Goal: Task Accomplishment & Management: Manage account settings

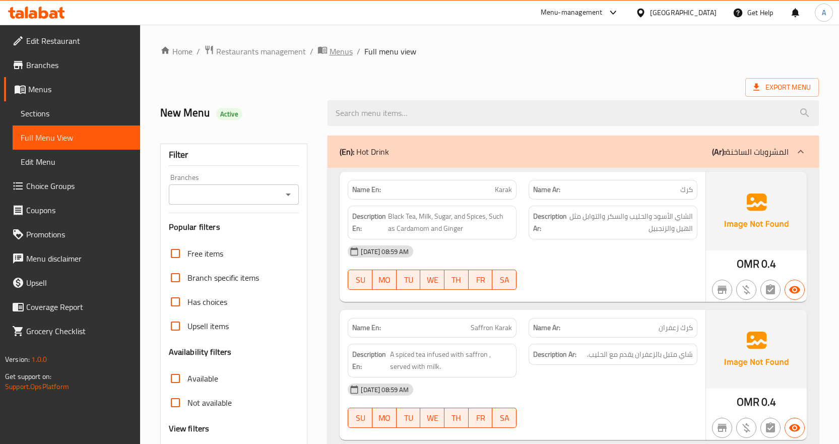
click at [341, 53] on span "Menus" at bounding box center [341, 51] width 23 height 12
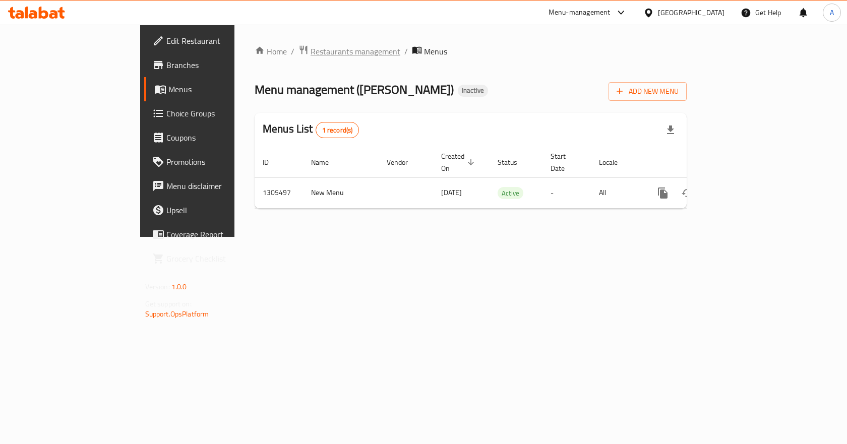
click at [311, 52] on span "Restaurants management" at bounding box center [356, 51] width 90 height 12
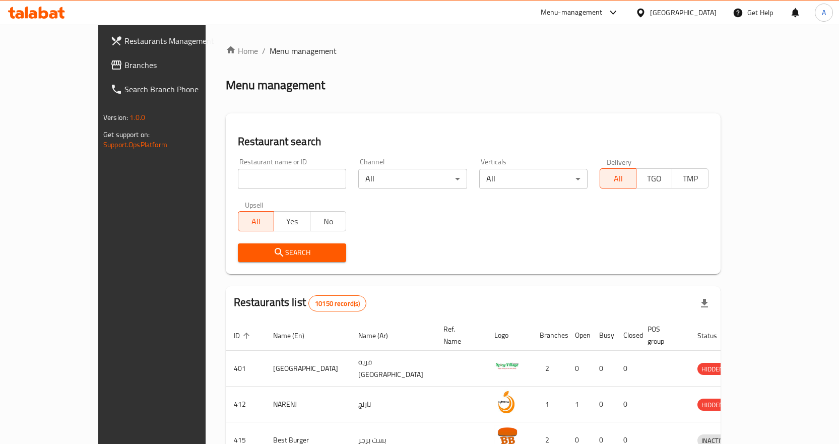
click at [646, 12] on icon at bounding box center [641, 13] width 11 height 11
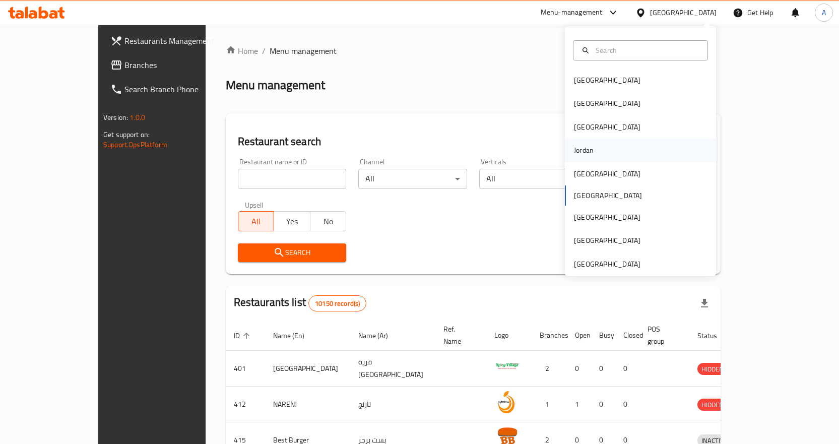
click at [589, 148] on div "Jordan" at bounding box center [584, 150] width 36 height 23
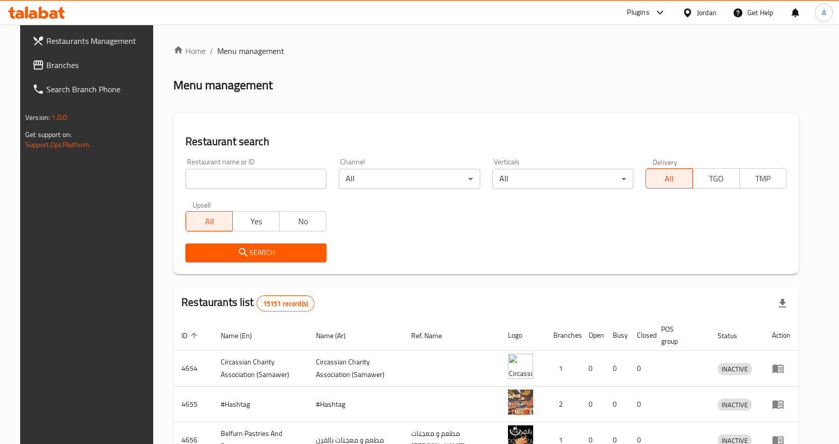
click at [74, 64] on span "Branches" at bounding box center [99, 65] width 106 height 12
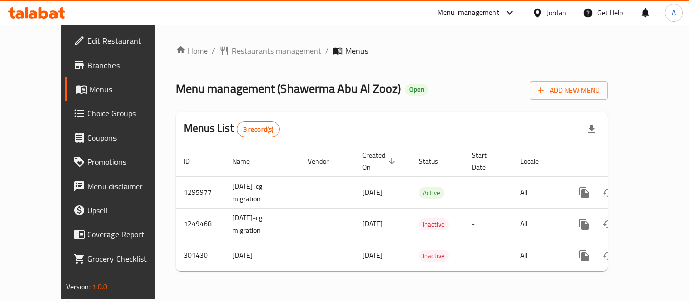
click at [87, 39] on span "Edit Restaurant" at bounding box center [127, 41] width 81 height 12
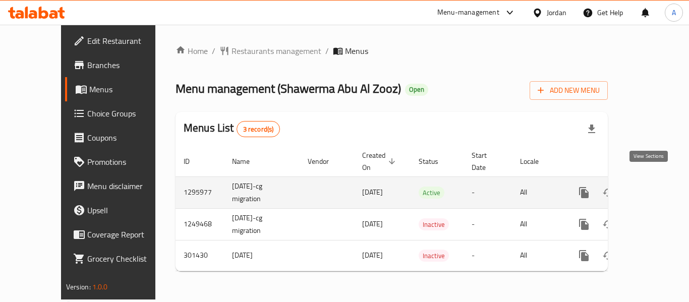
click at [652, 188] on icon "enhanced table" at bounding box center [656, 192] width 9 height 9
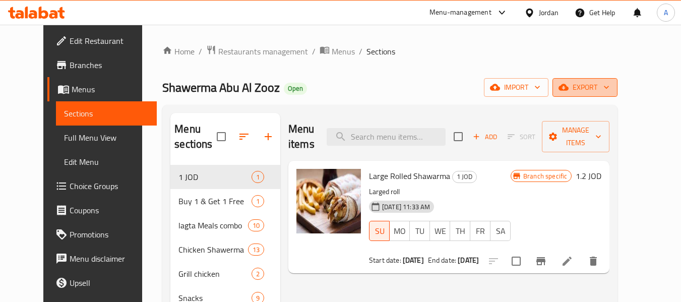
click at [610, 83] on span "export" at bounding box center [585, 87] width 49 height 13
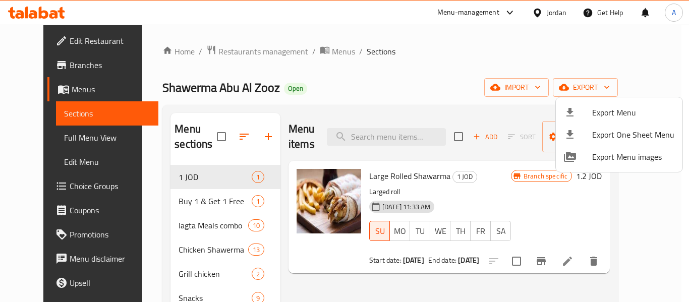
click at [614, 152] on span "Export Menu images" at bounding box center [633, 157] width 82 height 12
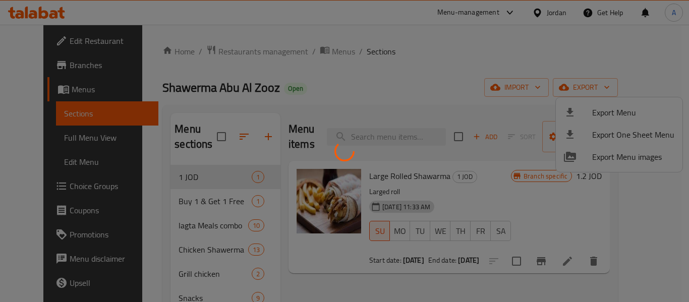
click at [473, 66] on div at bounding box center [344, 151] width 689 height 302
click at [434, 72] on div at bounding box center [344, 151] width 689 height 302
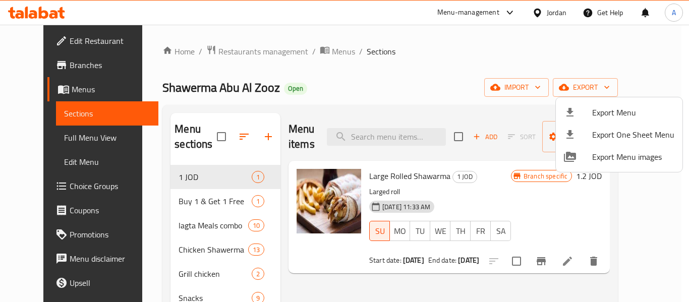
click at [618, 113] on span "Export Menu" at bounding box center [633, 112] width 82 height 12
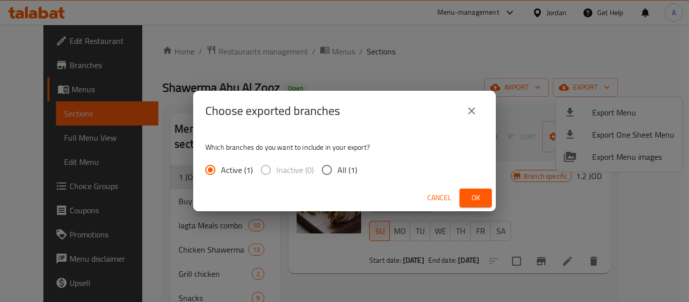
click at [325, 169] on input "All (1)" at bounding box center [326, 169] width 21 height 21
radio input "true"
click at [477, 197] on span "Ok" at bounding box center [475, 198] width 16 height 13
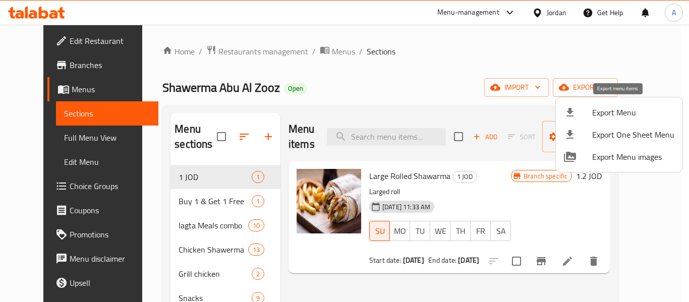
click at [624, 112] on span "Export Menu" at bounding box center [633, 112] width 82 height 12
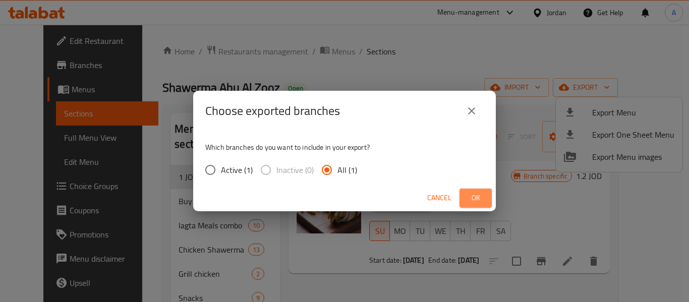
click at [483, 198] on span "Ok" at bounding box center [475, 198] width 16 height 13
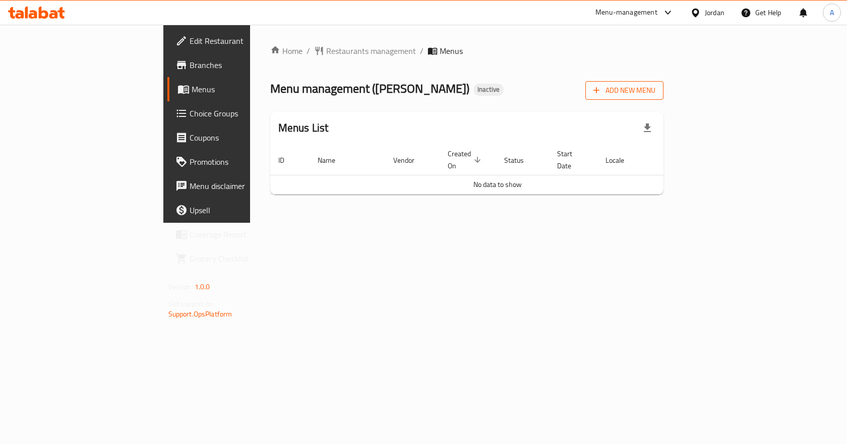
click at [655, 89] on span "Add New Menu" at bounding box center [624, 90] width 62 height 13
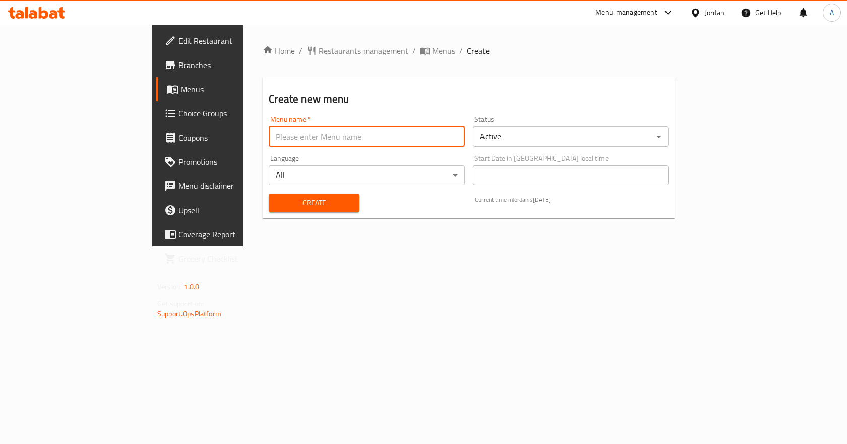
click at [382, 130] on input "text" at bounding box center [367, 137] width 196 height 20
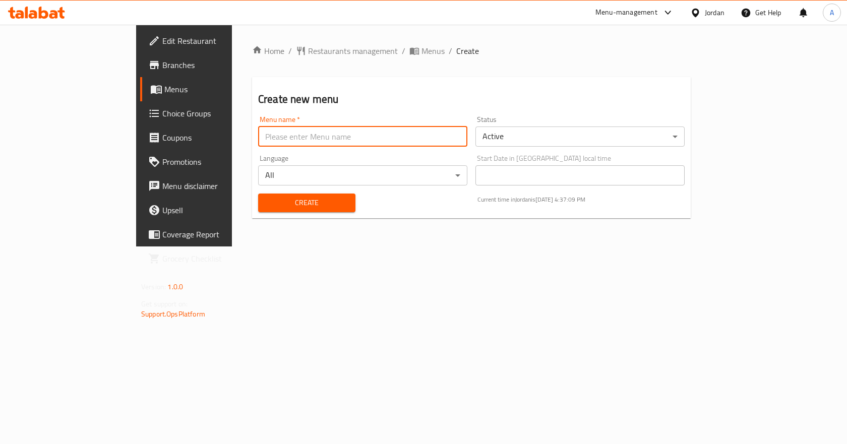
click at [279, 143] on input "text" at bounding box center [362, 137] width 209 height 20
type input "ل"
type input "Test"
click at [377, 213] on div "Create Current time in Jordan is 13 Aug 2025 4:37:15 PM" at bounding box center [471, 203] width 439 height 31
click at [302, 202] on span "Create" at bounding box center [306, 203] width 81 height 13
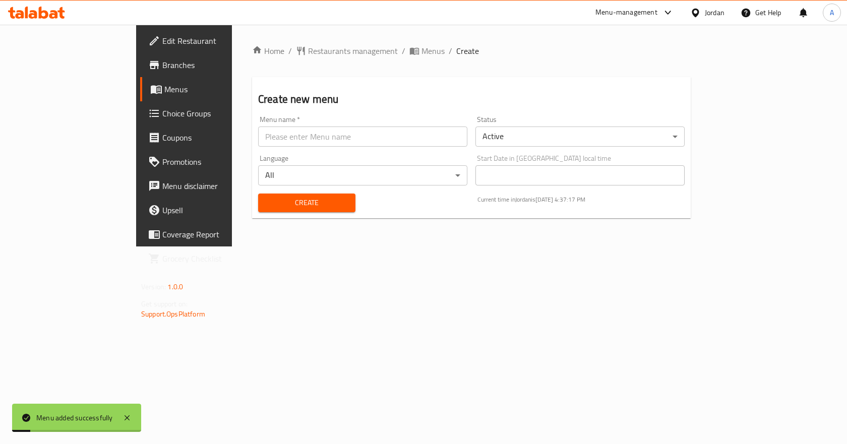
click at [164, 94] on span "Menus" at bounding box center [216, 89] width 105 height 12
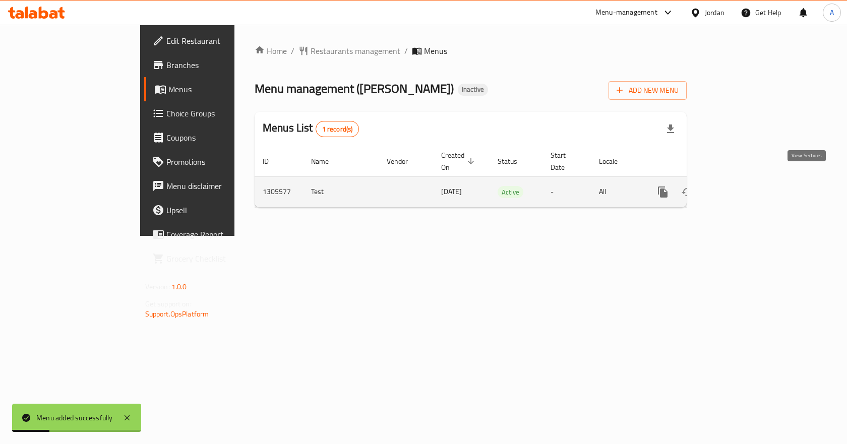
click at [742, 186] on icon "enhanced table" at bounding box center [736, 192] width 12 height 12
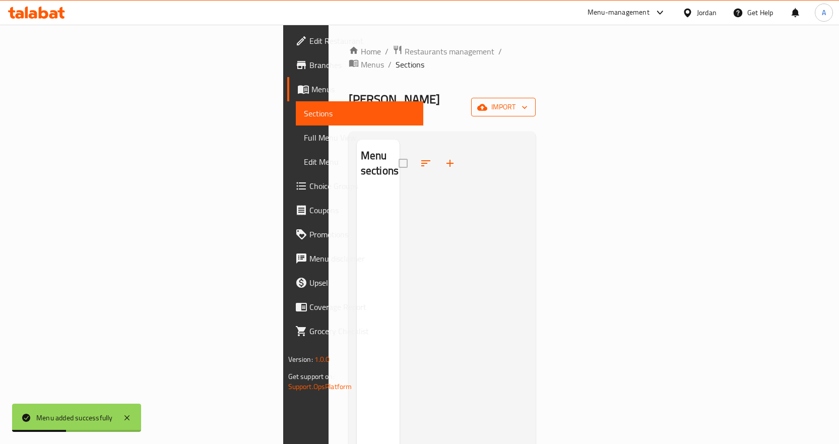
click at [528, 101] on span "import" at bounding box center [503, 107] width 48 height 13
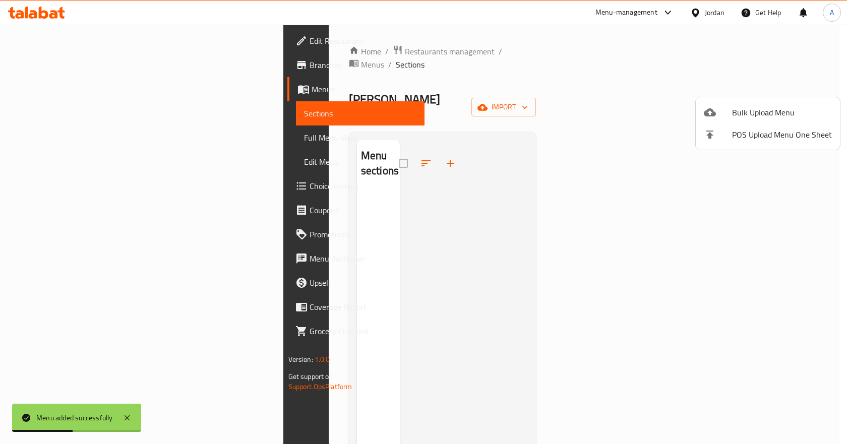
click at [626, 84] on div at bounding box center [423, 222] width 847 height 444
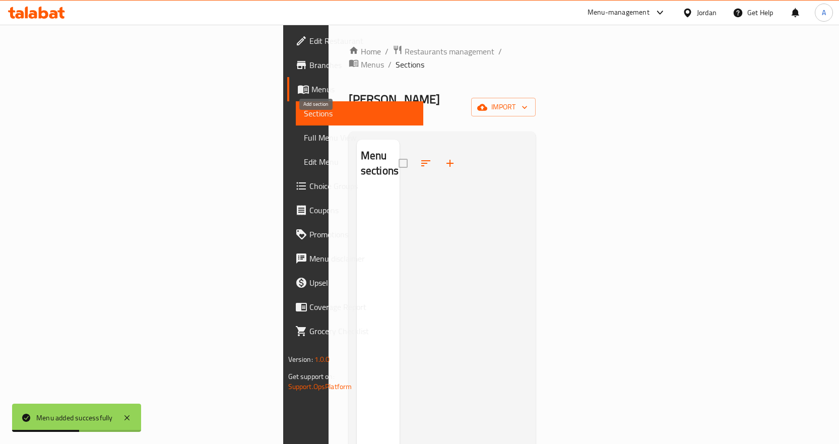
click at [444, 157] on icon "button" at bounding box center [450, 163] width 12 height 12
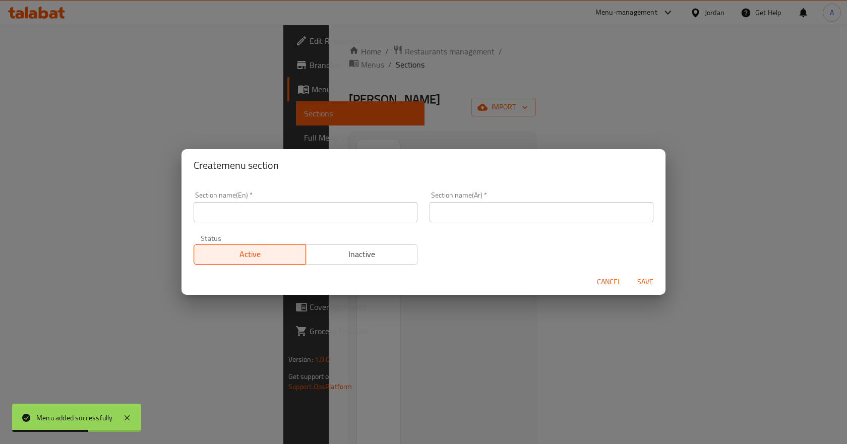
click at [296, 218] on input "text" at bounding box center [306, 212] width 224 height 20
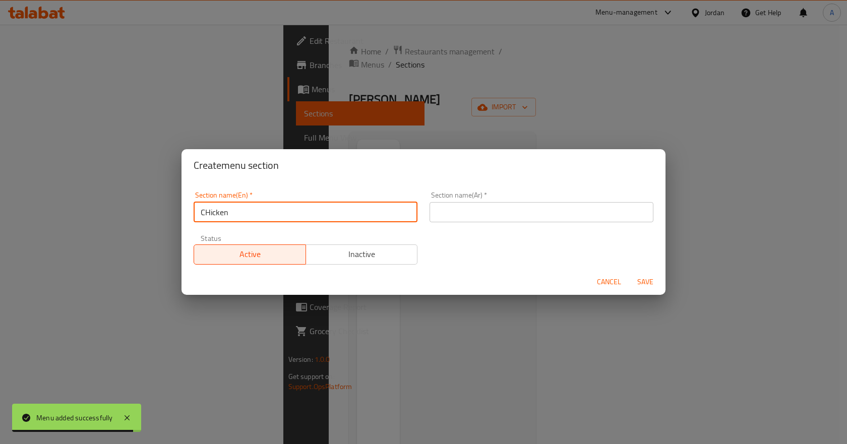
type input "CHicken"
click at [470, 214] on input "text" at bounding box center [542, 212] width 224 height 20
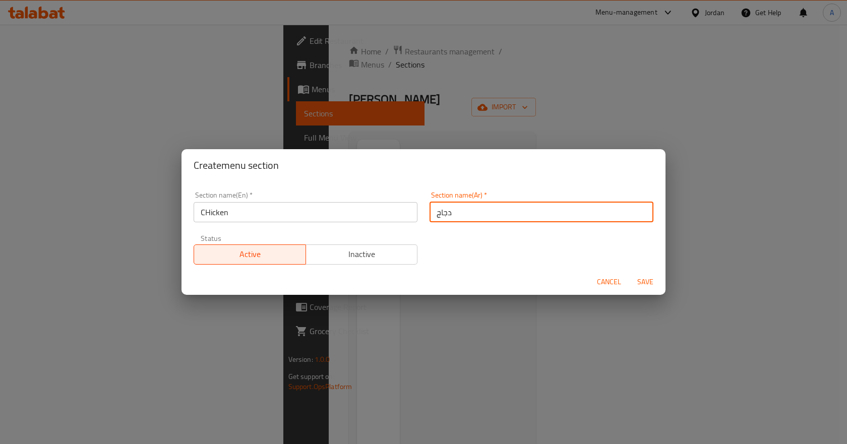
type input "دجاج"
click at [648, 283] on span "Save" at bounding box center [645, 282] width 24 height 13
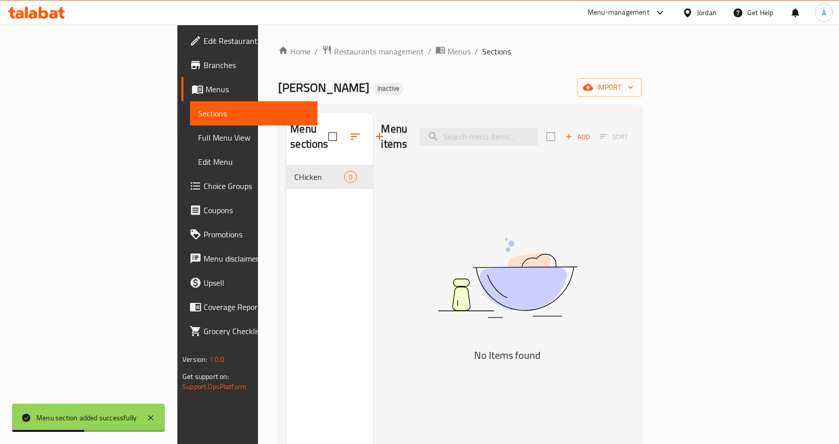
click at [591, 132] on span "Add" at bounding box center [577, 137] width 27 height 12
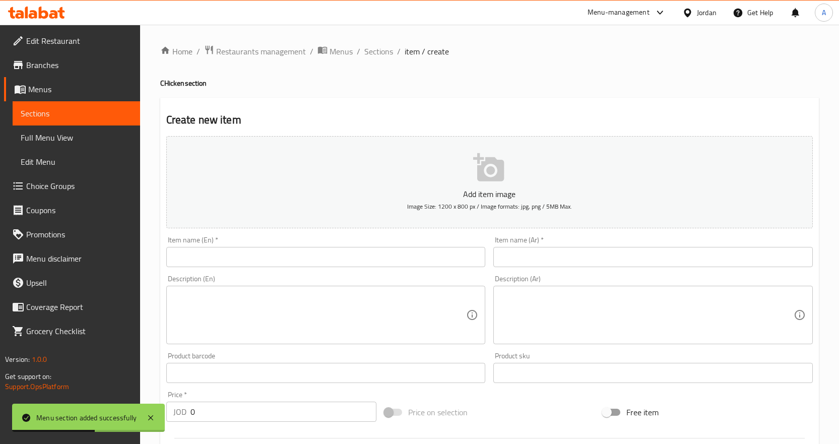
click at [399, 253] on input "text" at bounding box center [326, 257] width 320 height 20
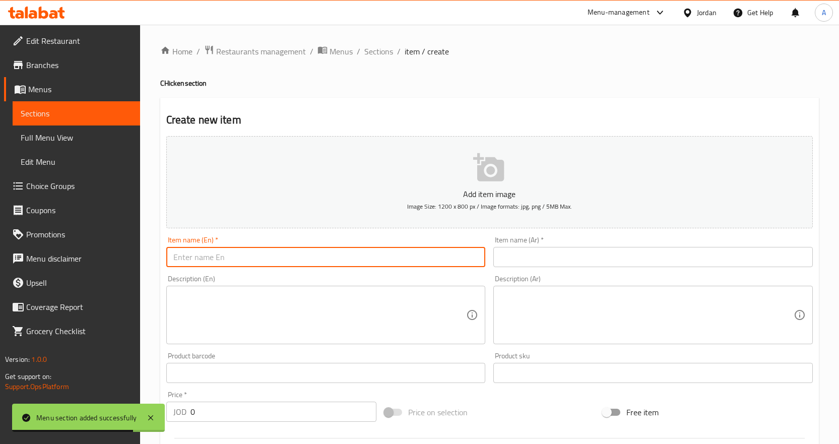
type input "Spicy"
click at [558, 249] on input "text" at bounding box center [654, 257] width 320 height 20
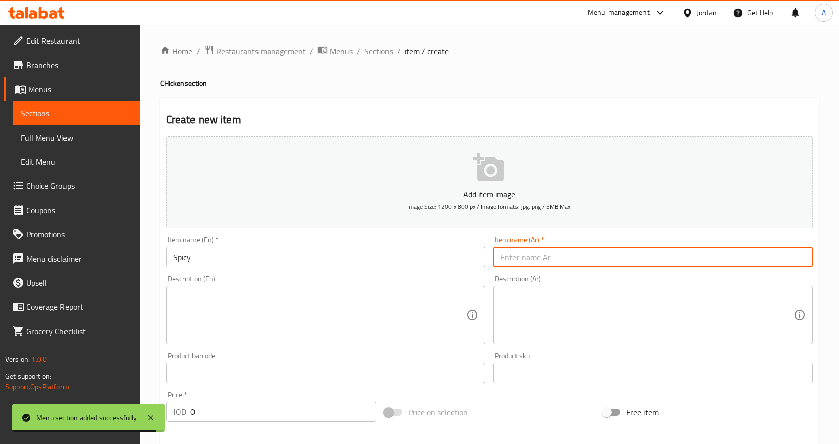
click at [590, 257] on input "text" at bounding box center [654, 257] width 320 height 20
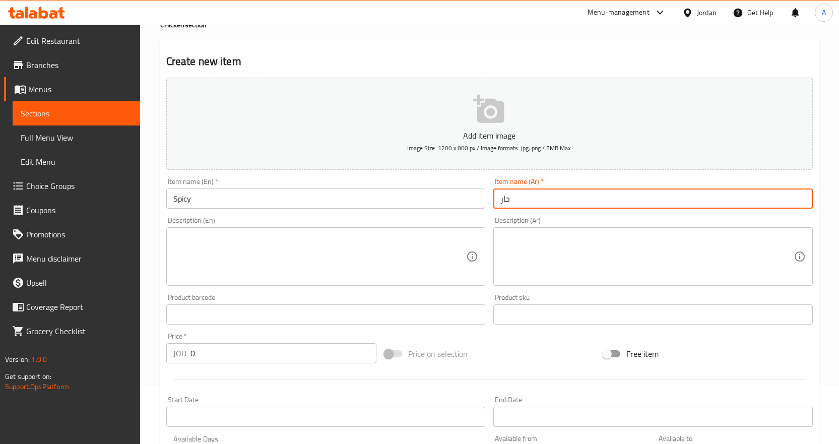
scroll to position [151, 0]
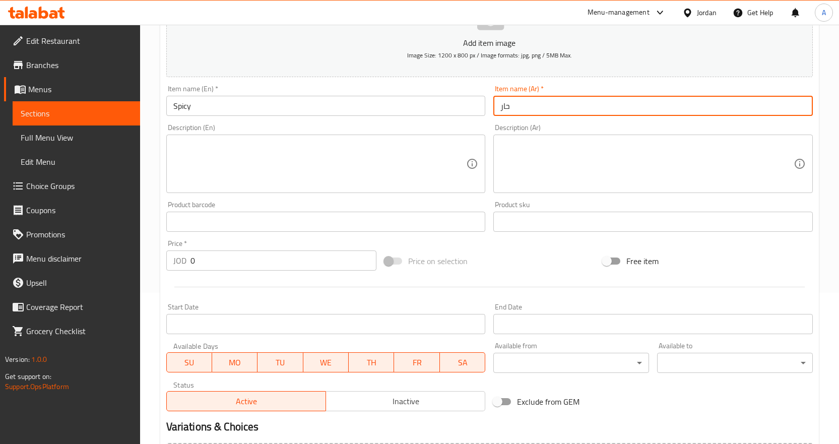
type input "حار"
click at [243, 261] on input "0" at bounding box center [284, 261] width 186 height 20
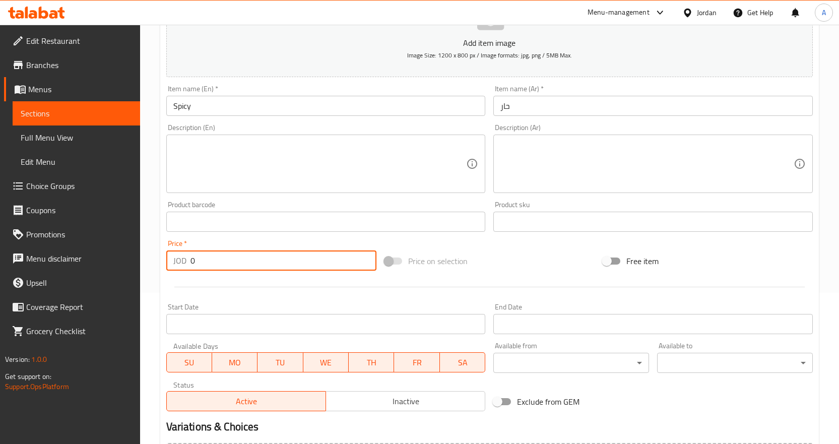
click at [243, 261] on input "0" at bounding box center [284, 261] width 186 height 20
type input "50"
click at [511, 269] on div "Price on selection" at bounding box center [490, 261] width 218 height 27
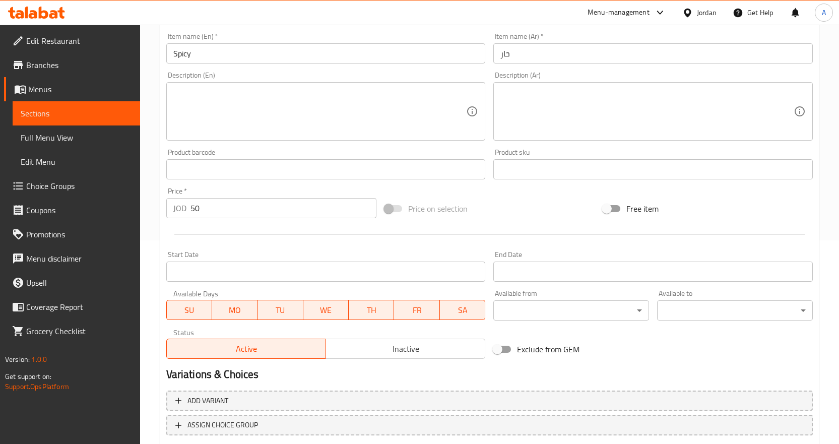
scroll to position [268, 0]
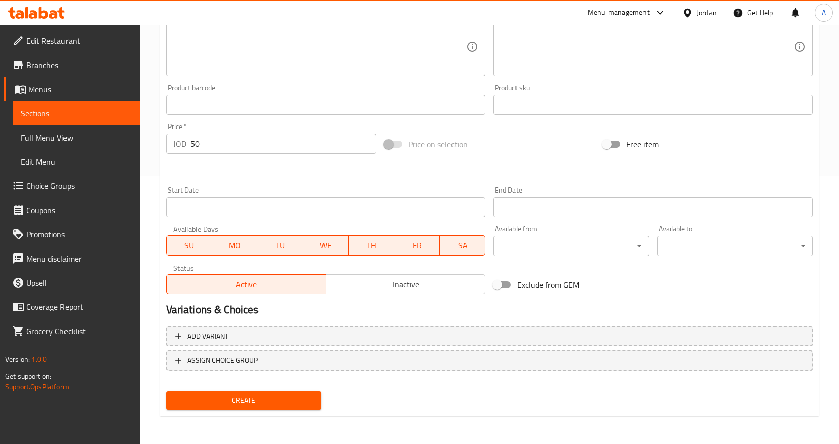
click at [261, 399] on span "Create" at bounding box center [244, 400] width 140 height 13
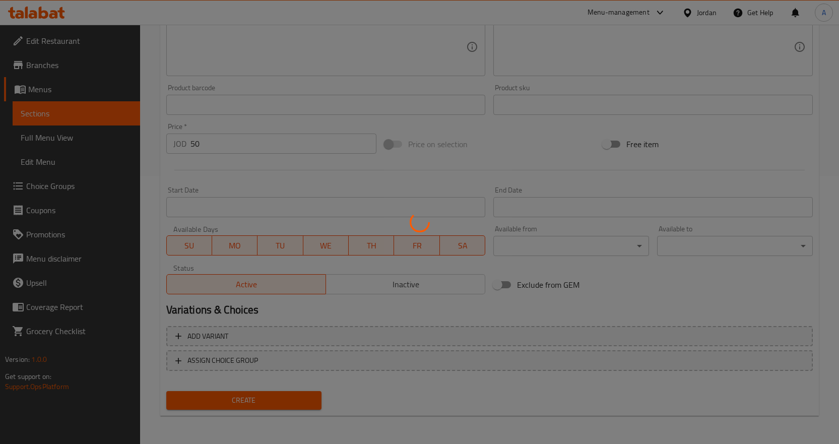
type input "0"
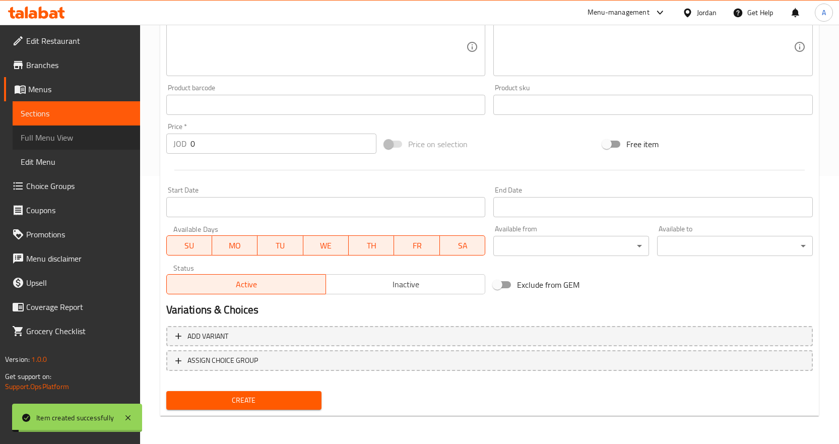
click at [67, 140] on span "Full Menu View" at bounding box center [76, 138] width 111 height 12
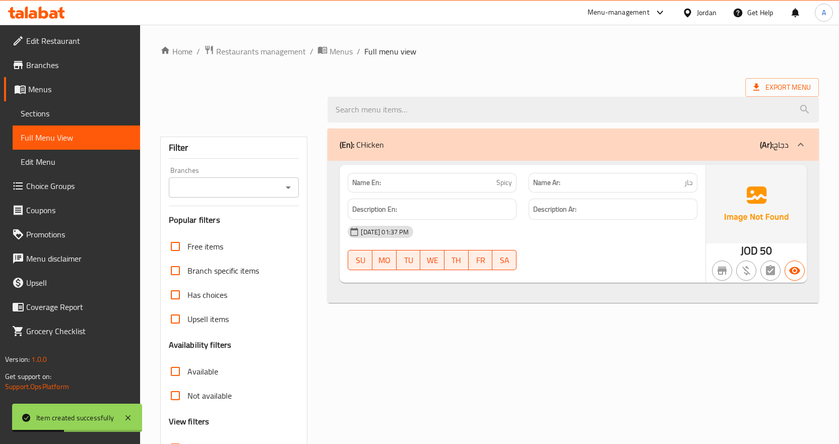
click at [63, 111] on span "Sections" at bounding box center [76, 113] width 111 height 12
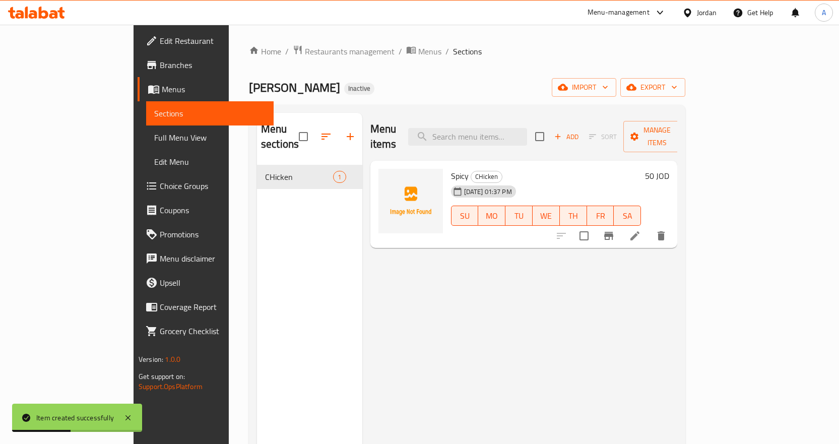
click at [162, 91] on span "Menus" at bounding box center [214, 89] width 104 height 12
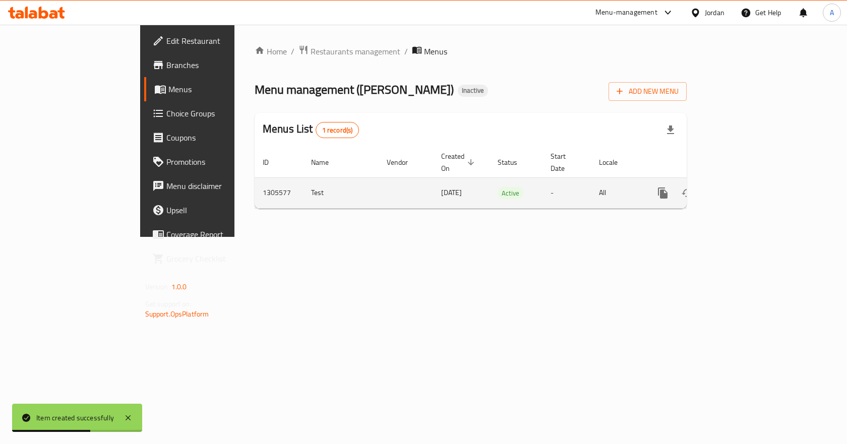
click at [740, 189] on icon "enhanced table" at bounding box center [735, 193] width 9 height 9
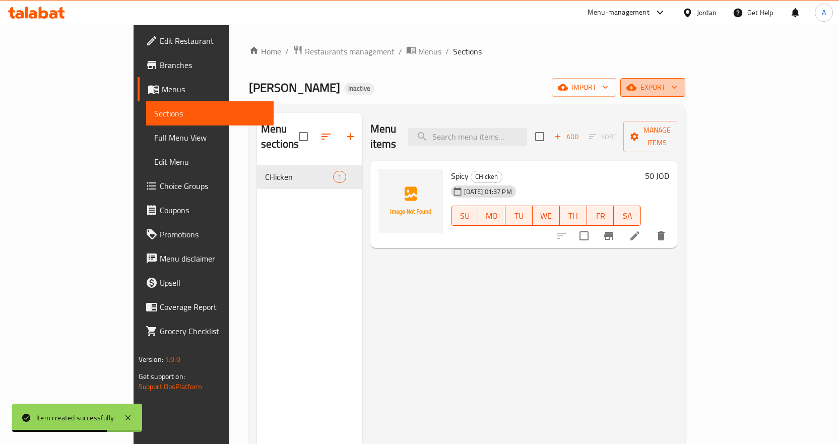
click at [678, 87] on span "export" at bounding box center [653, 87] width 49 height 13
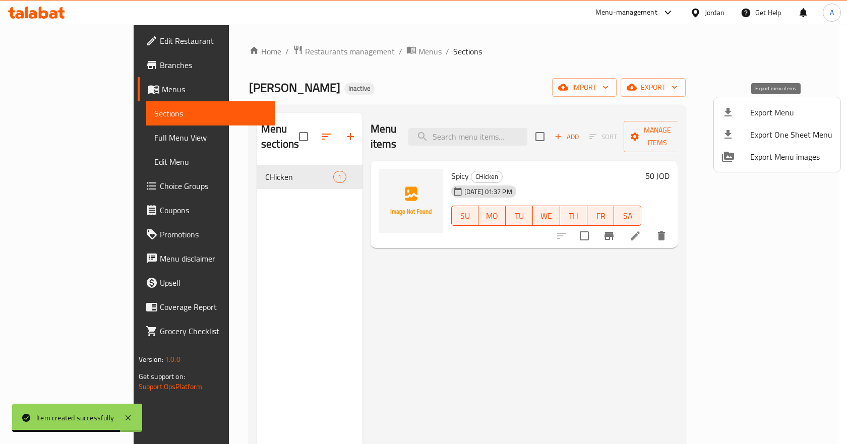
click at [767, 116] on span "Export Menu" at bounding box center [791, 112] width 82 height 12
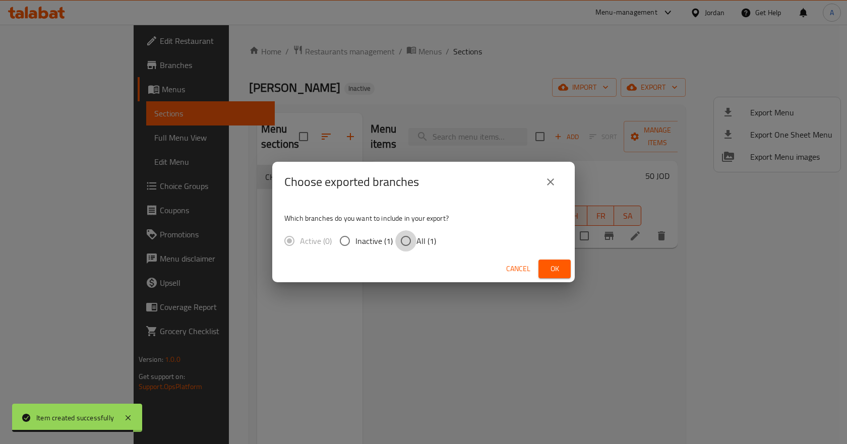
click at [403, 246] on input "All (1)" at bounding box center [405, 240] width 21 height 21
radio input "true"
click at [547, 270] on span "Ok" at bounding box center [555, 269] width 16 height 13
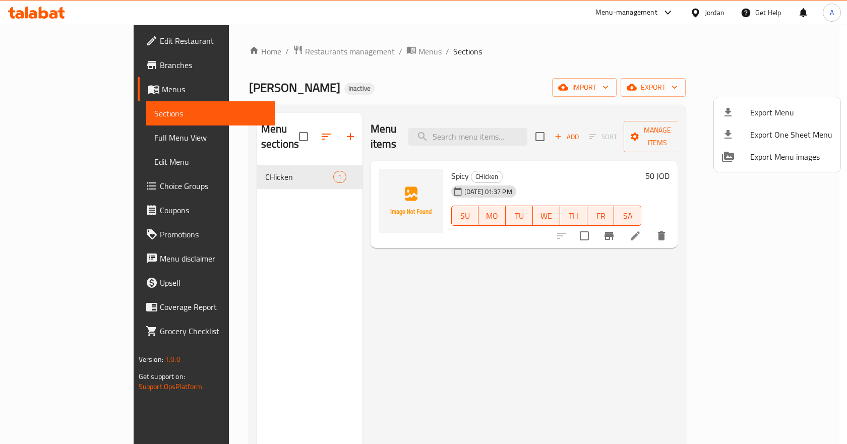
click at [336, 51] on div at bounding box center [423, 222] width 847 height 444
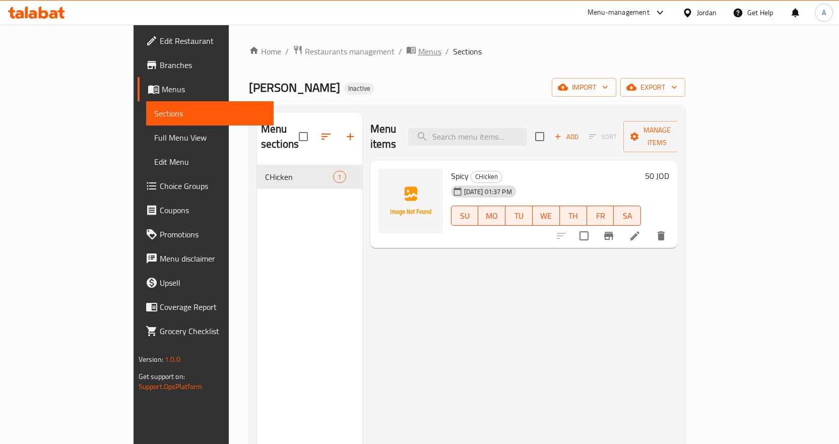
click at [418, 52] on span "Menus" at bounding box center [429, 51] width 23 height 12
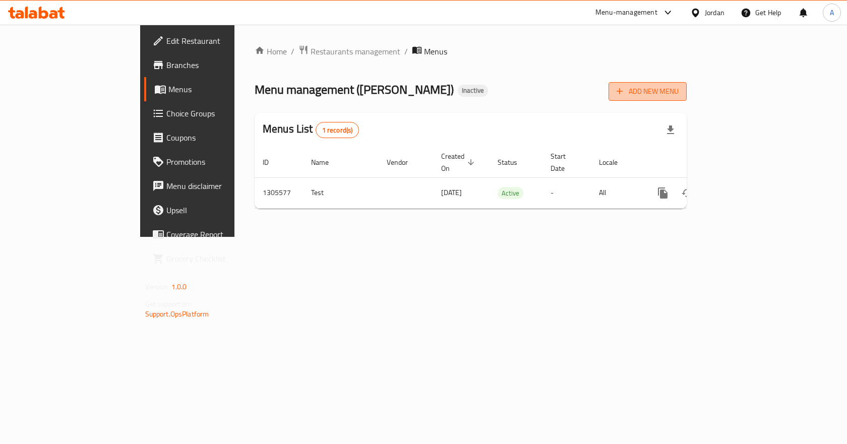
click at [679, 92] on span "Add New Menu" at bounding box center [648, 91] width 62 height 13
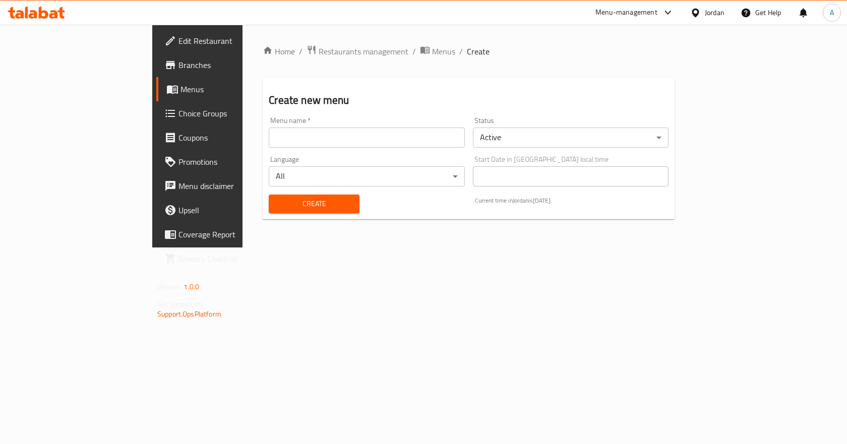
click at [446, 132] on input "text" at bounding box center [367, 138] width 196 height 20
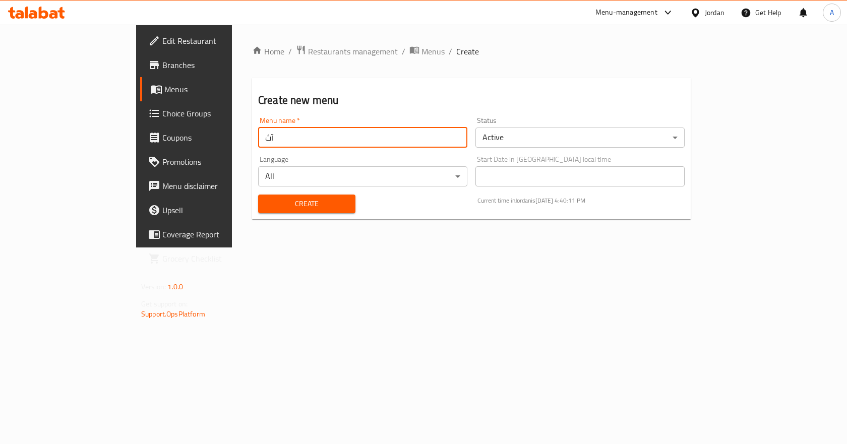
type input "آ"
type input "New Menu"
click at [388, 211] on div "Create Current time in Jordan is 13 Aug 2025 4:40:15 PM" at bounding box center [471, 204] width 439 height 31
click at [316, 204] on button "Create" at bounding box center [306, 204] width 97 height 19
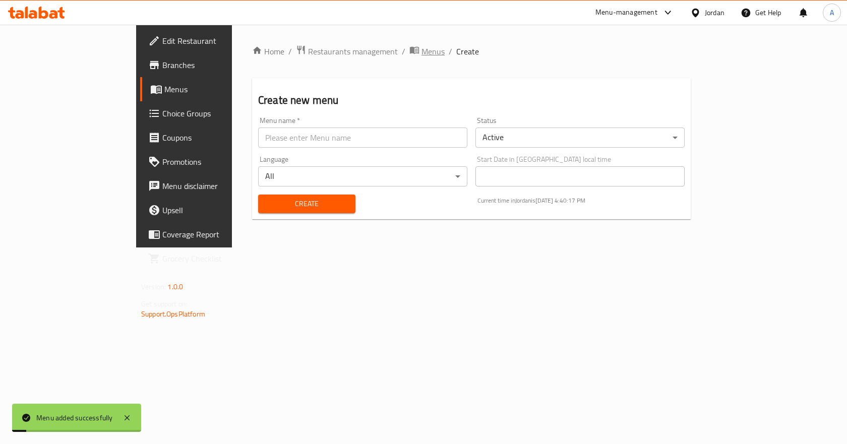
click at [421, 53] on span "Menus" at bounding box center [432, 51] width 23 height 12
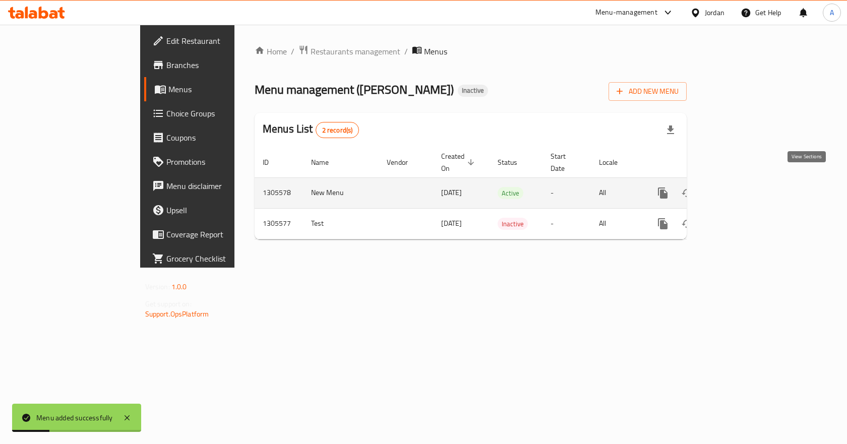
click at [742, 187] on icon "enhanced table" at bounding box center [736, 193] width 12 height 12
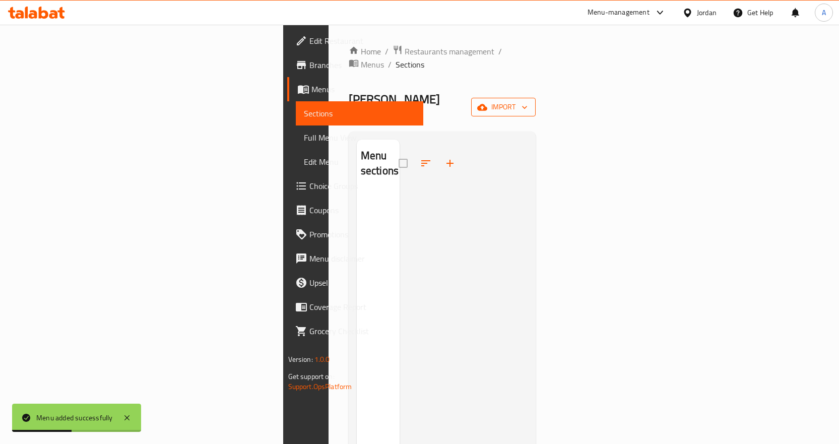
click at [528, 101] on span "import" at bounding box center [503, 107] width 48 height 13
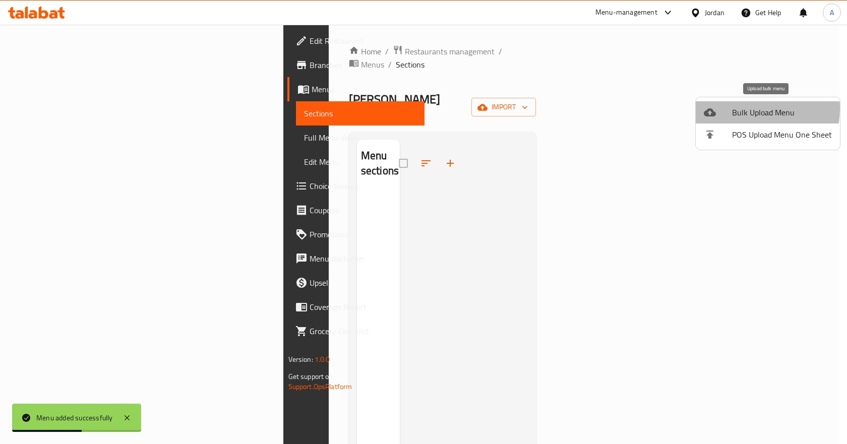
click at [739, 108] on span "Bulk Upload Menu" at bounding box center [782, 112] width 100 height 12
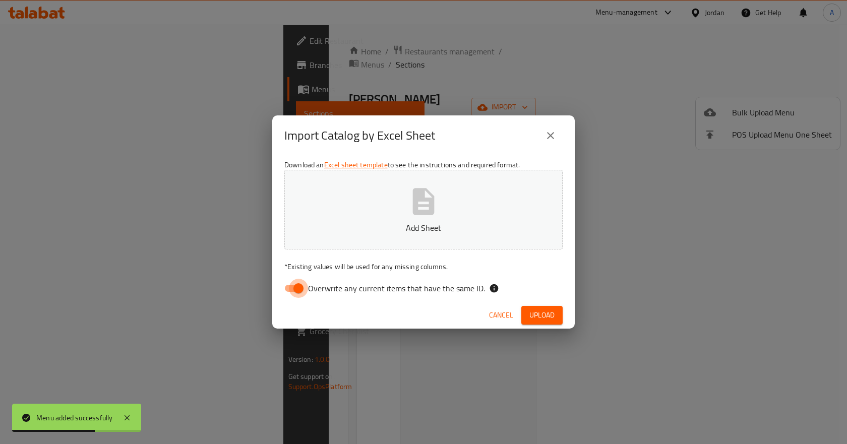
click at [300, 282] on input "Overwrite any current items that have the same ID." at bounding box center [298, 288] width 57 height 19
checkbox input "false"
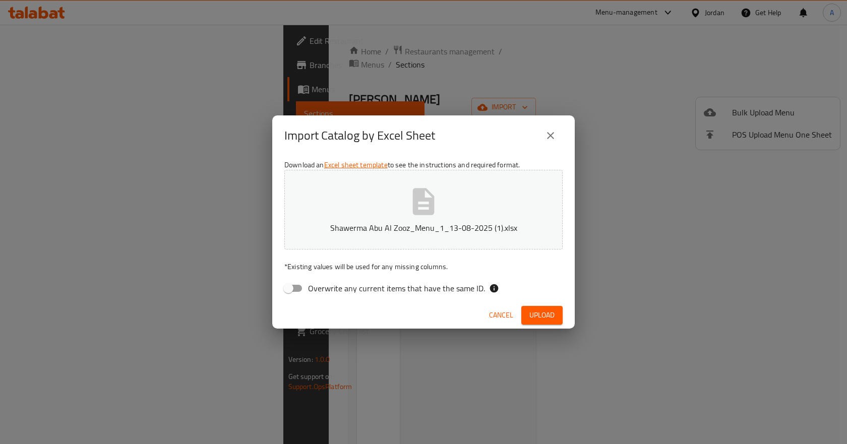
click at [544, 314] on span "Upload" at bounding box center [541, 315] width 25 height 13
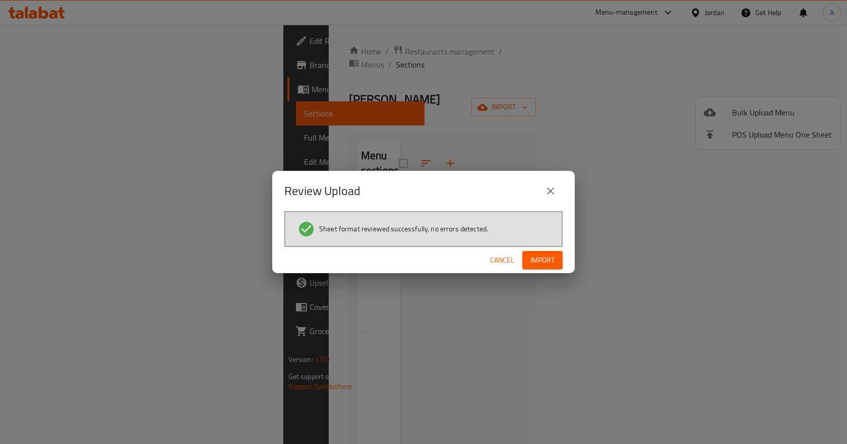
click at [538, 263] on span "Import" at bounding box center [542, 260] width 24 height 13
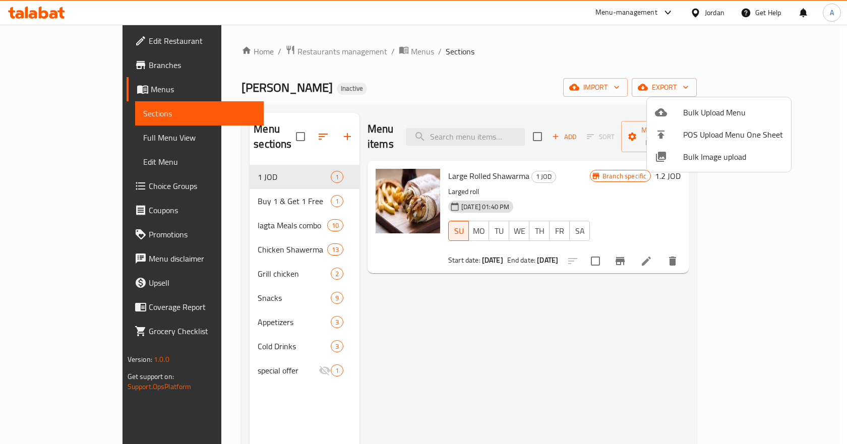
click at [83, 136] on div at bounding box center [423, 222] width 847 height 444
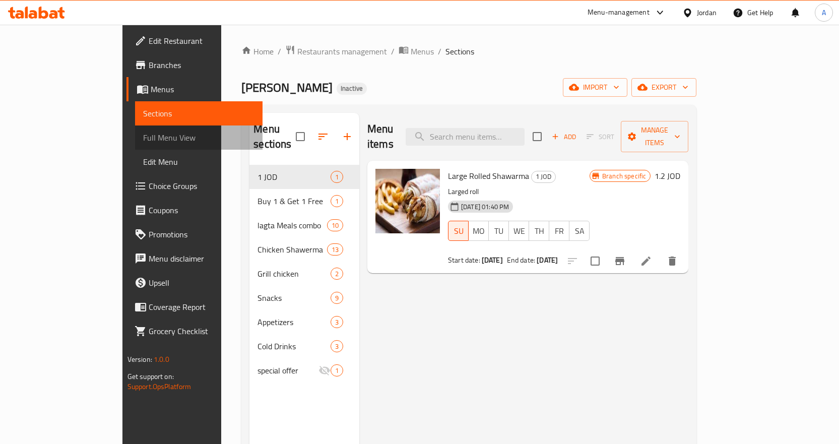
click at [143, 136] on span "Full Menu View" at bounding box center [198, 138] width 111 height 12
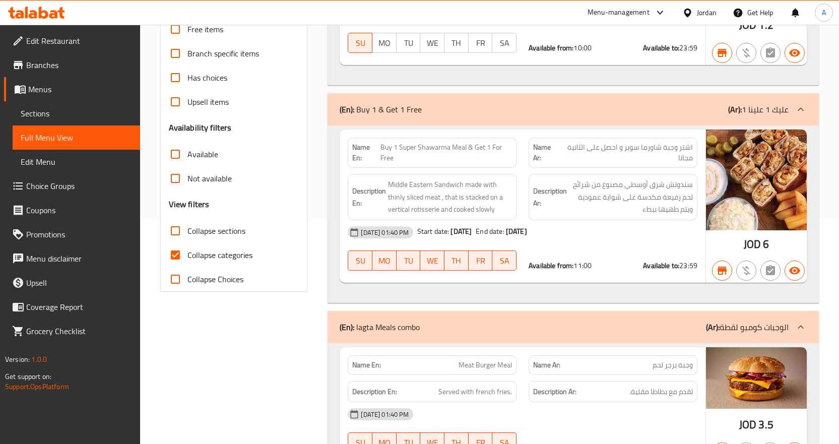
scroll to position [252, 0]
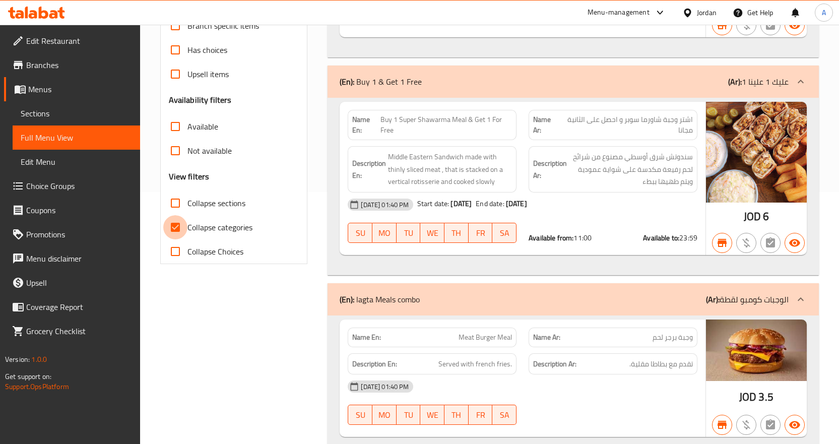
click at [176, 226] on input "Collapse categories" at bounding box center [175, 227] width 24 height 24
checkbox input "false"
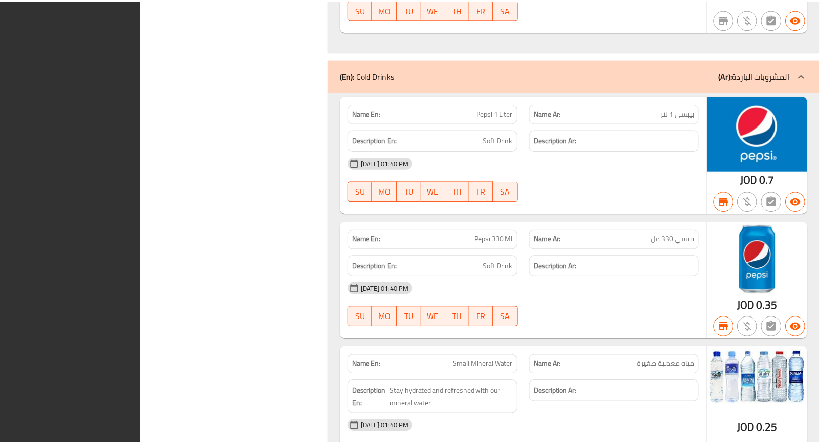
scroll to position [6438, 0]
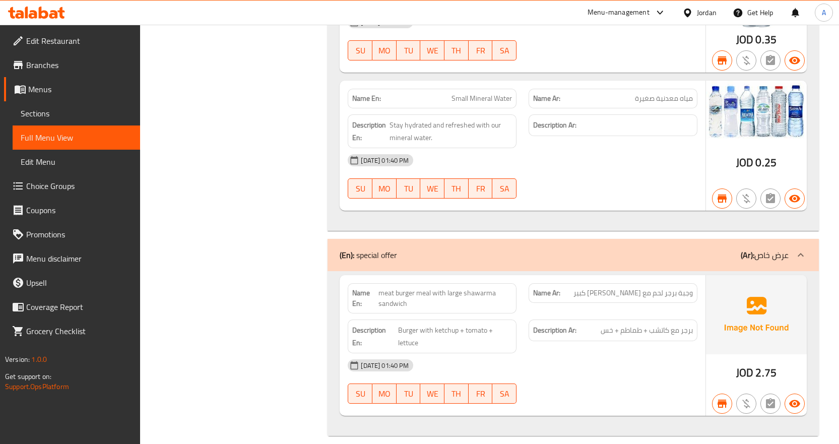
click at [54, 82] on link "Menus" at bounding box center [72, 89] width 136 height 24
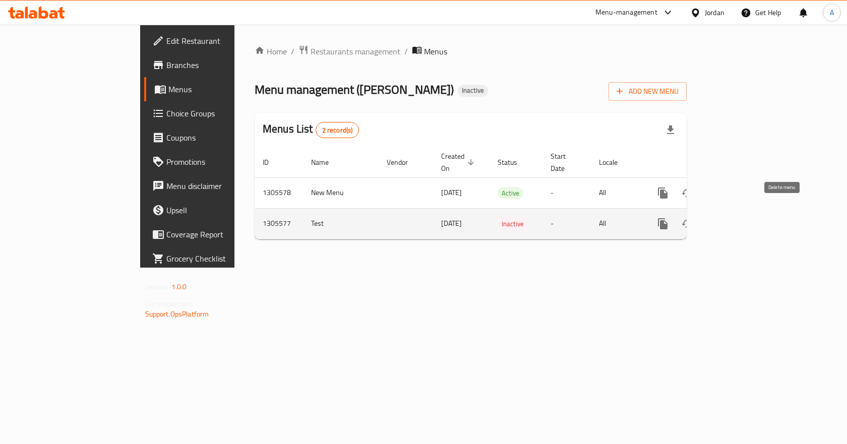
click at [717, 218] on icon "enhanced table" at bounding box center [711, 224] width 12 height 12
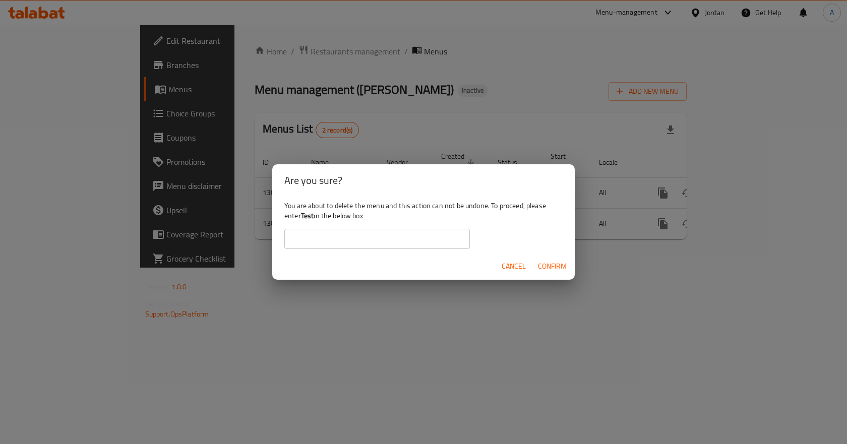
click at [311, 211] on b "Test" at bounding box center [307, 215] width 13 height 13
copy div "Test"
click at [349, 241] on input "text" at bounding box center [377, 239] width 186 height 20
paste input "Test"
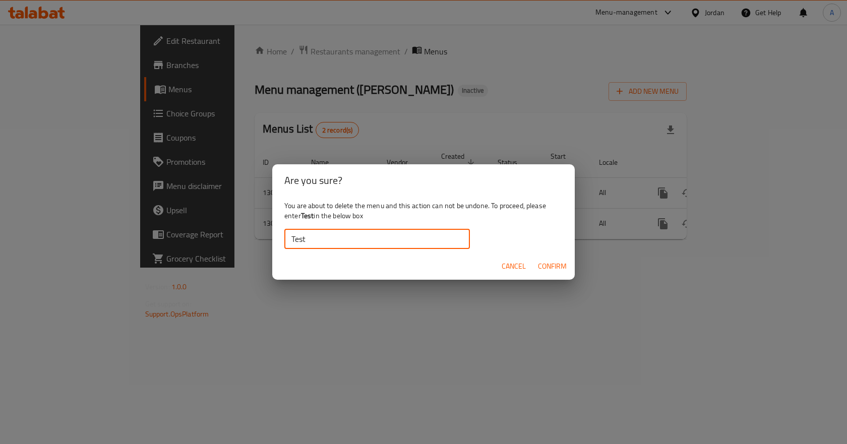
type input "Test"
click at [558, 266] on span "Confirm" at bounding box center [552, 266] width 29 height 13
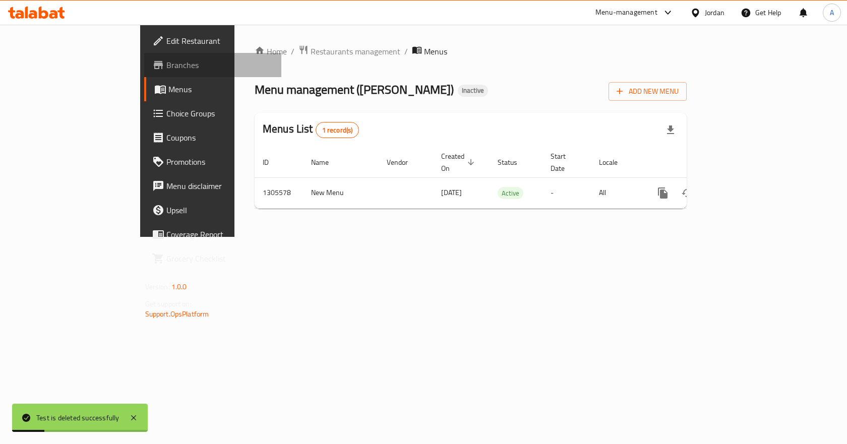
click at [166, 67] on span "Branches" at bounding box center [219, 65] width 107 height 12
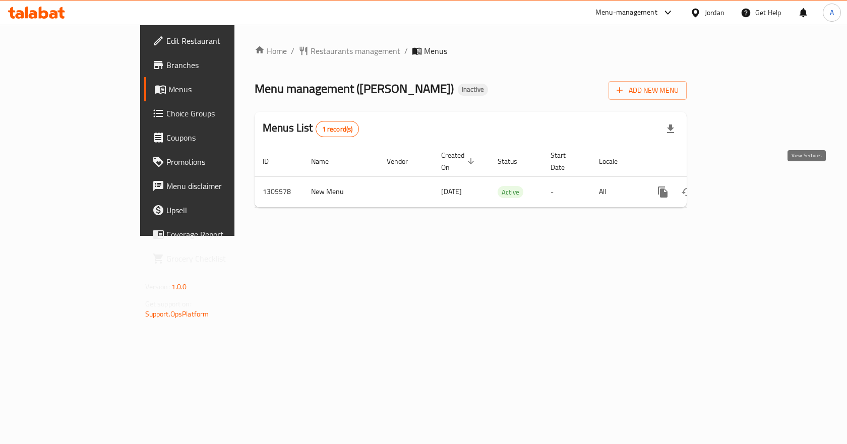
click at [742, 186] on icon "enhanced table" at bounding box center [736, 192] width 12 height 12
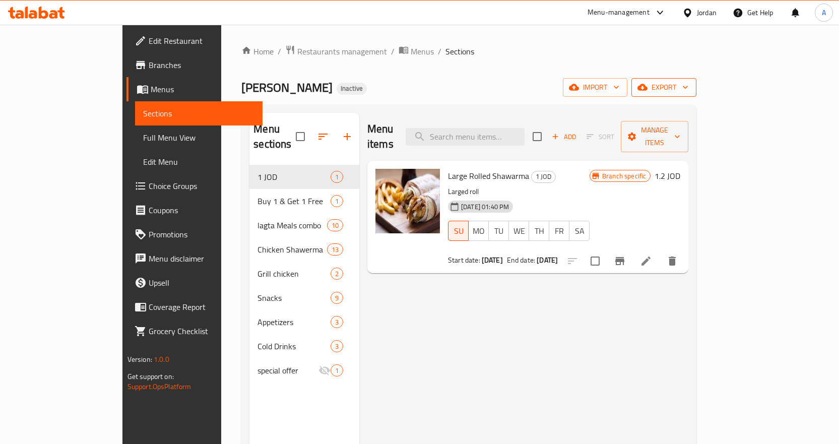
click at [689, 83] on span "export" at bounding box center [664, 87] width 49 height 13
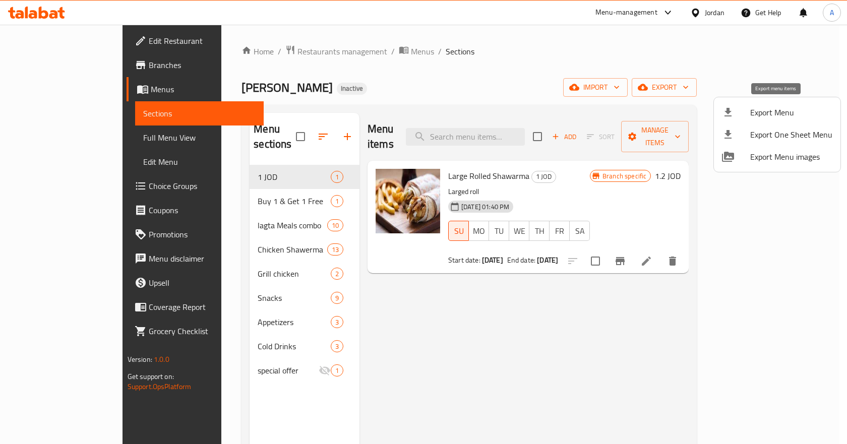
click at [779, 115] on span "Export Menu" at bounding box center [791, 112] width 82 height 12
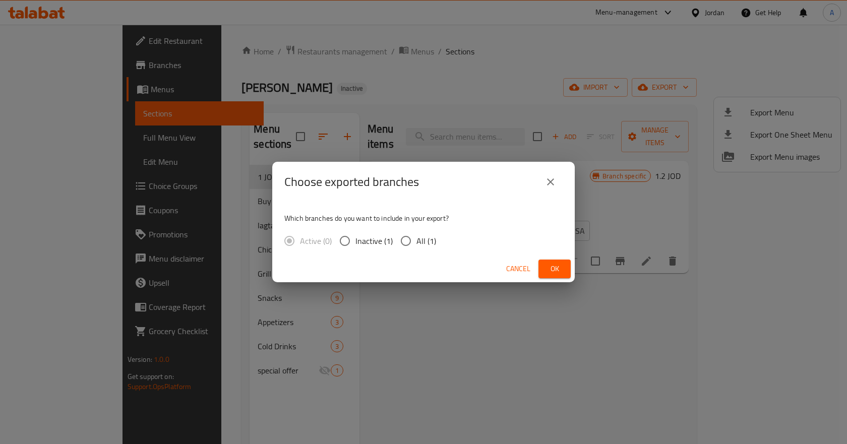
click at [421, 242] on span "All (1)" at bounding box center [426, 241] width 20 height 12
click at [416, 242] on input "All (1)" at bounding box center [405, 240] width 21 height 21
radio input "true"
click at [559, 268] on span "Ok" at bounding box center [555, 269] width 16 height 13
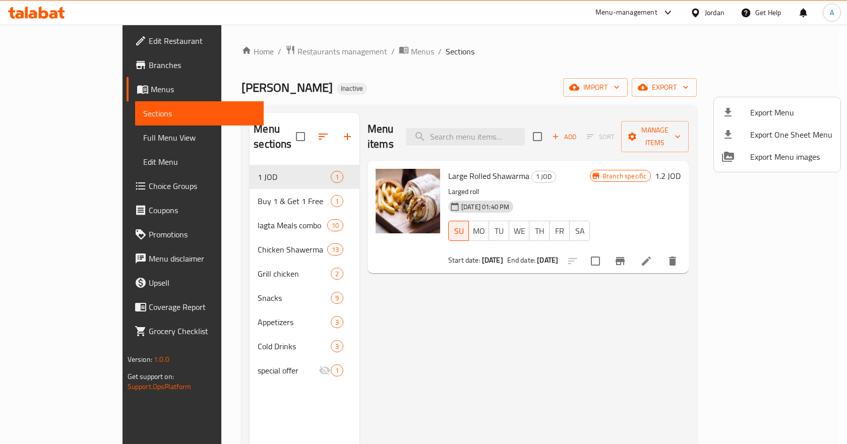
click at [715, 10] on div at bounding box center [423, 222] width 847 height 444
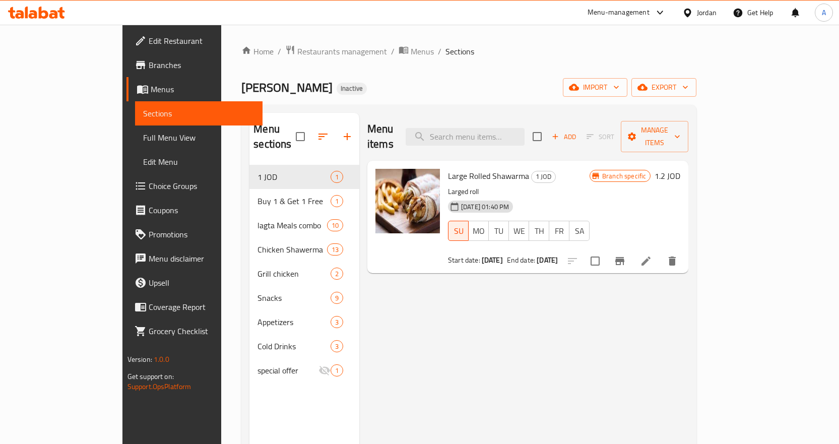
click at [712, 12] on div "Jordan" at bounding box center [707, 12] width 20 height 11
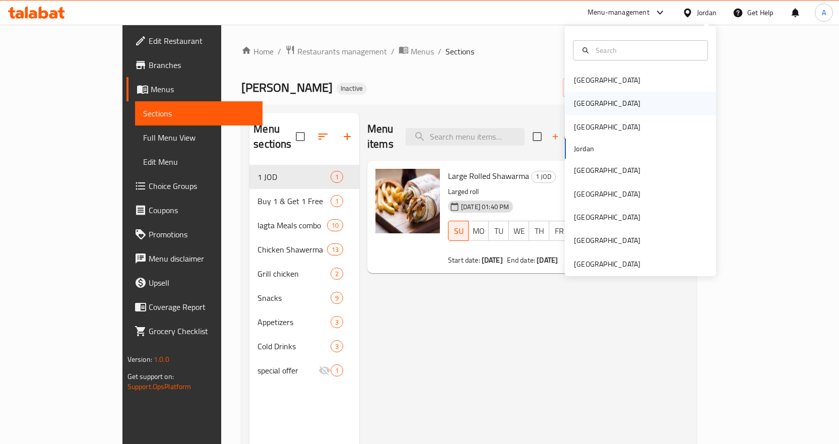
click at [589, 102] on div "[GEOGRAPHIC_DATA]" at bounding box center [607, 103] width 83 height 23
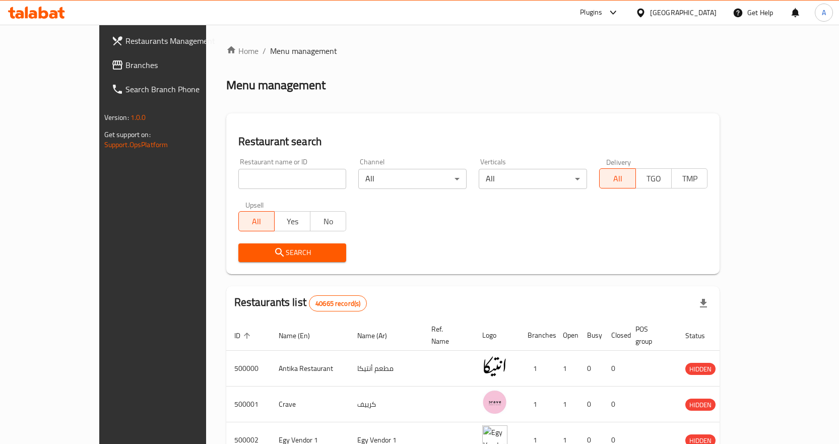
click at [126, 63] on span "Branches" at bounding box center [179, 65] width 106 height 12
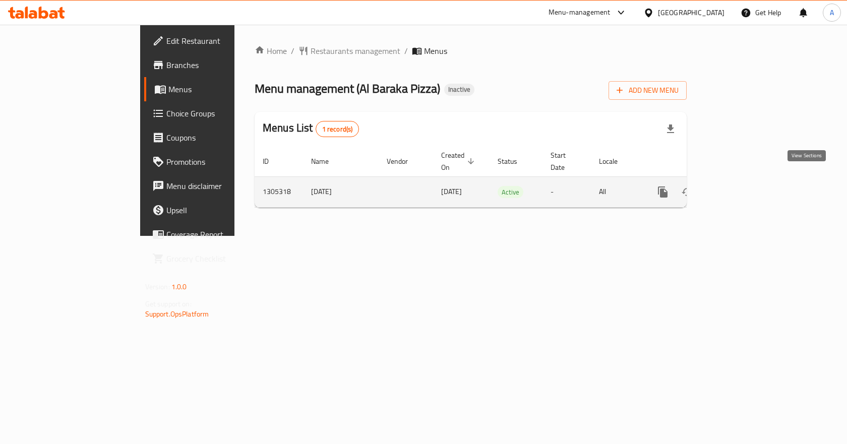
click at [742, 186] on icon "enhanced table" at bounding box center [736, 192] width 12 height 12
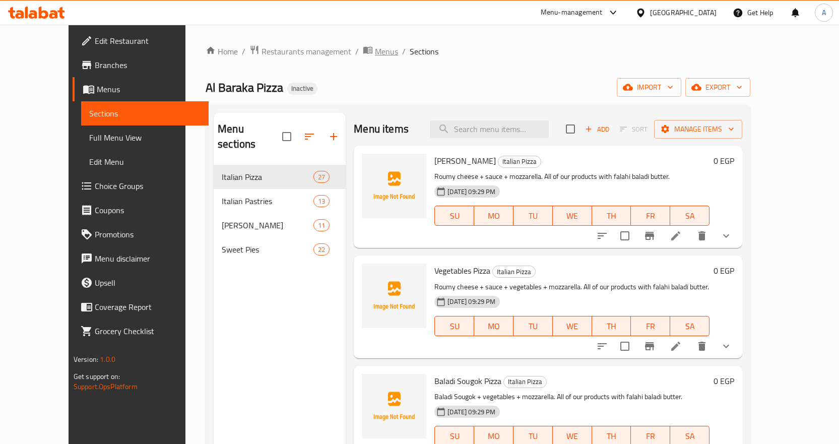
click at [375, 52] on span "Menus" at bounding box center [386, 51] width 23 height 12
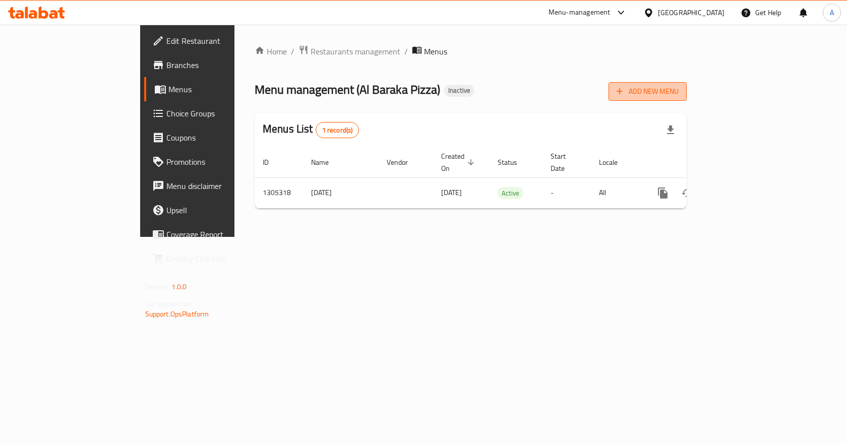
click at [679, 91] on span "Add New Menu" at bounding box center [648, 91] width 62 height 13
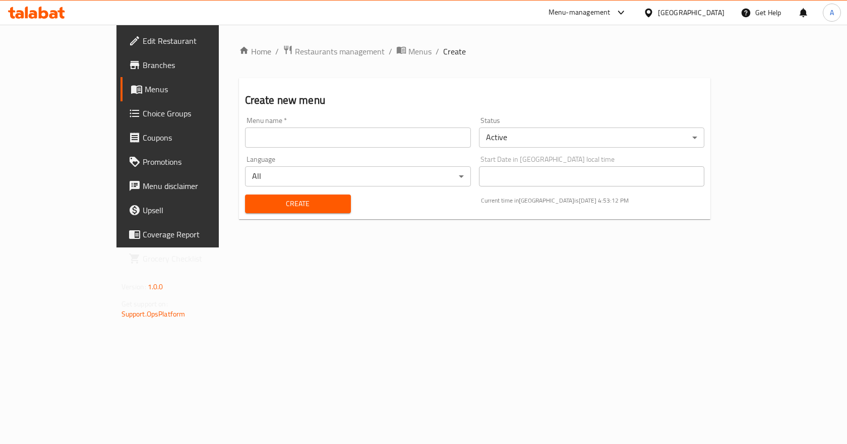
click at [245, 138] on input "text" at bounding box center [358, 138] width 226 height 20
type input "test"
drag, startPoint x: 274, startPoint y: 189, endPoint x: 279, endPoint y: 196, distance: 9.1
click at [274, 189] on div "Create" at bounding box center [298, 204] width 118 height 31
click at [281, 199] on span "Create" at bounding box center [298, 204] width 90 height 13
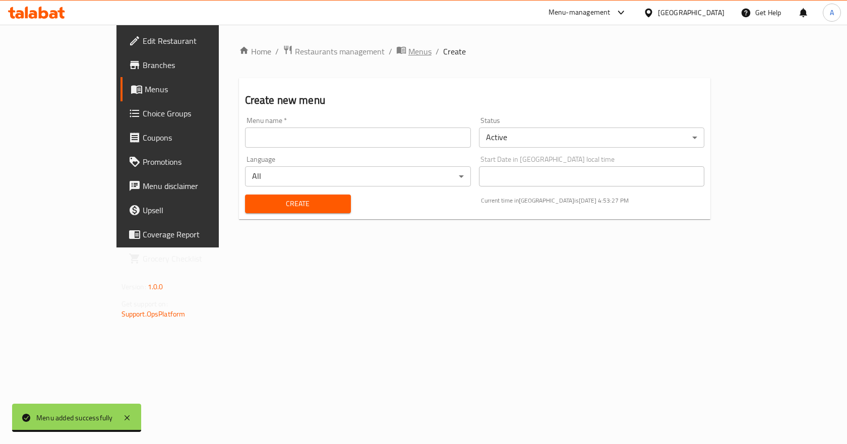
click at [408, 53] on span "Menus" at bounding box center [419, 51] width 23 height 12
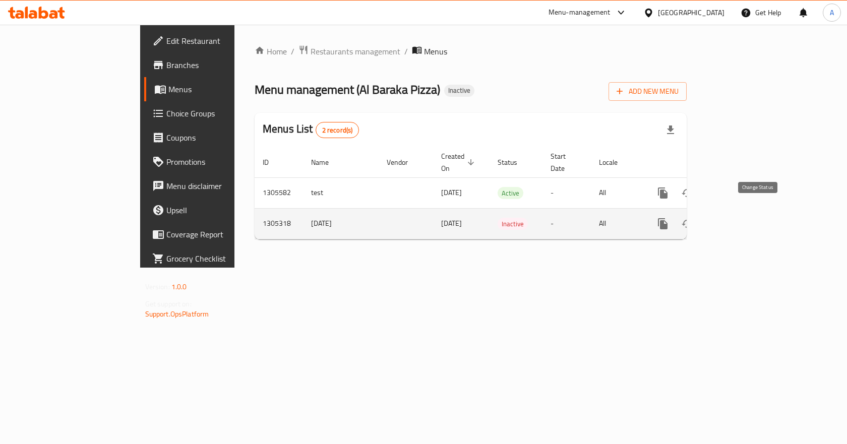
click at [693, 218] on icon "enhanced table" at bounding box center [687, 224] width 12 height 12
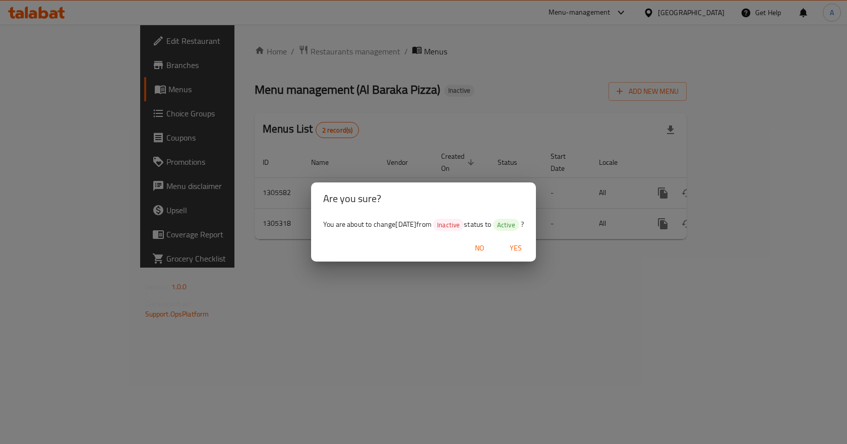
click at [528, 248] on span "Yes" at bounding box center [516, 248] width 24 height 13
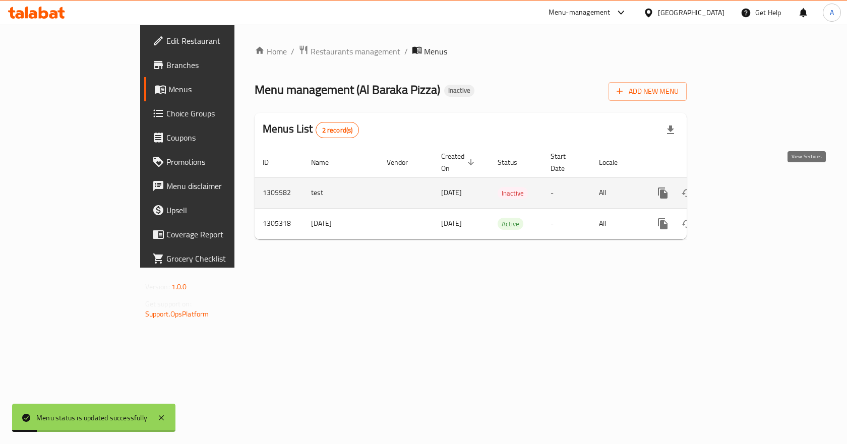
click at [740, 189] on icon "enhanced table" at bounding box center [735, 193] width 9 height 9
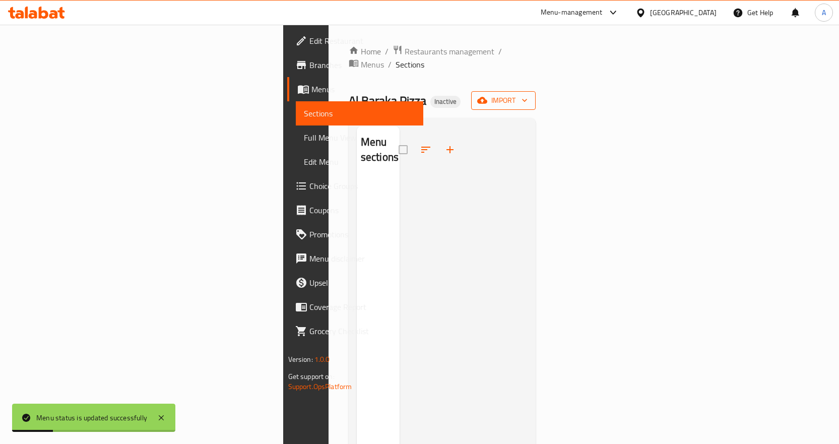
click at [528, 94] on span "import" at bounding box center [503, 100] width 48 height 13
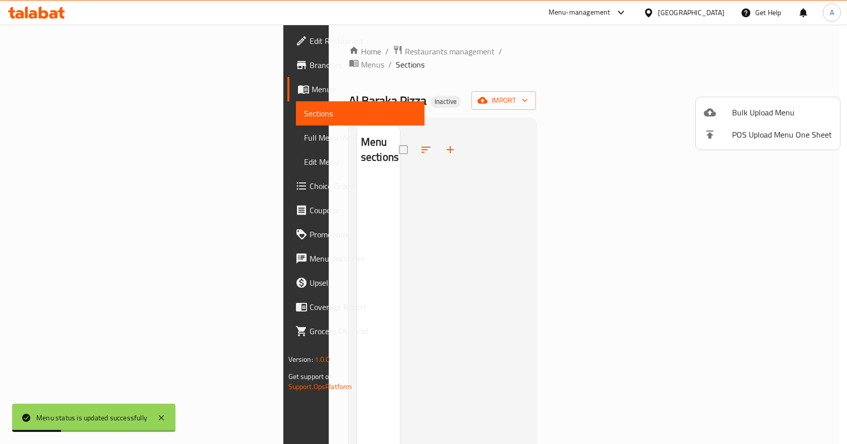
click at [749, 110] on span "Bulk Upload Menu" at bounding box center [782, 112] width 100 height 12
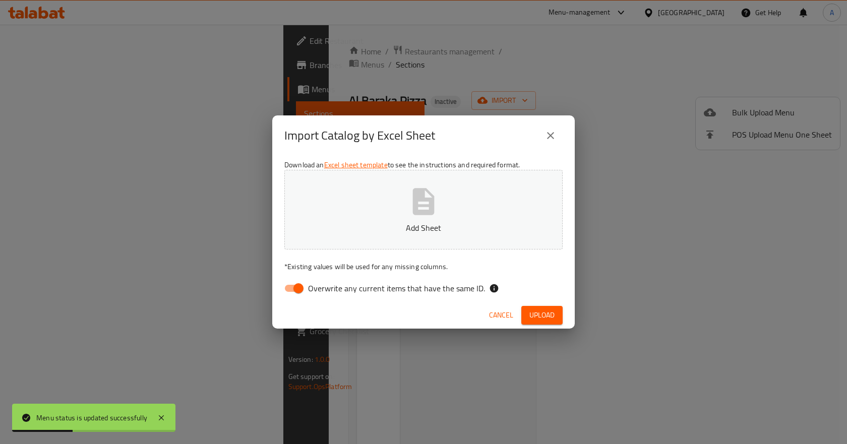
drag, startPoint x: 604, startPoint y: 77, endPoint x: 583, endPoint y: 90, distance: 24.5
click at [603, 77] on div "Import Catalog by Excel Sheet Download an Excel sheet template to see the instr…" at bounding box center [423, 222] width 847 height 444
click at [552, 133] on icon "close" at bounding box center [551, 136] width 12 height 12
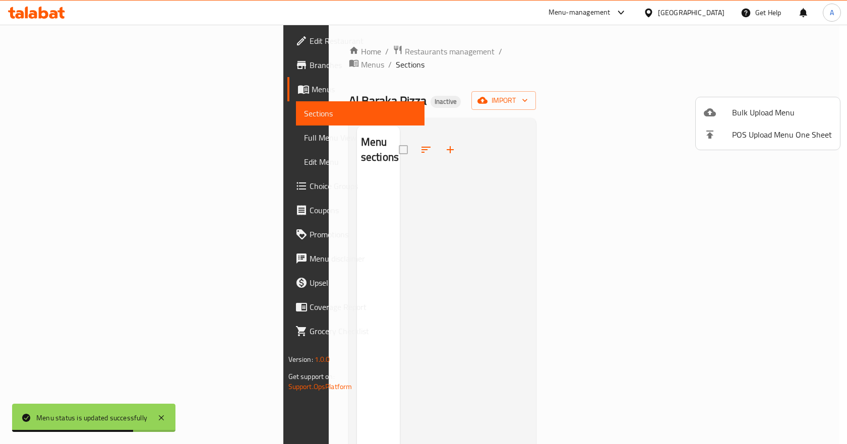
drag, startPoint x: 522, startPoint y: 98, endPoint x: 574, endPoint y: 113, distance: 54.4
click at [522, 98] on div at bounding box center [423, 222] width 847 height 444
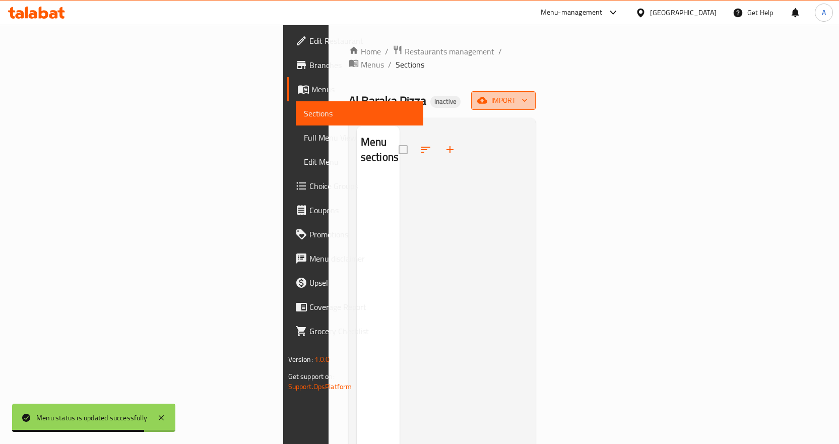
click at [528, 94] on span "import" at bounding box center [503, 100] width 48 height 13
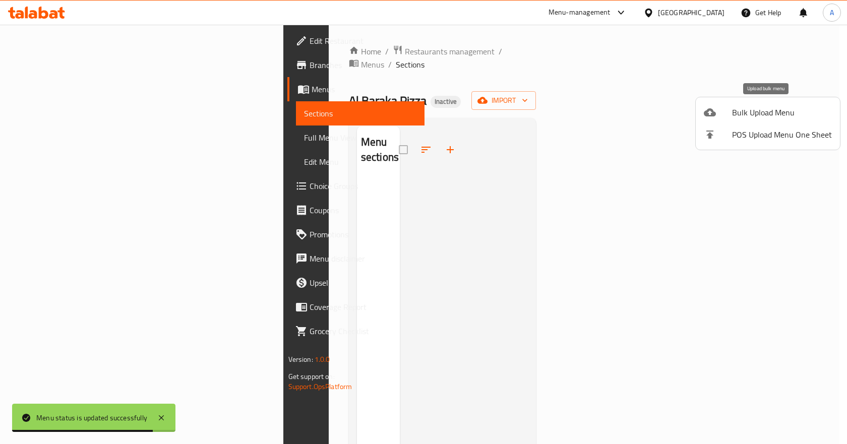
click at [732, 111] on div at bounding box center [718, 112] width 28 height 12
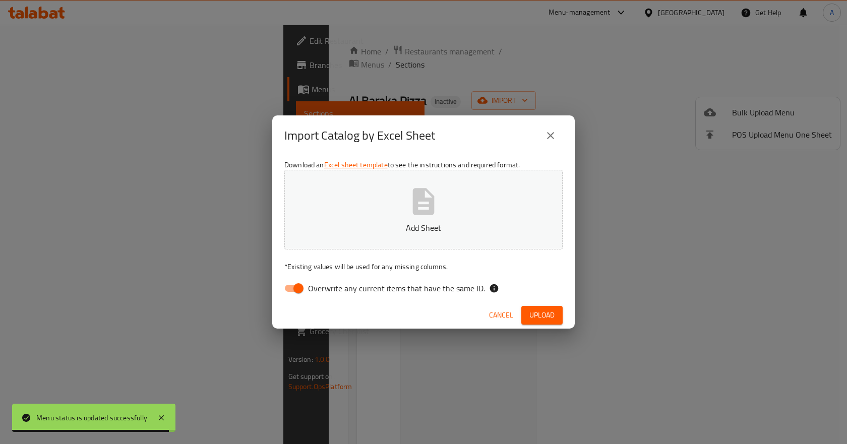
click at [293, 288] on input "Overwrite any current items that have the same ID." at bounding box center [298, 288] width 57 height 19
checkbox input "false"
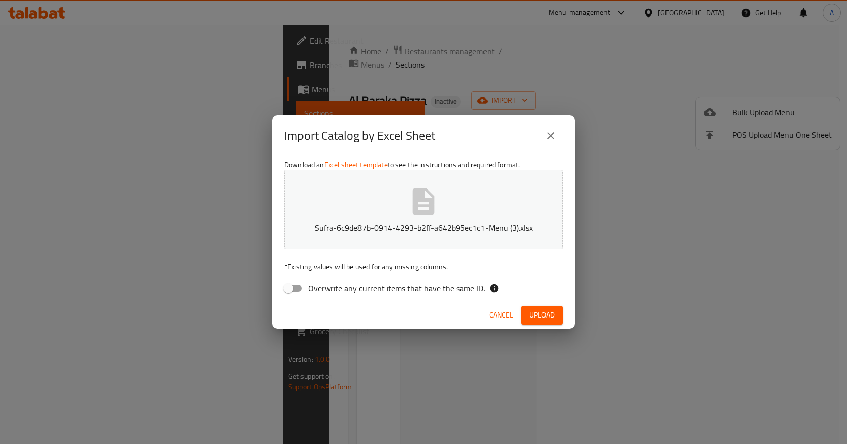
click at [550, 323] on button "Upload" at bounding box center [541, 315] width 41 height 19
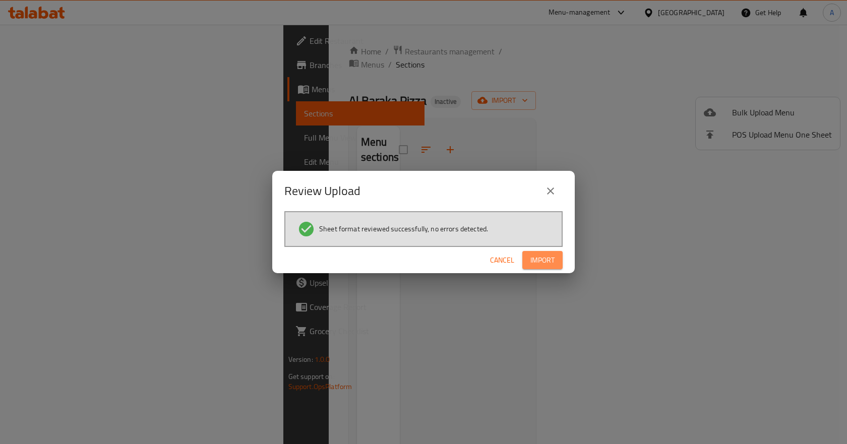
click at [547, 264] on span "Import" at bounding box center [542, 260] width 24 height 13
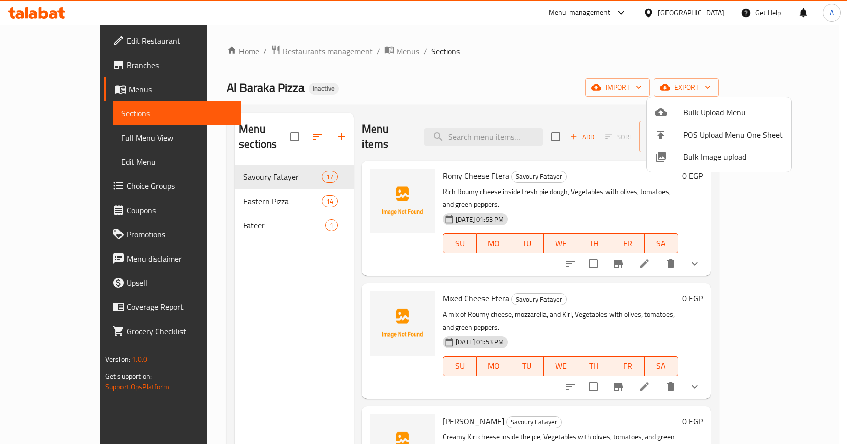
click at [510, 70] on div at bounding box center [423, 222] width 847 height 444
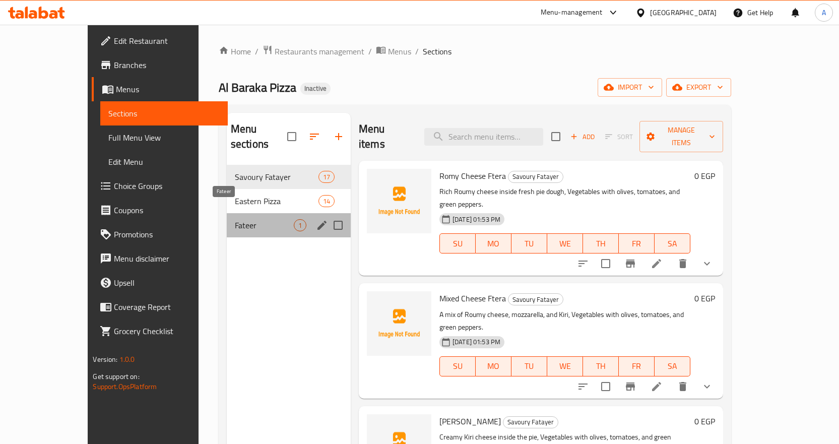
click at [235, 219] on span "Fateer" at bounding box center [264, 225] width 59 height 12
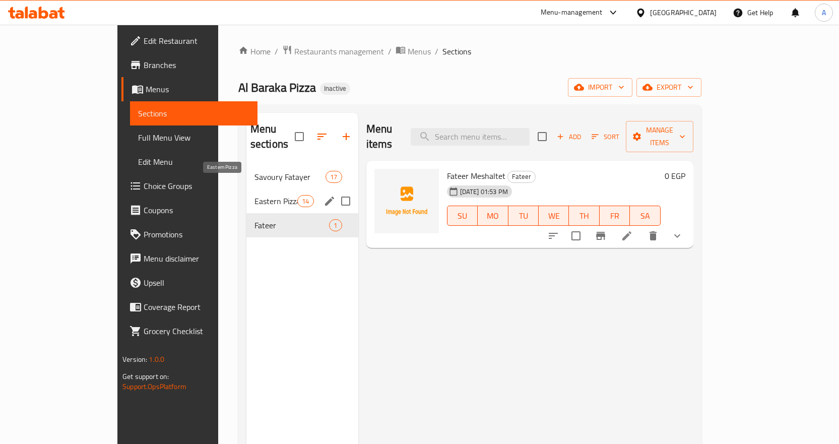
click at [255, 195] on span "Eastern Pizza" at bounding box center [276, 201] width 43 height 12
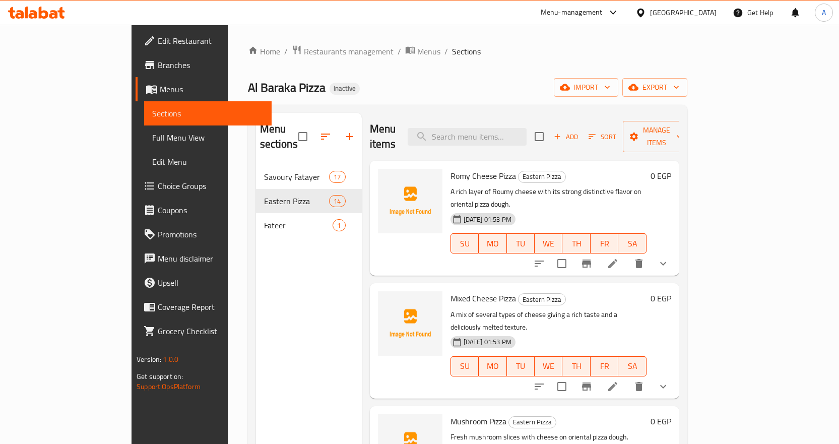
click at [144, 126] on link "Full Menu View" at bounding box center [208, 138] width 128 height 24
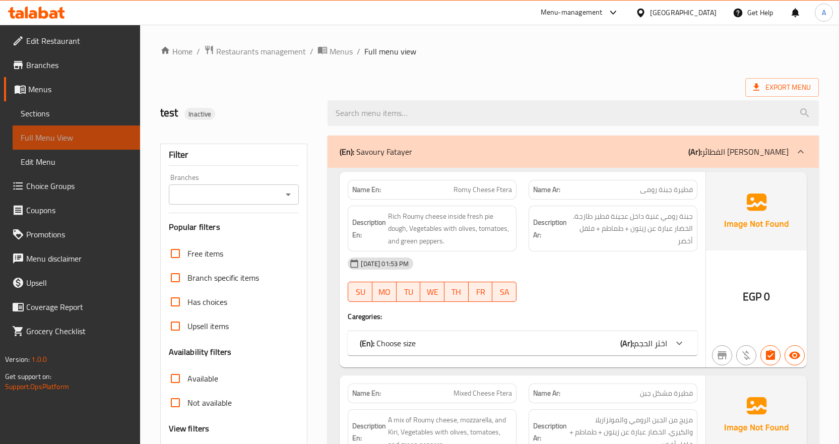
click at [67, 139] on span "Full Menu View" at bounding box center [76, 138] width 111 height 12
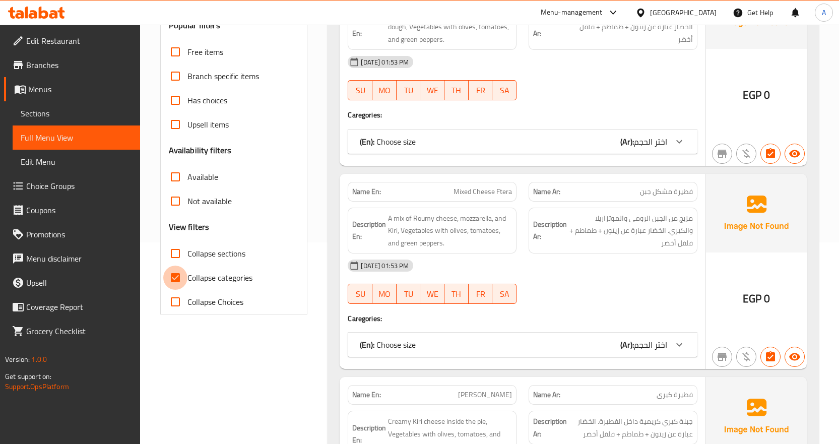
click at [174, 276] on input "Collapse categories" at bounding box center [175, 278] width 24 height 24
checkbox input "false"
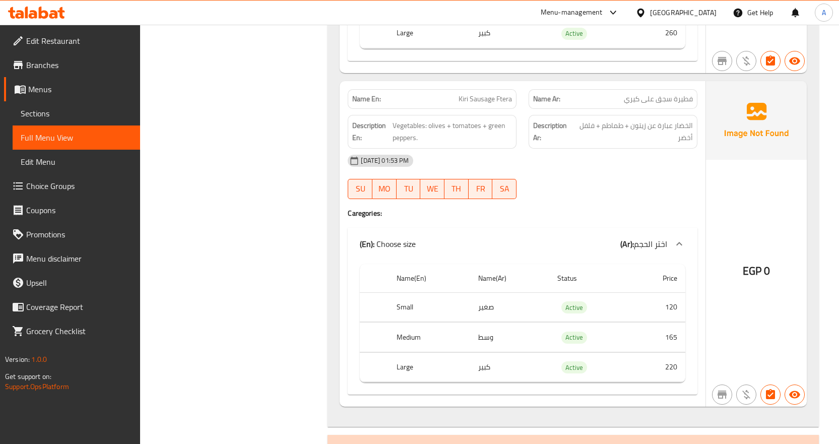
scroll to position [5596, 0]
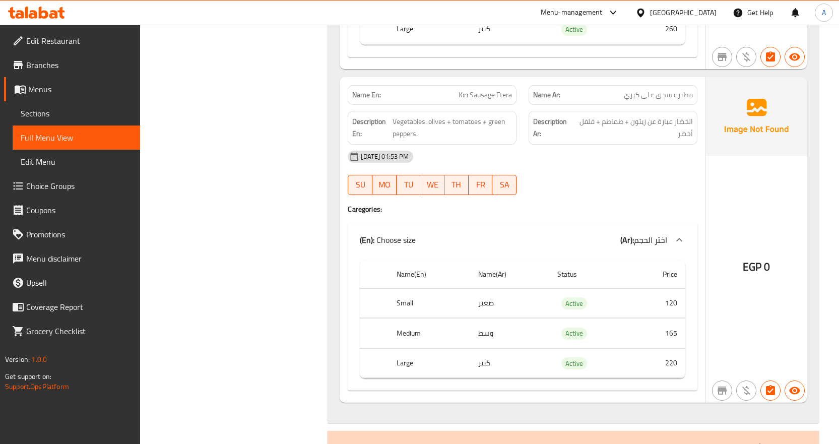
click at [476, 93] on span "Kiri Sausage Ftera" at bounding box center [485, 95] width 53 height 11
copy span "Kiri Sausage Ftera"
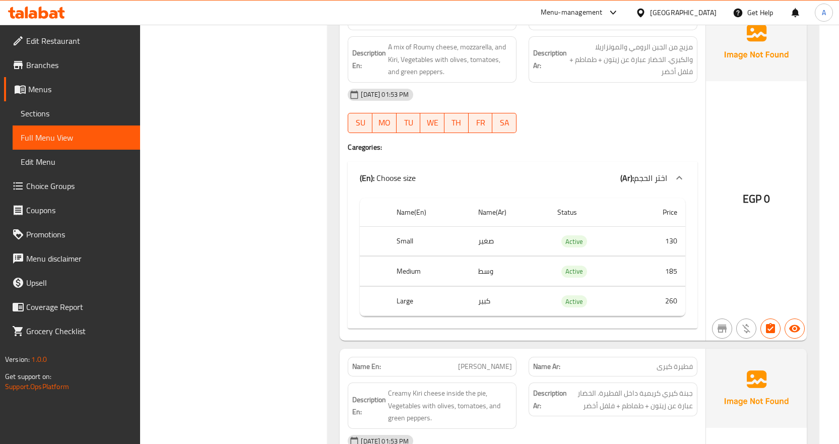
scroll to position [0, 0]
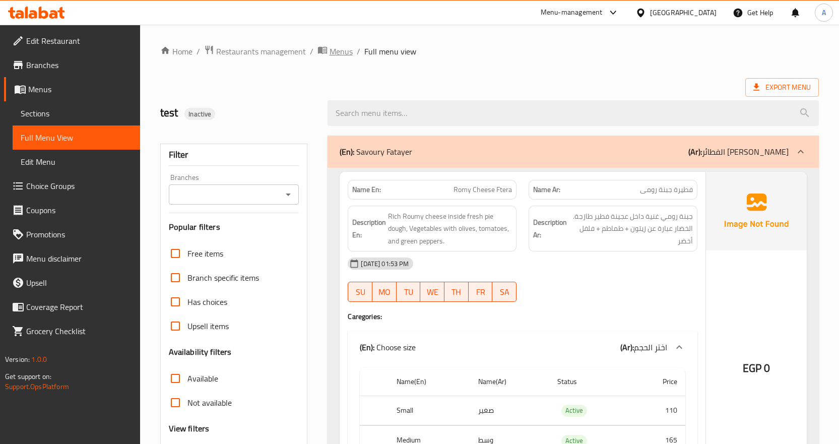
click at [343, 53] on span "Menus" at bounding box center [341, 51] width 23 height 12
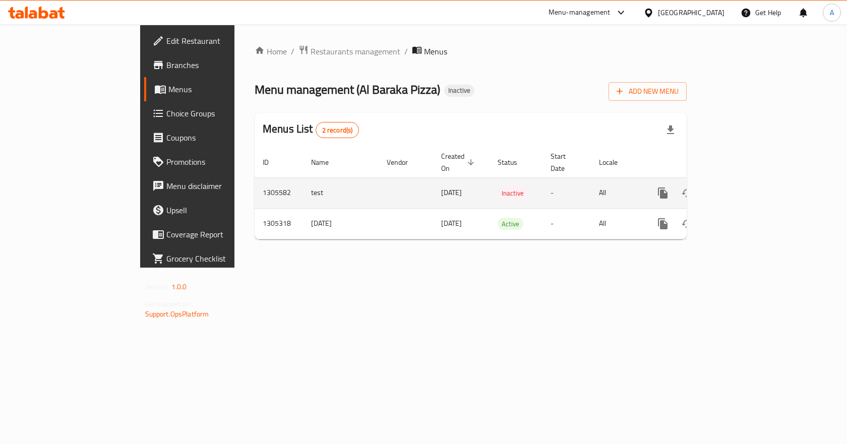
click at [303, 182] on td "test" at bounding box center [341, 192] width 76 height 31
copy td "test"
click at [723, 184] on button "enhanced table" at bounding box center [711, 193] width 24 height 24
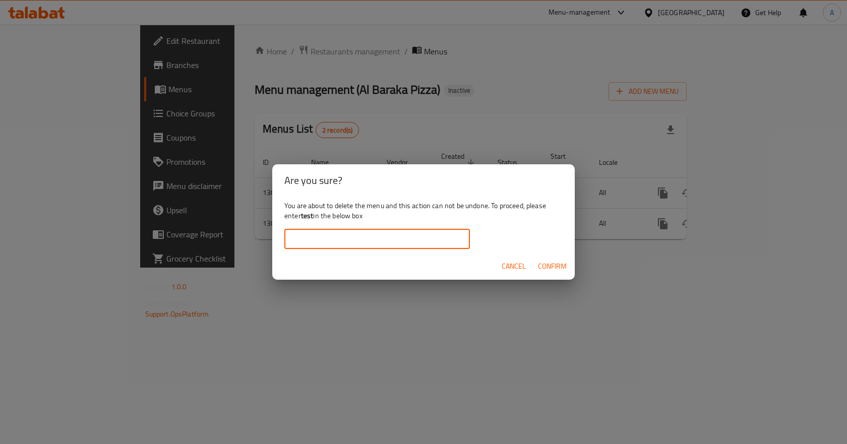
click at [358, 238] on input "text" at bounding box center [377, 239] width 186 height 20
paste input "test"
type input "test"
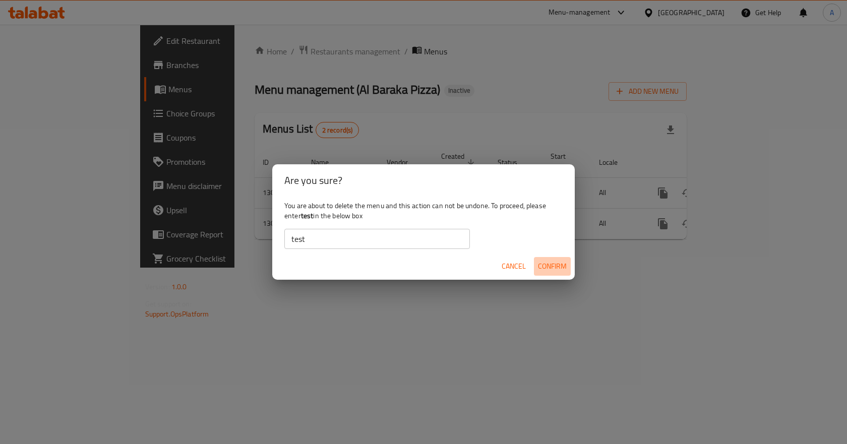
click at [555, 265] on span "Confirm" at bounding box center [552, 266] width 29 height 13
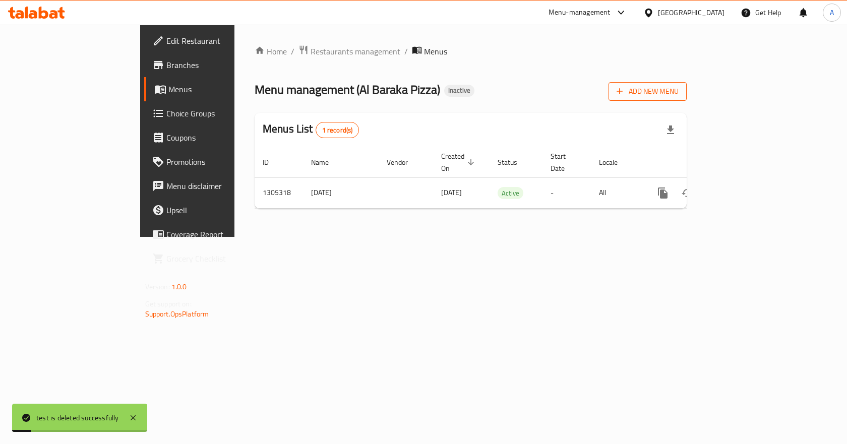
click at [679, 93] on span "Add New Menu" at bounding box center [648, 91] width 62 height 13
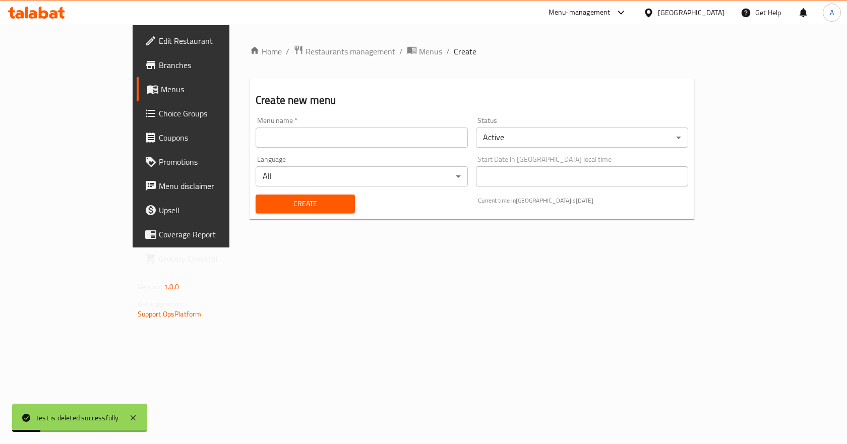
click at [319, 138] on input "text" at bounding box center [362, 138] width 212 height 20
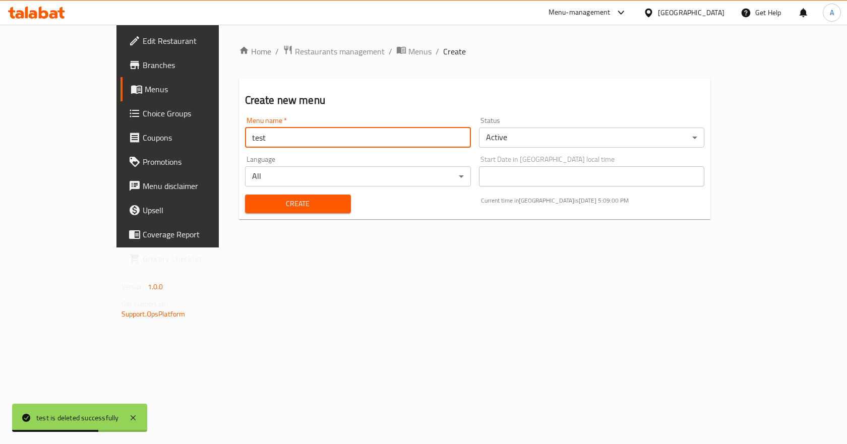
type input "test"
click at [374, 201] on div "Create Current time in Egypt is 13 Aug 2025 5:09:01 PM" at bounding box center [475, 204] width 472 height 31
click at [309, 204] on span "Create" at bounding box center [298, 204] width 90 height 13
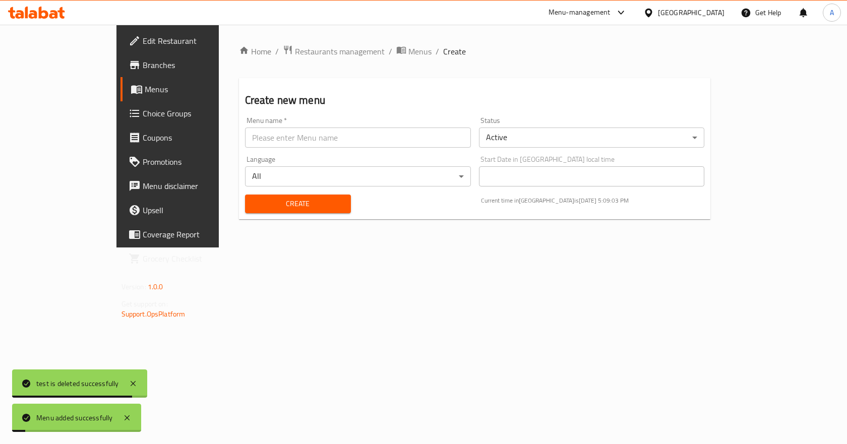
click at [145, 93] on span "Menus" at bounding box center [197, 89] width 105 height 12
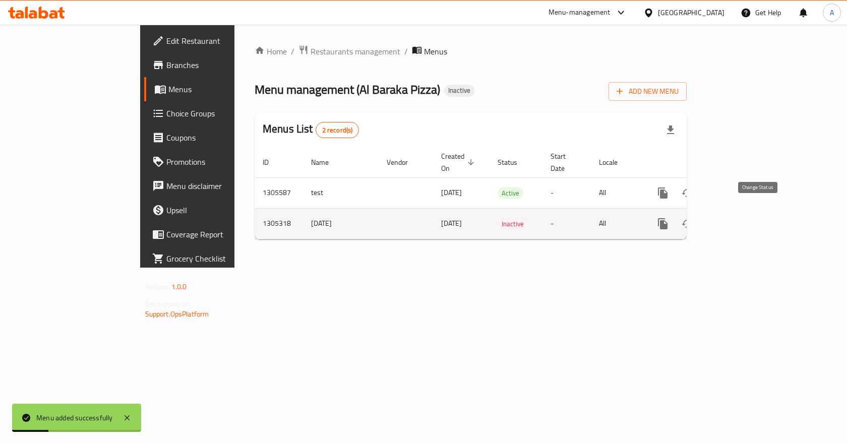
click at [693, 218] on icon "enhanced table" at bounding box center [687, 224] width 12 height 12
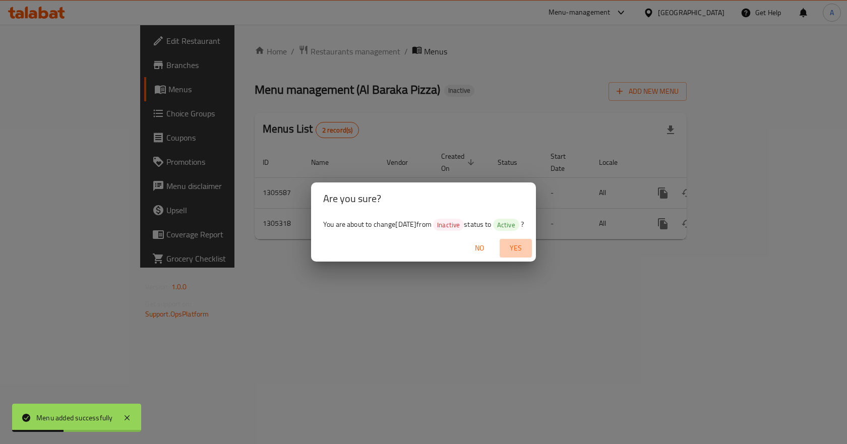
click at [521, 249] on span "Yes" at bounding box center [516, 248] width 24 height 13
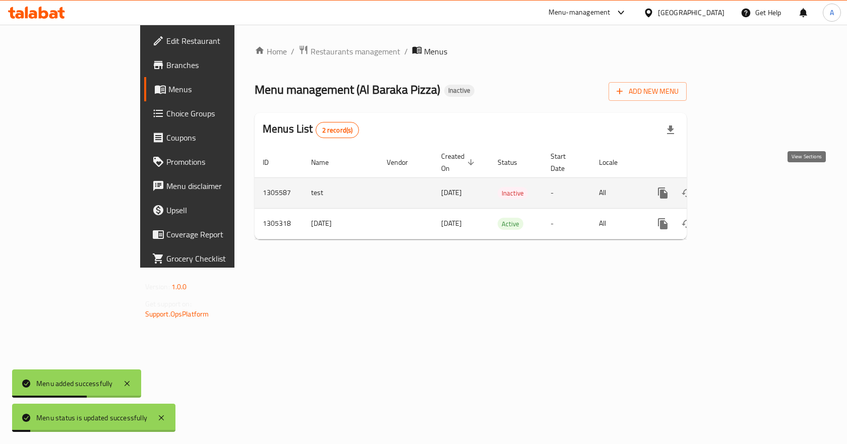
click at [740, 189] on icon "enhanced table" at bounding box center [735, 193] width 9 height 9
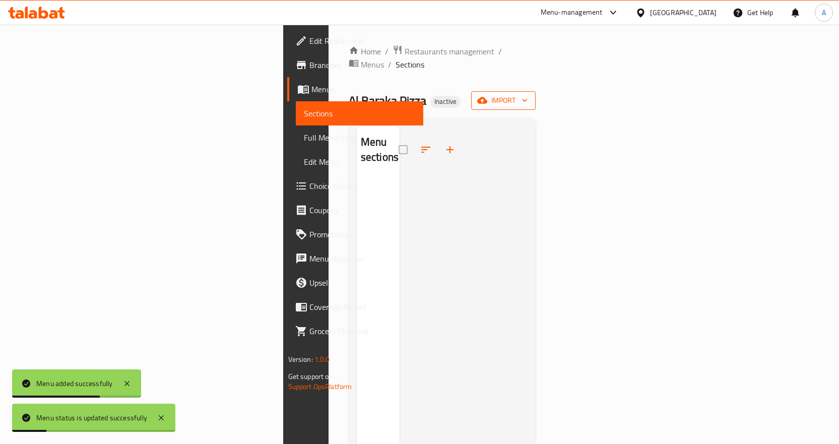
click at [528, 94] on span "import" at bounding box center [503, 100] width 48 height 13
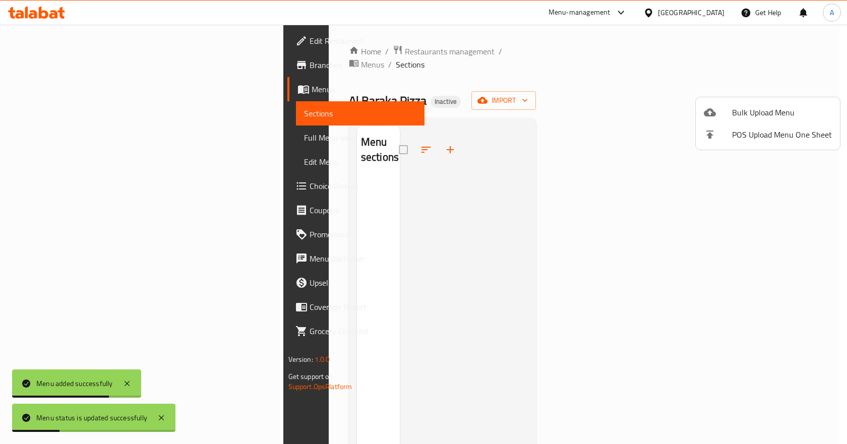
click at [727, 115] on div at bounding box center [718, 112] width 28 height 12
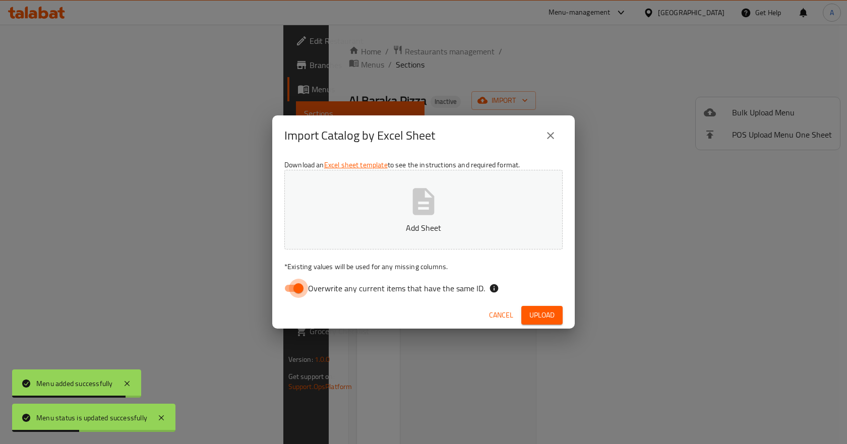
click at [303, 286] on input "Overwrite any current items that have the same ID." at bounding box center [298, 288] width 57 height 19
checkbox input "false"
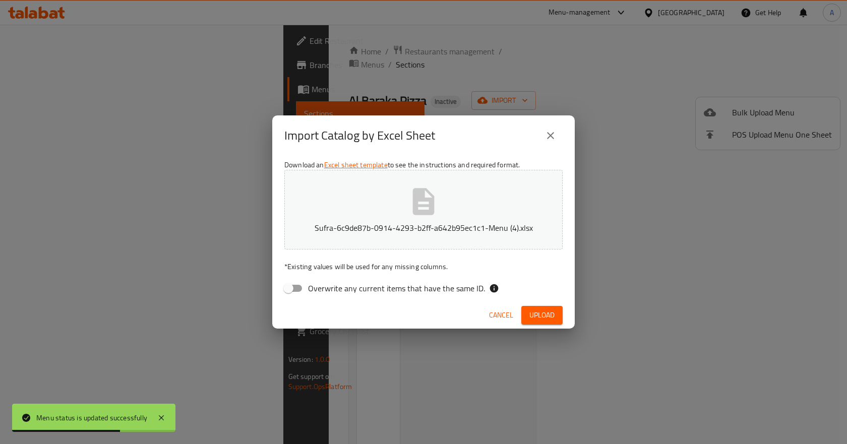
click at [546, 316] on span "Upload" at bounding box center [541, 315] width 25 height 13
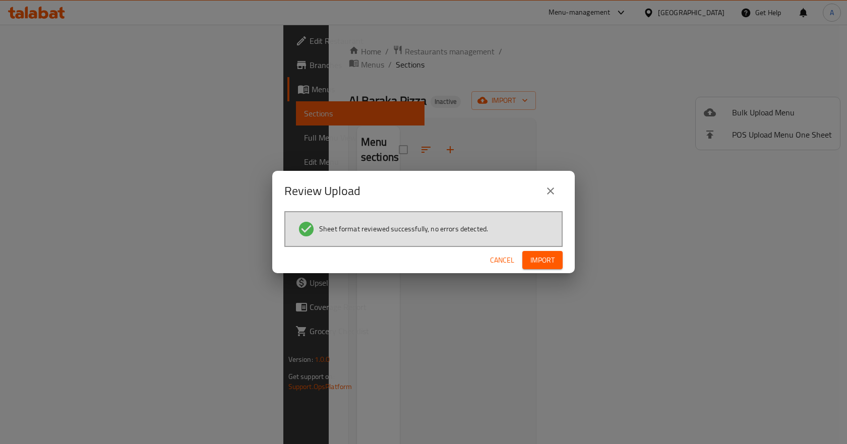
click at [492, 256] on span "Cancel" at bounding box center [502, 260] width 24 height 13
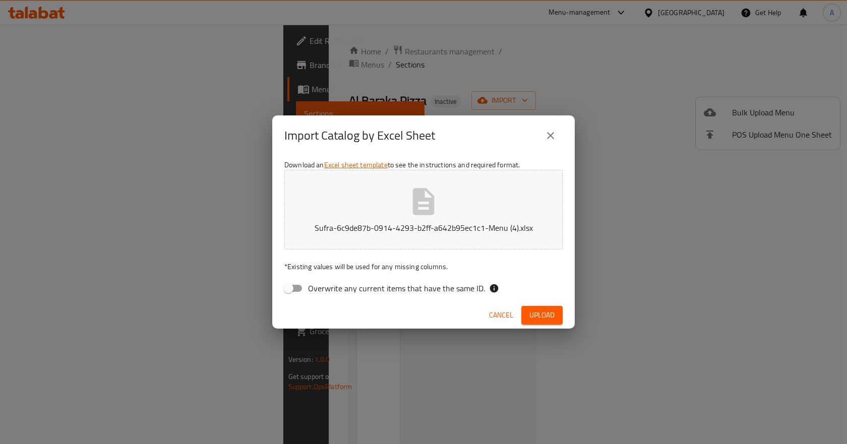
click at [543, 312] on span "Upload" at bounding box center [541, 315] width 25 height 13
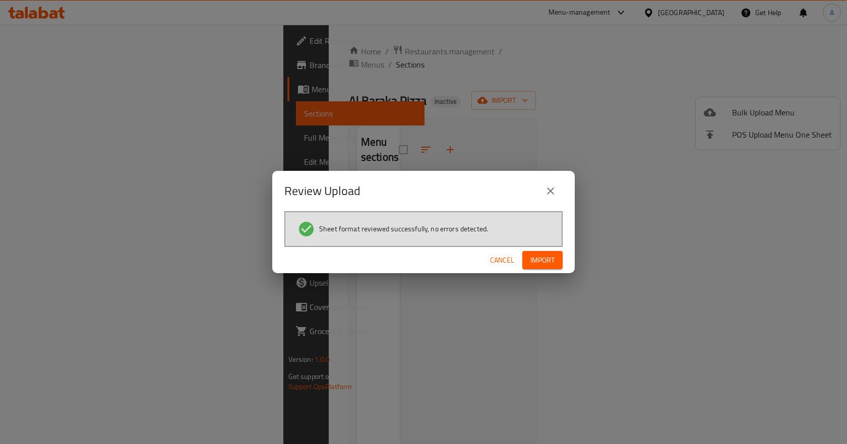
click at [551, 257] on span "Import" at bounding box center [542, 260] width 24 height 13
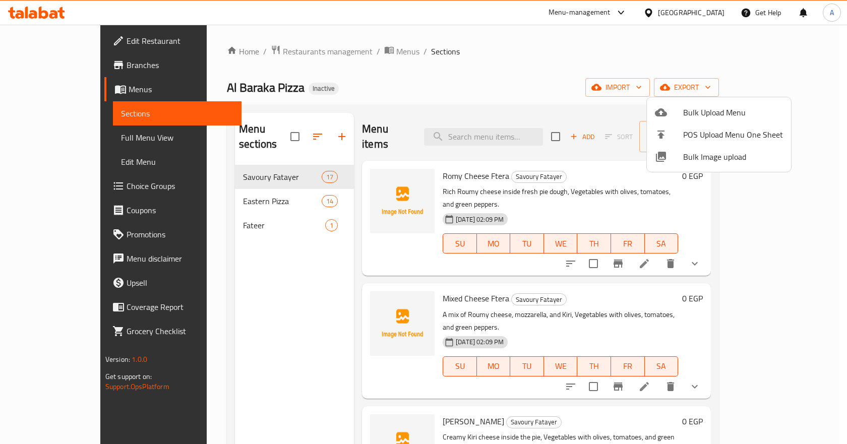
click at [233, 206] on div at bounding box center [423, 222] width 847 height 444
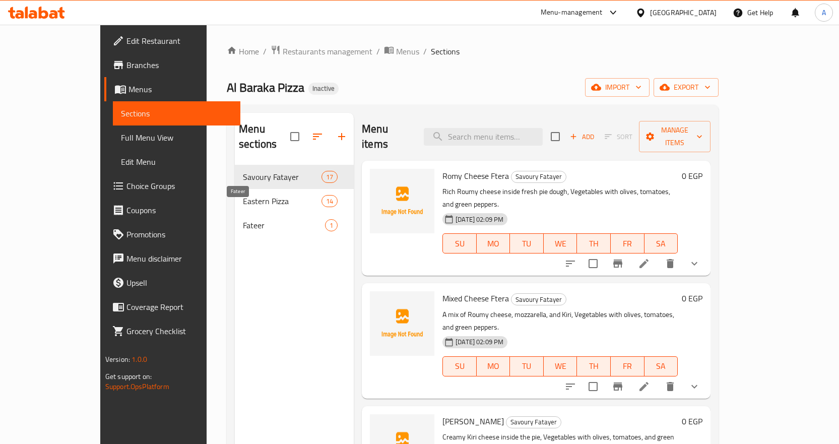
click at [243, 219] on span "Fateer" at bounding box center [284, 225] width 82 height 12
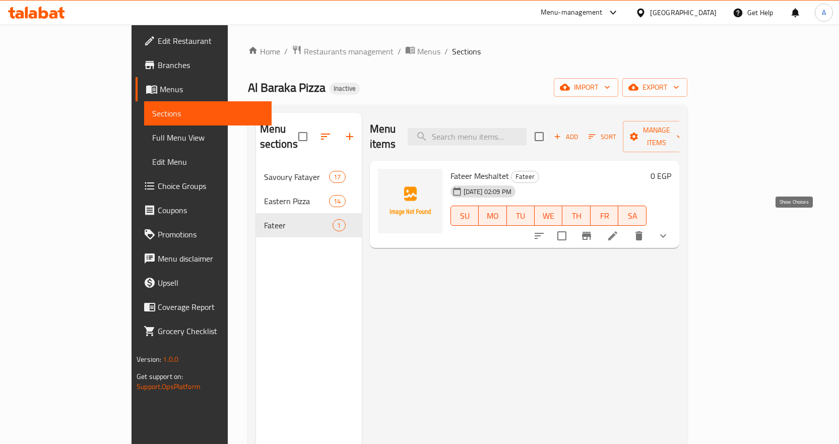
click at [670, 230] on icon "show more" at bounding box center [663, 236] width 12 height 12
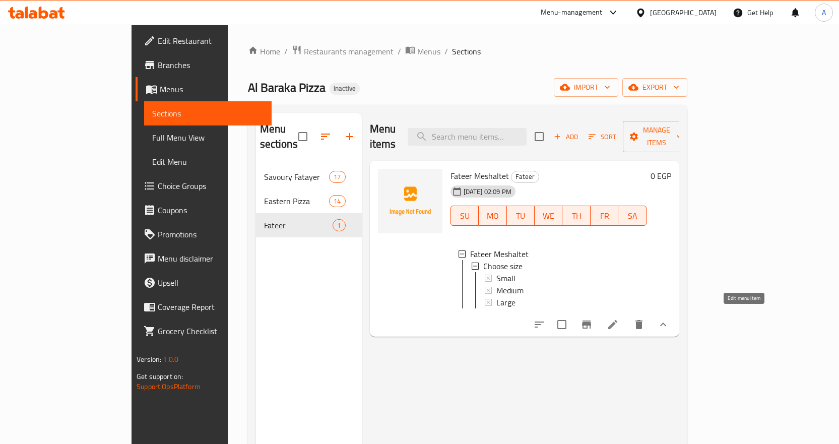
click at [619, 319] on icon at bounding box center [613, 325] width 12 height 12
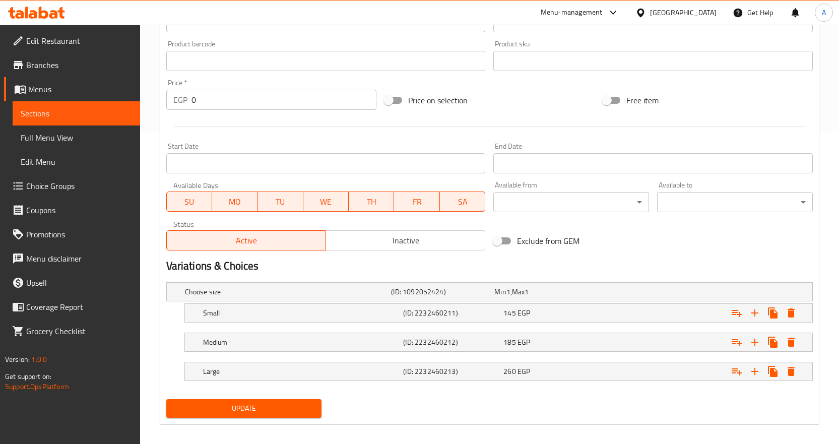
scroll to position [320, 0]
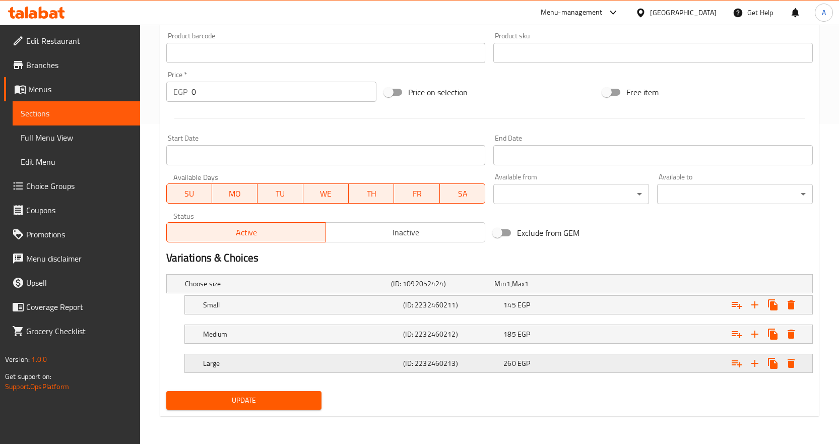
click at [550, 289] on div "260 EGP" at bounding box center [544, 284] width 99 height 10
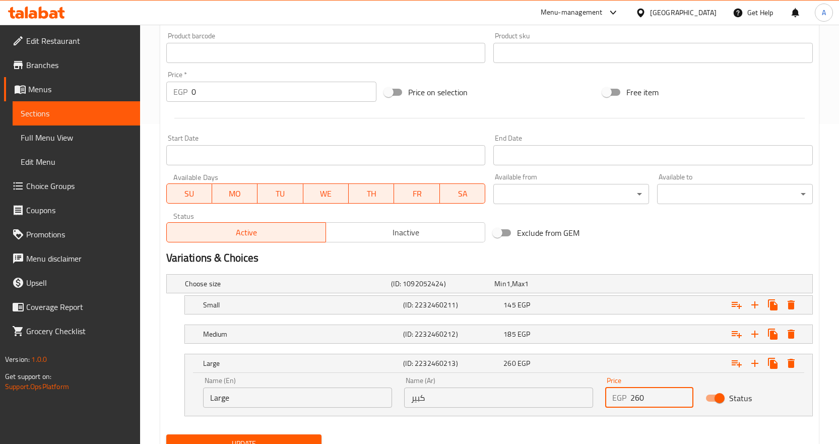
click at [653, 397] on input "260" at bounding box center [663, 398] width 64 height 20
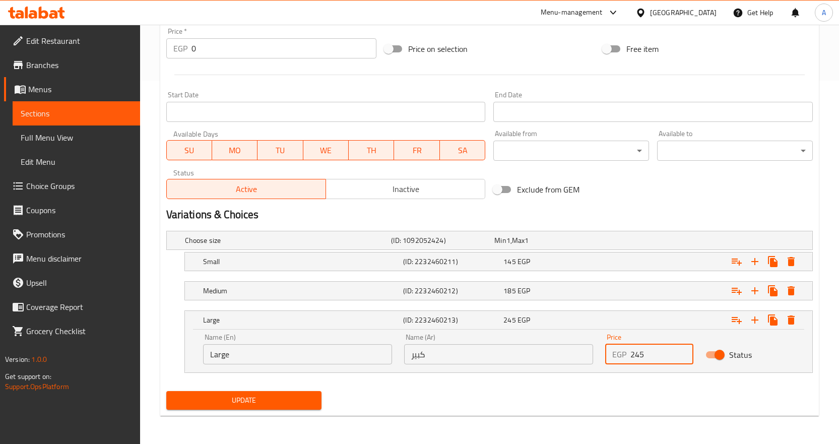
type input "245"
click at [299, 401] on span "Update" at bounding box center [244, 400] width 140 height 13
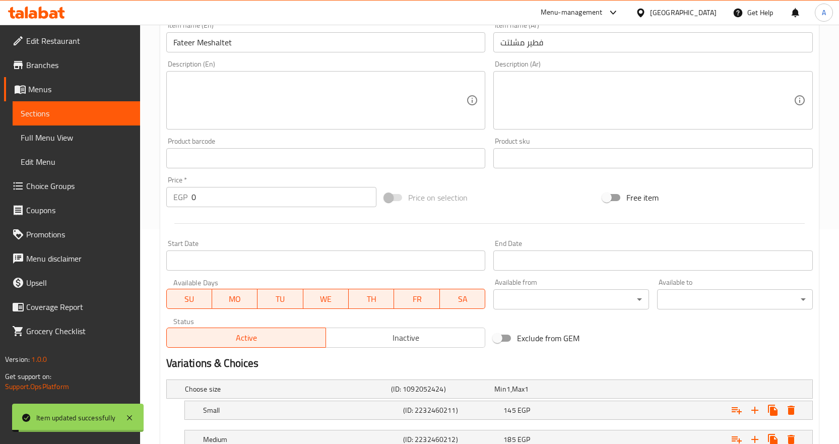
scroll to position [0, 0]
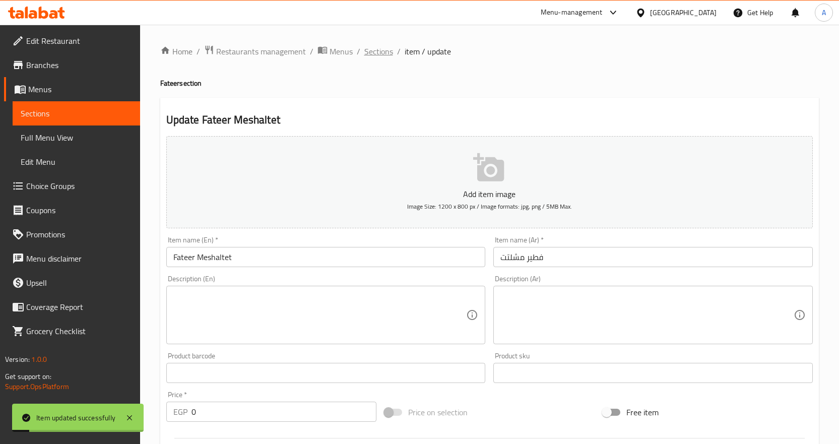
click at [377, 49] on span "Sections" at bounding box center [379, 51] width 29 height 12
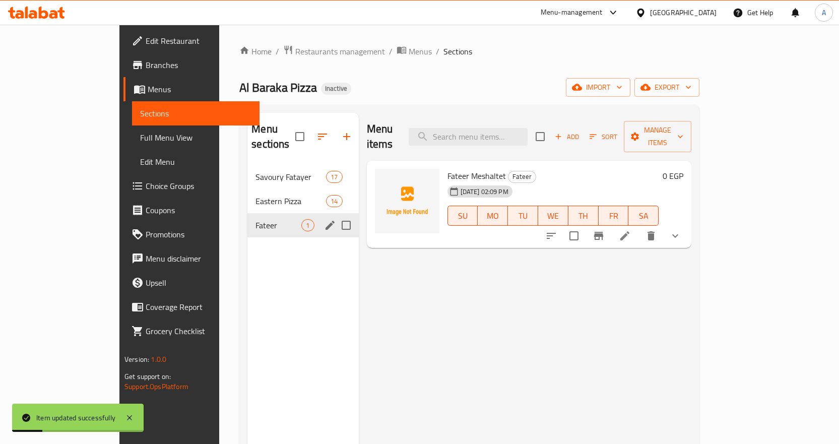
click at [248, 192] on div "Eastern Pizza 14" at bounding box center [303, 201] width 111 height 24
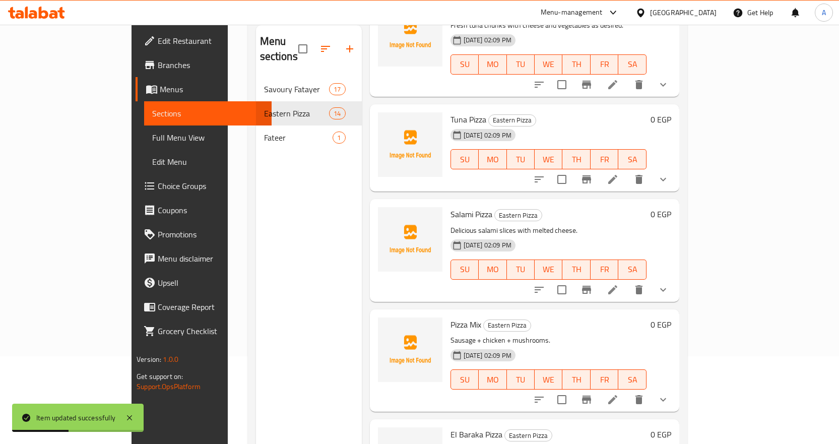
scroll to position [141, 0]
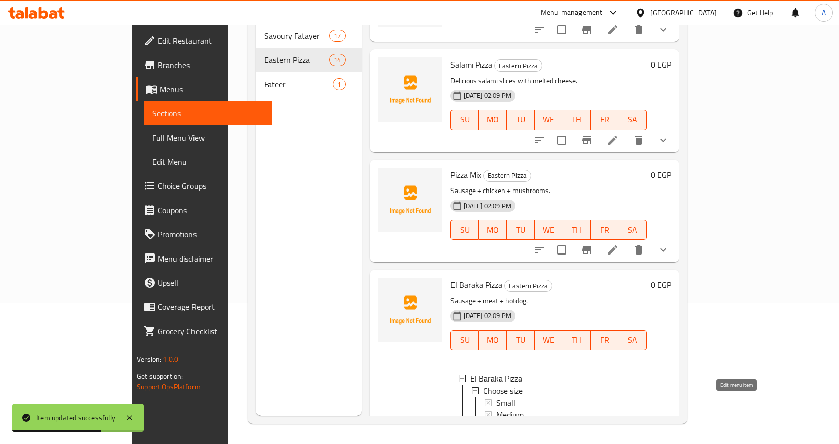
click at [619, 443] on icon at bounding box center [613, 449] width 12 height 12
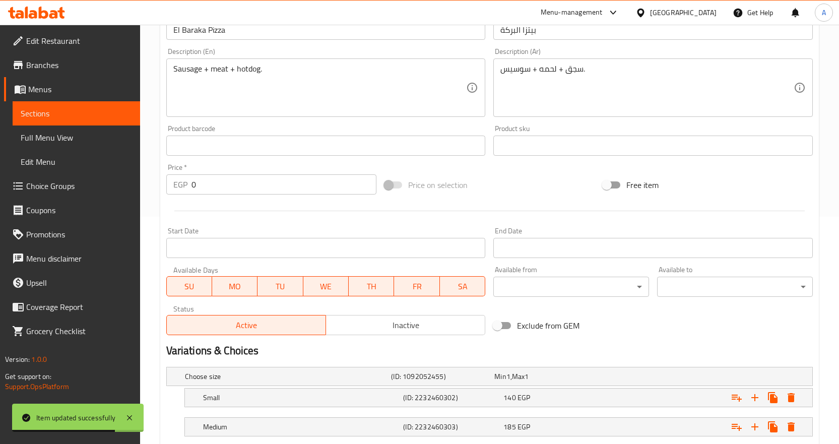
scroll to position [320, 0]
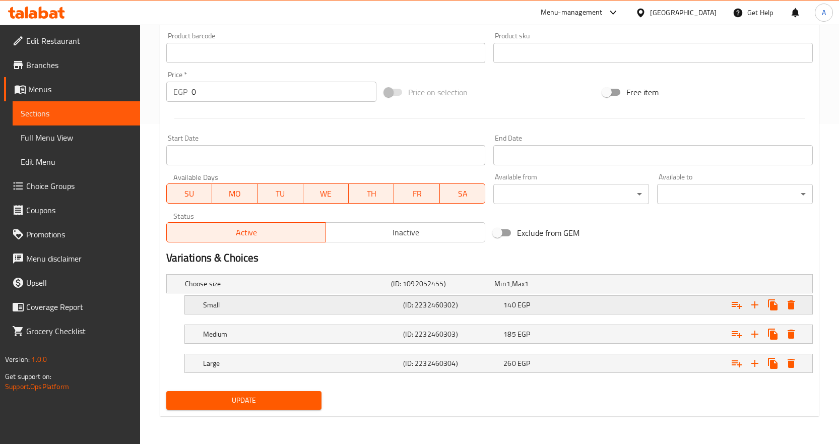
click at [538, 289] on div "140 EGP" at bounding box center [544, 284] width 99 height 10
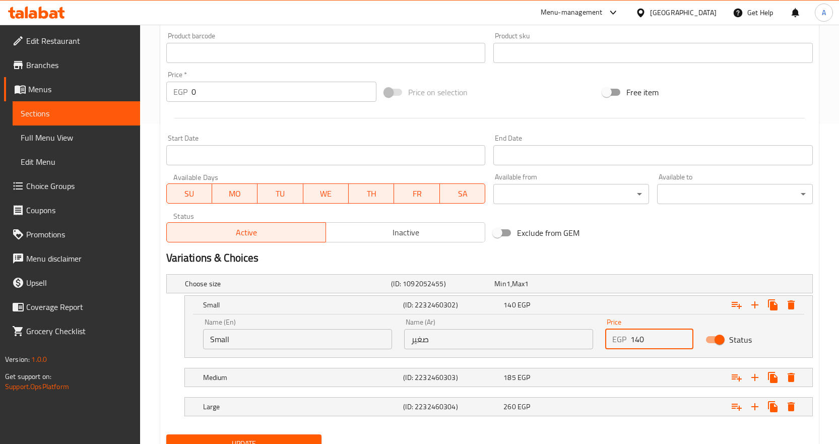
click at [642, 341] on input "140" at bounding box center [663, 339] width 64 height 20
type input "120"
click at [586, 289] on div "185 EGP" at bounding box center [544, 284] width 99 height 10
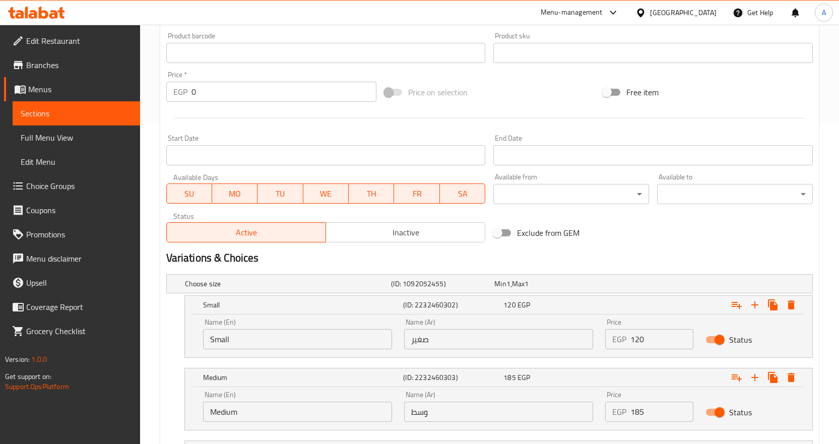
click at [654, 415] on input "185" at bounding box center [663, 412] width 64 height 20
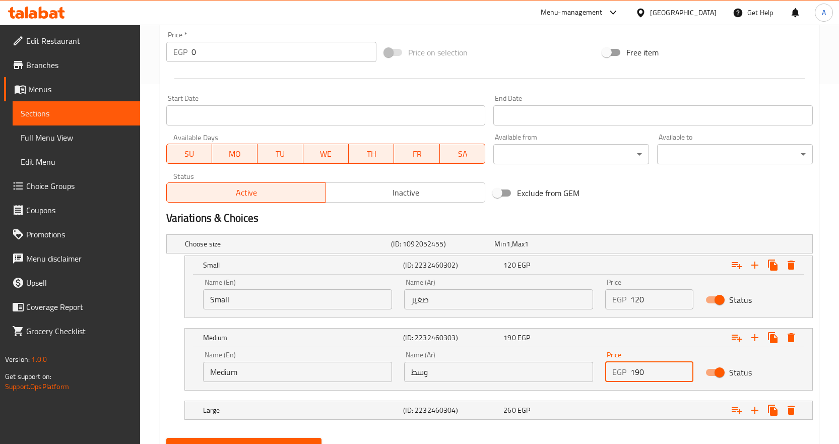
scroll to position [407, 0]
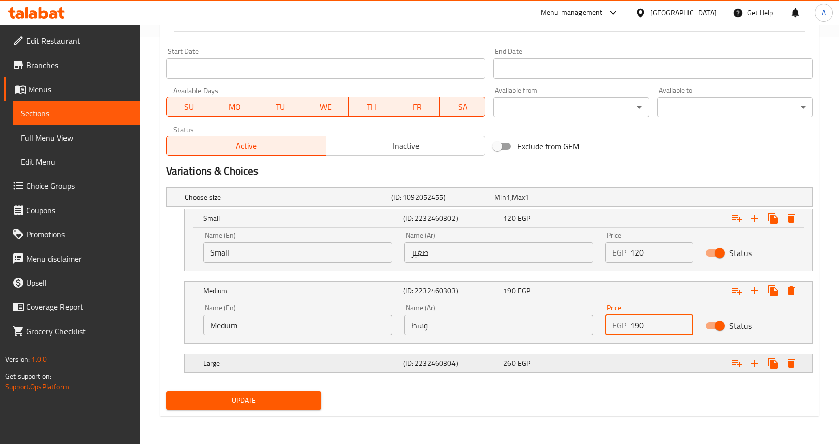
type input "190"
click at [616, 199] on div "Expand" at bounding box center [699, 197] width 207 height 4
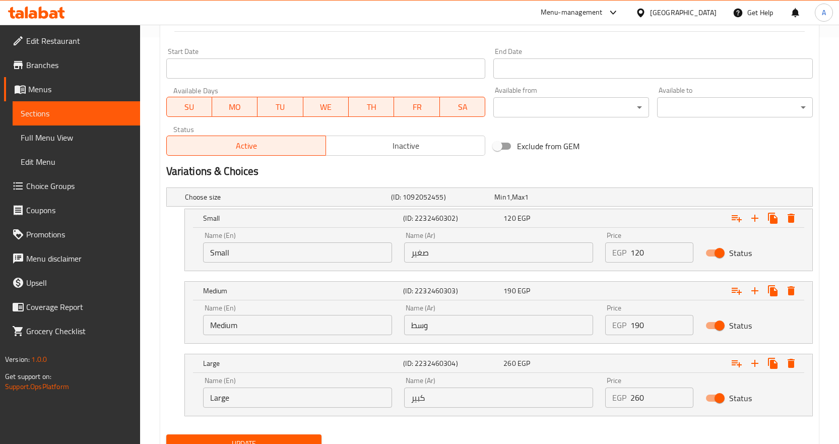
click at [653, 398] on input "260" at bounding box center [663, 398] width 64 height 20
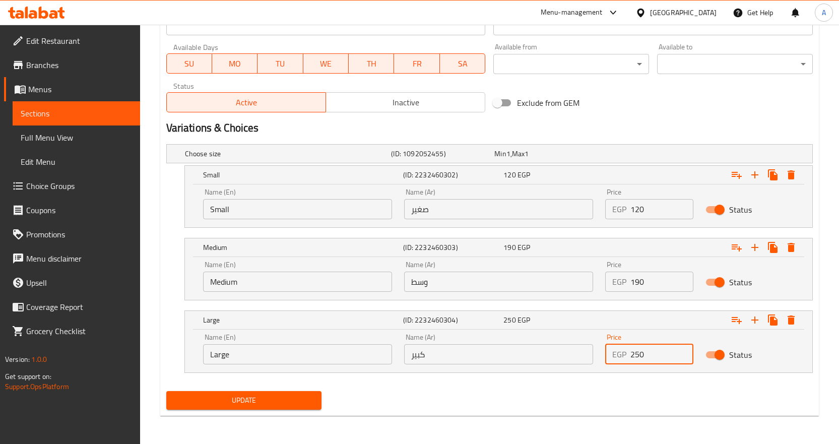
type input "250"
click at [291, 403] on span "Update" at bounding box center [244, 400] width 140 height 13
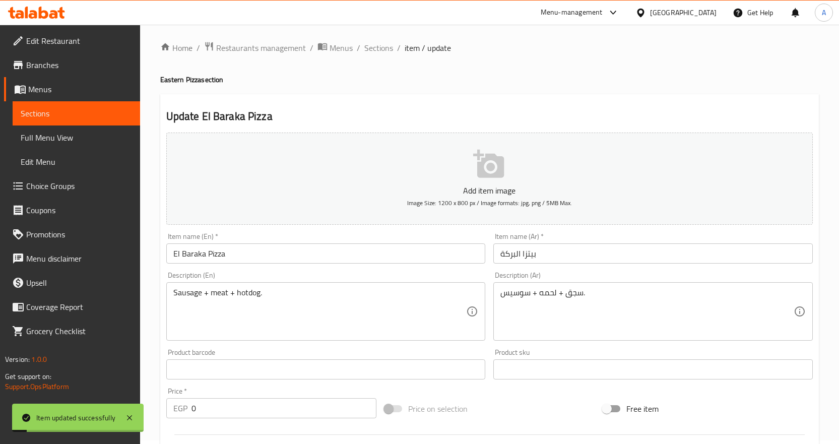
scroll to position [0, 0]
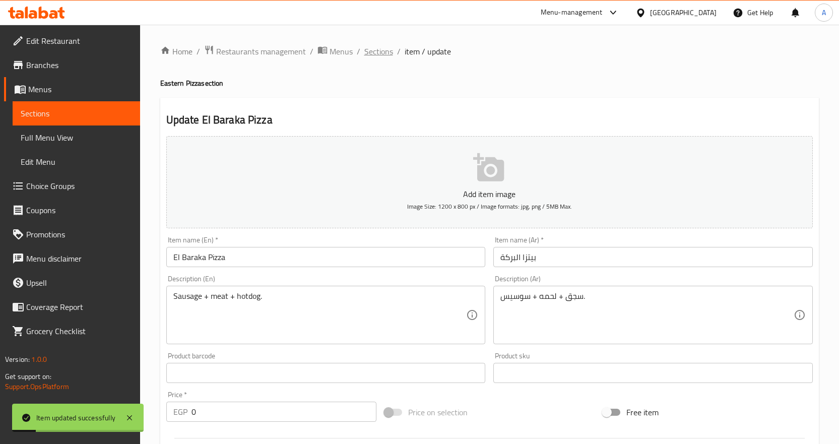
click at [383, 49] on span "Sections" at bounding box center [379, 51] width 29 height 12
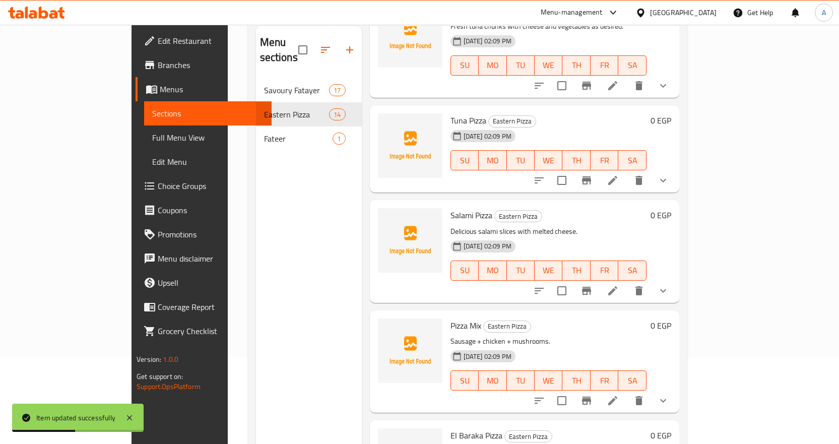
scroll to position [141, 0]
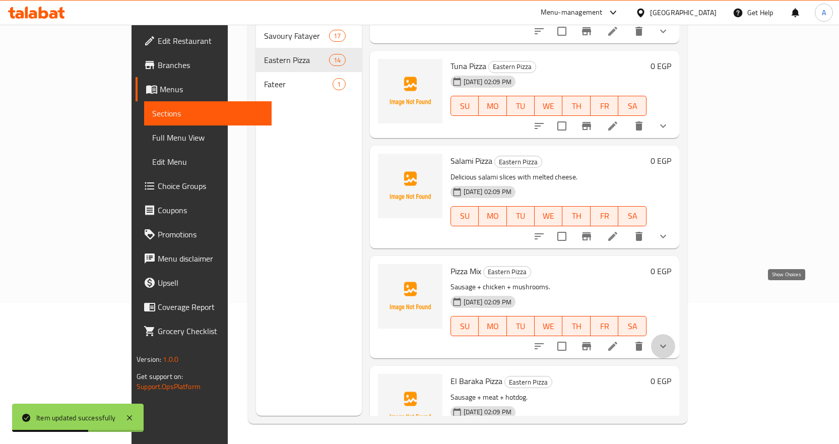
click at [670, 340] on icon "show more" at bounding box center [663, 346] width 12 height 12
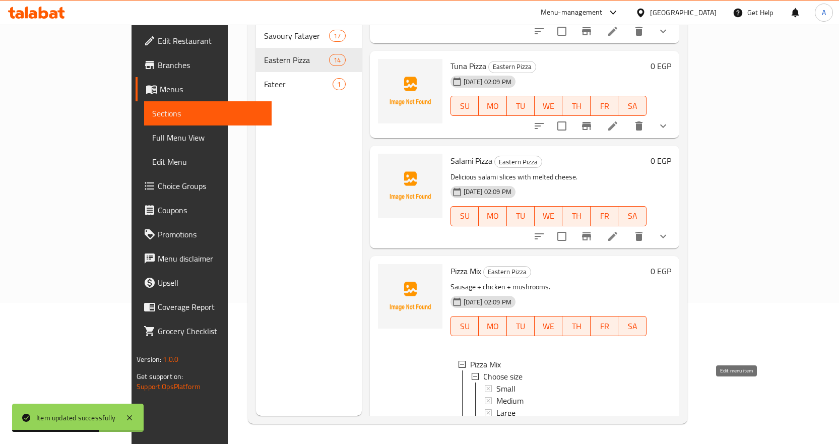
click at [618, 431] on icon at bounding box center [613, 435] width 9 height 9
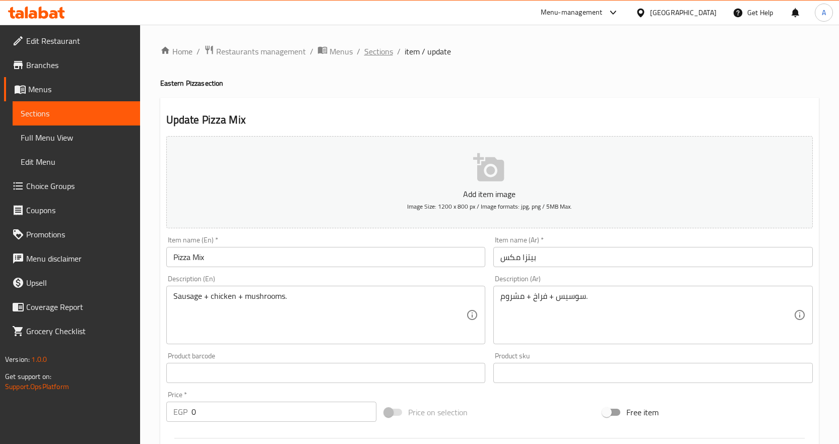
click at [377, 52] on span "Sections" at bounding box center [379, 51] width 29 height 12
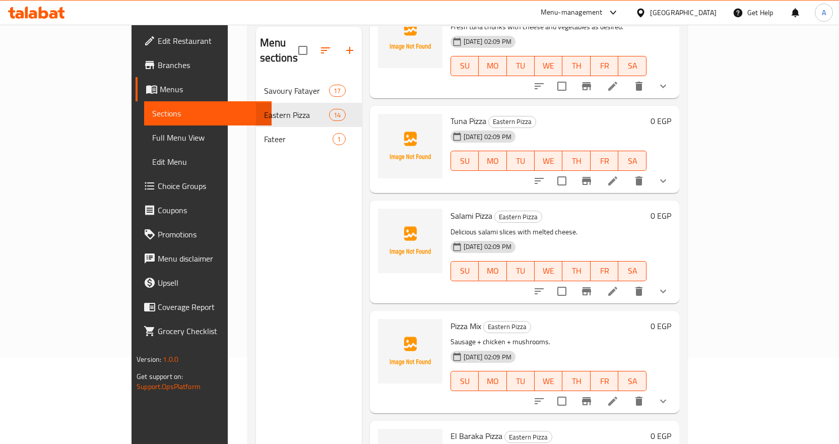
scroll to position [141, 0]
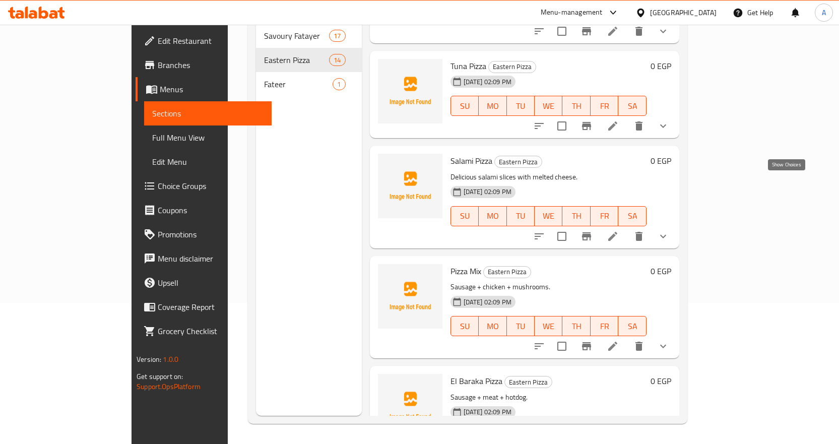
click at [670, 230] on icon "show more" at bounding box center [663, 236] width 12 height 12
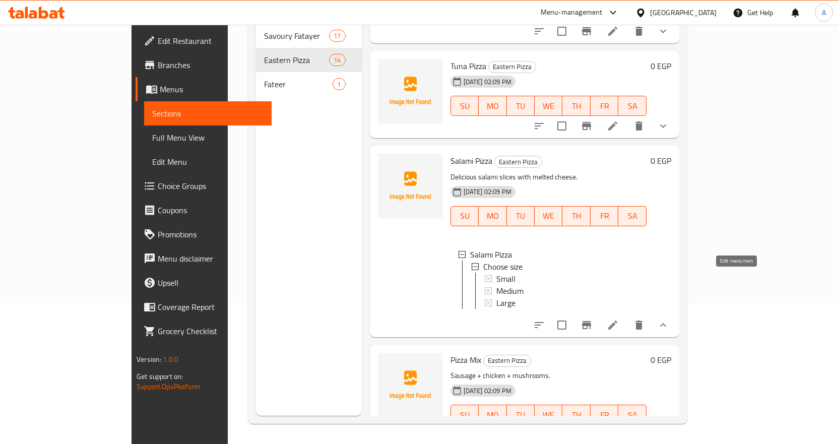
click at [618, 321] on icon at bounding box center [613, 325] width 9 height 9
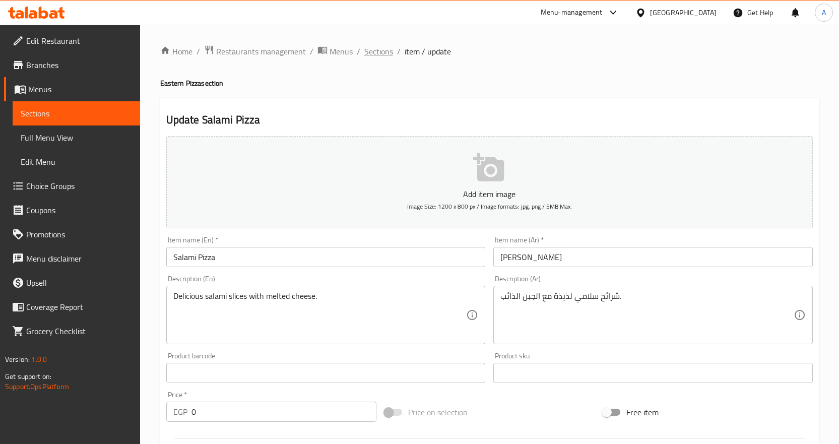
click at [385, 51] on span "Sections" at bounding box center [379, 51] width 29 height 12
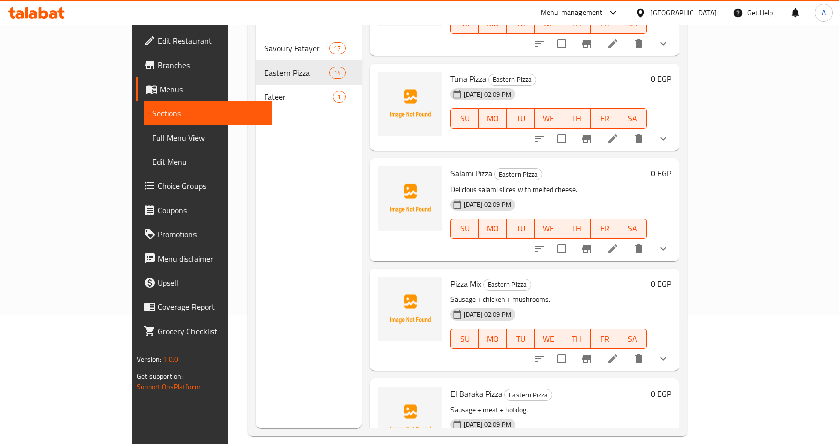
scroll to position [141, 0]
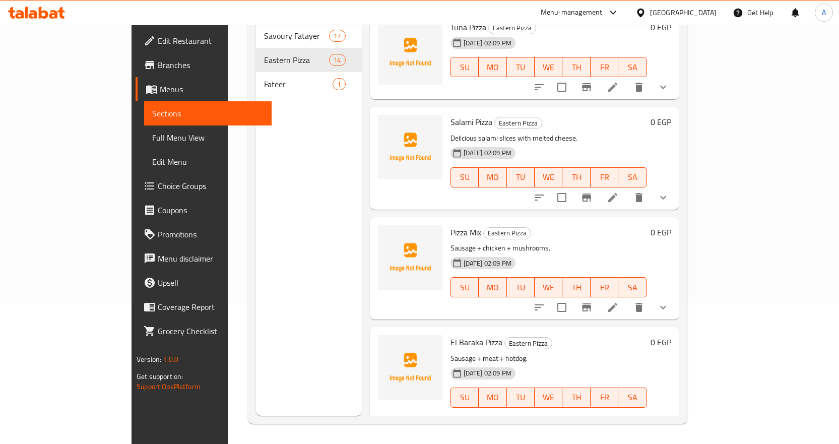
scroll to position [1189, 0]
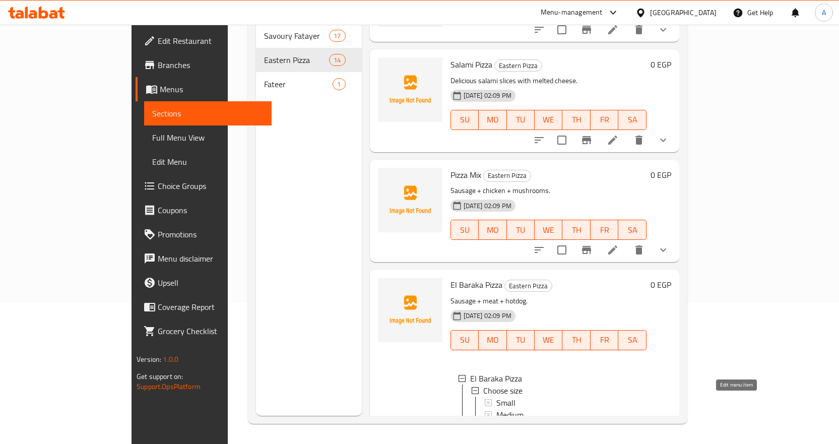
click at [619, 443] on icon at bounding box center [613, 449] width 12 height 12
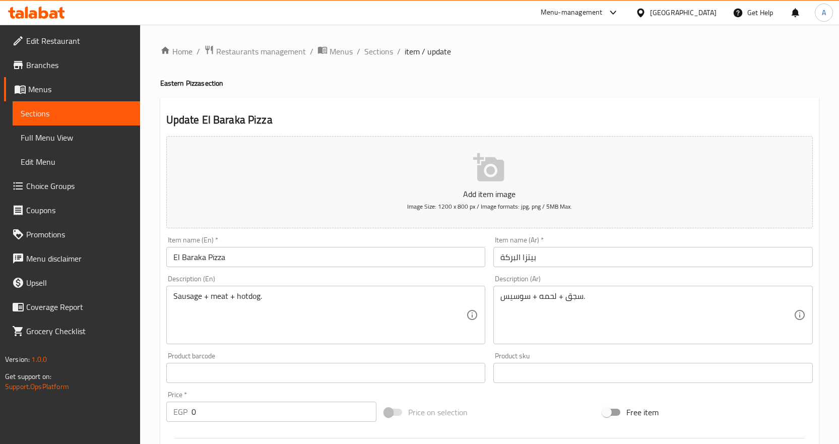
scroll to position [320, 0]
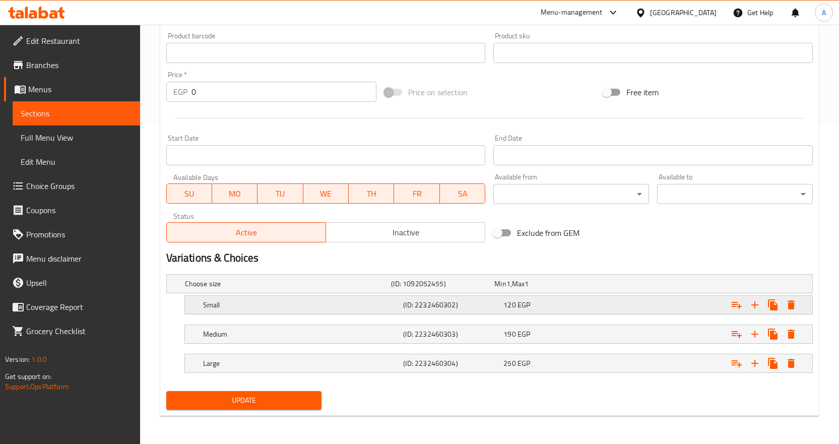
click at [542, 289] on div "120 EGP" at bounding box center [544, 284] width 99 height 10
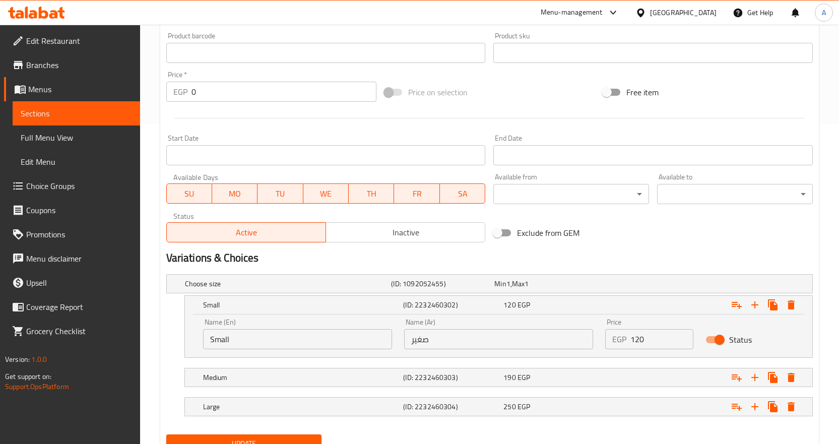
click at [655, 339] on input "120" at bounding box center [663, 339] width 64 height 20
click at [656, 339] on input "120" at bounding box center [663, 339] width 64 height 20
type input "140"
click at [590, 289] on div "190 EGP" at bounding box center [544, 284] width 99 height 10
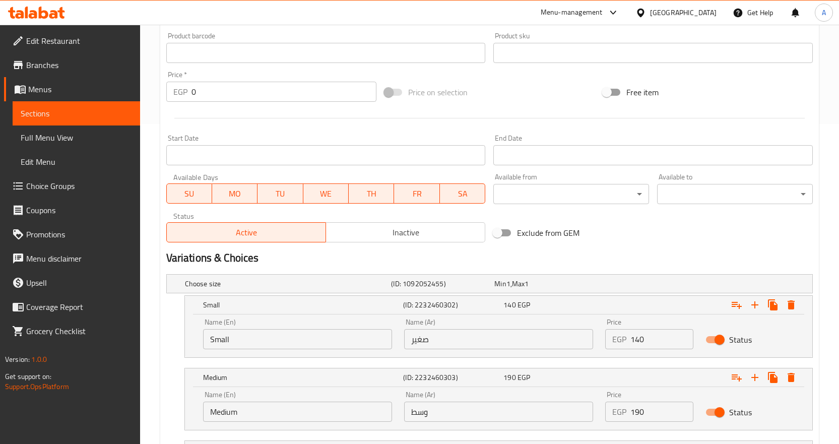
click at [654, 411] on input "190" at bounding box center [663, 412] width 64 height 20
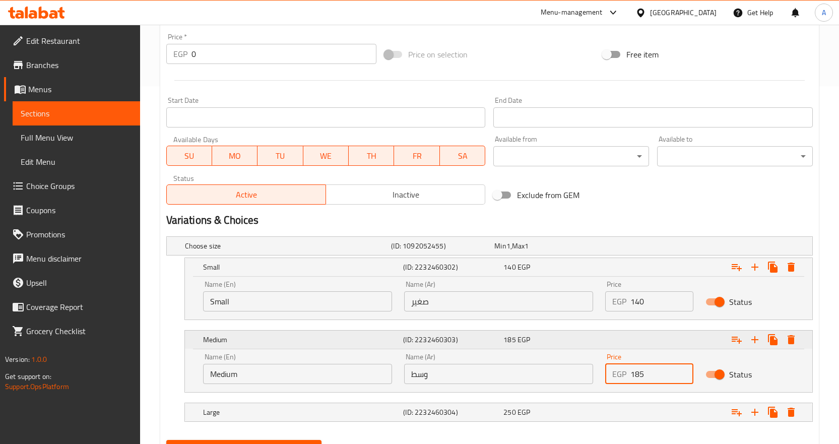
scroll to position [407, 0]
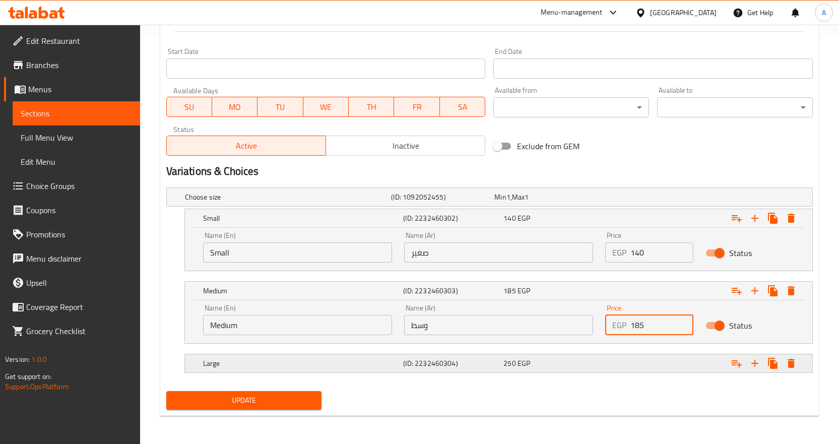
type input "185"
click at [640, 199] on div "Expand" at bounding box center [699, 197] width 207 height 4
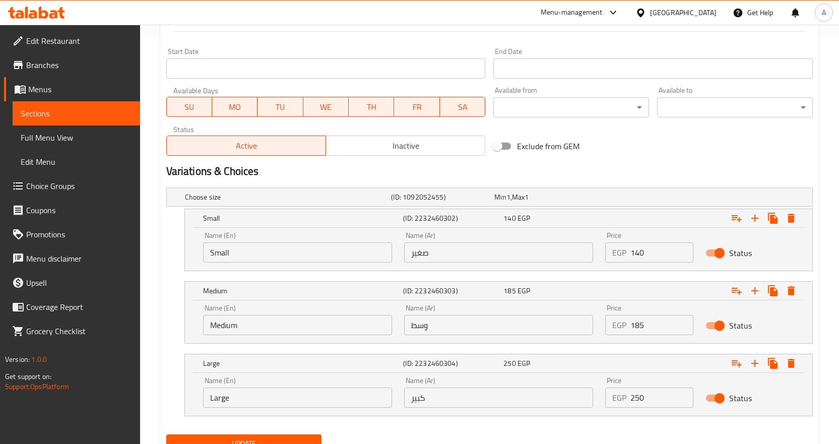
click at [650, 400] on input "250" at bounding box center [663, 398] width 64 height 20
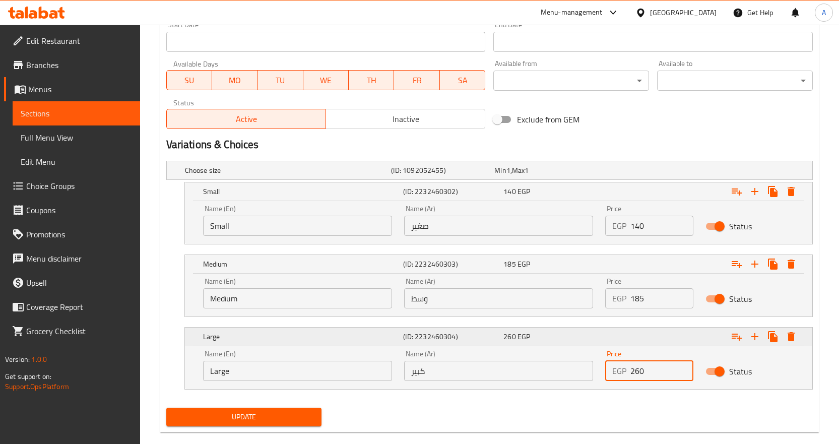
scroll to position [450, 0]
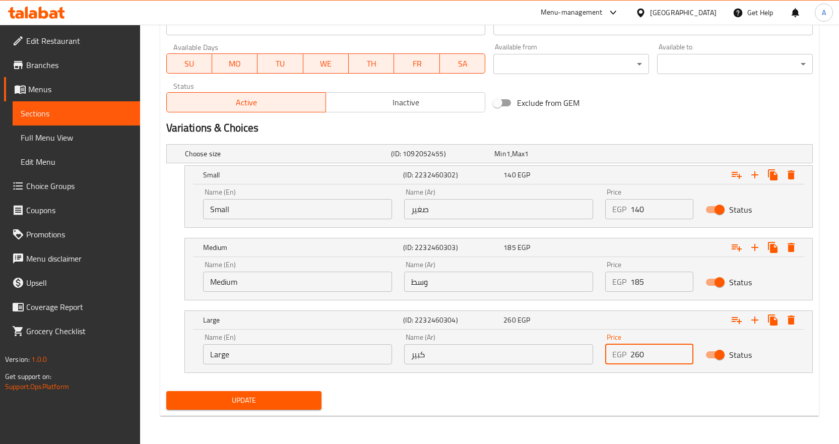
type input "260"
click at [311, 405] on span "Update" at bounding box center [244, 400] width 140 height 13
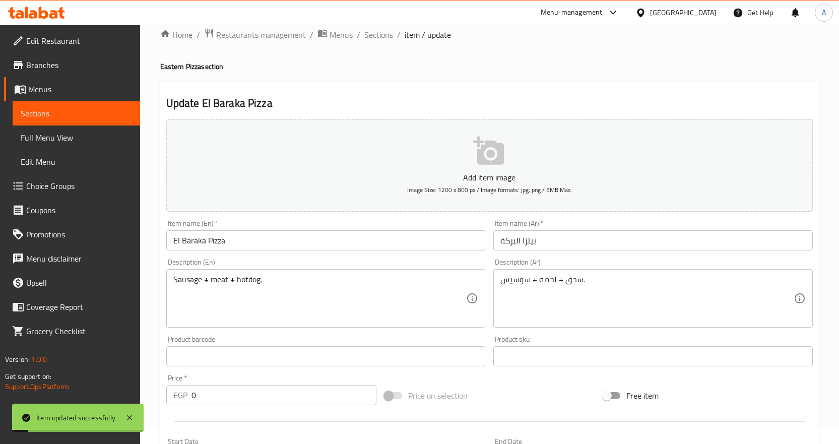
scroll to position [0, 0]
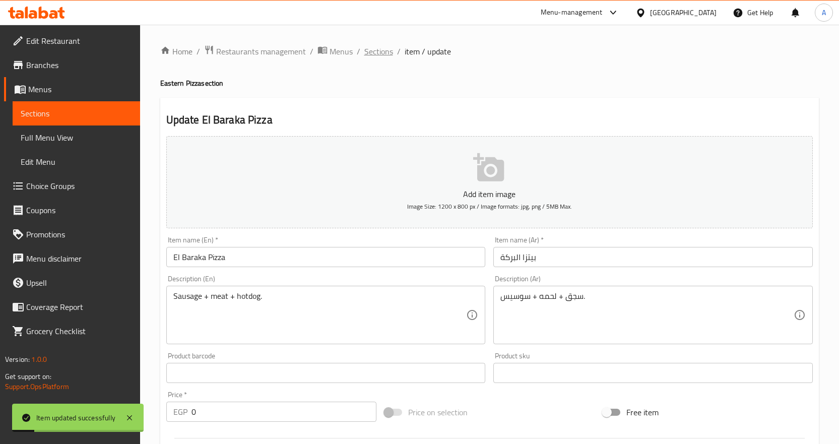
click at [384, 45] on span "Sections" at bounding box center [379, 51] width 29 height 12
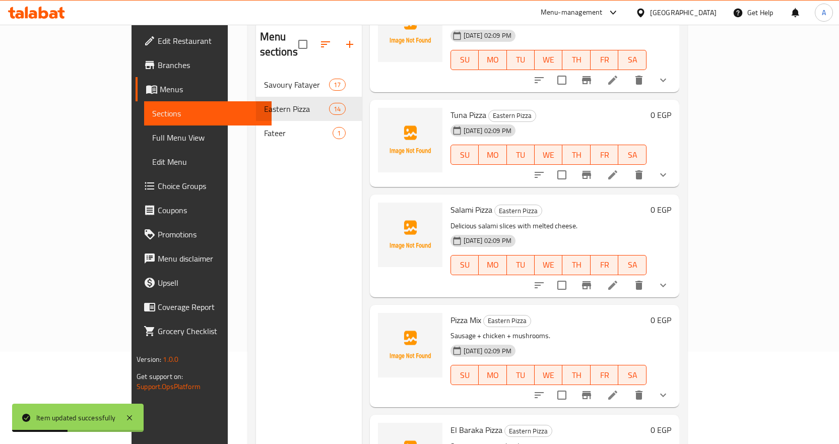
scroll to position [141, 0]
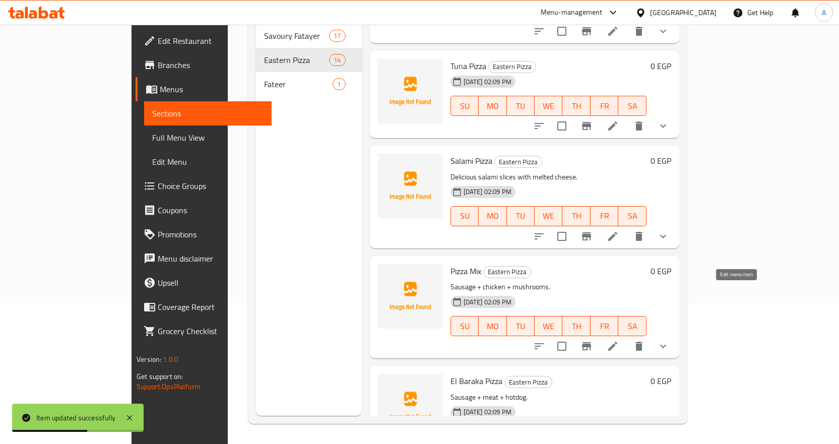
click at [619, 340] on icon at bounding box center [613, 346] width 12 height 12
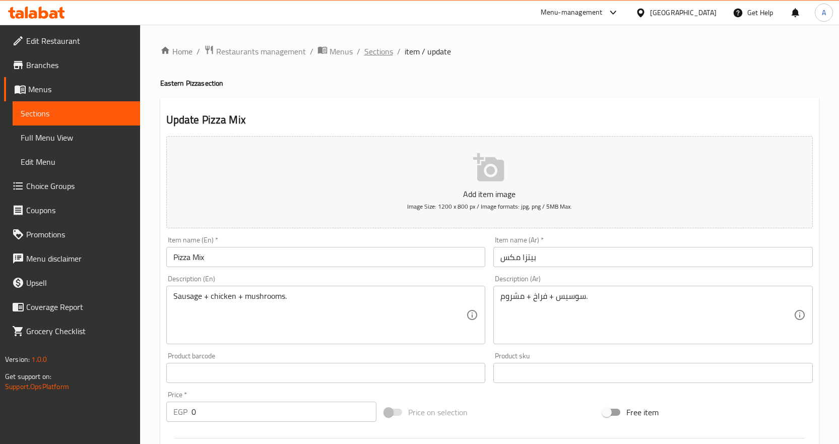
click at [375, 48] on span "Sections" at bounding box center [379, 51] width 29 height 12
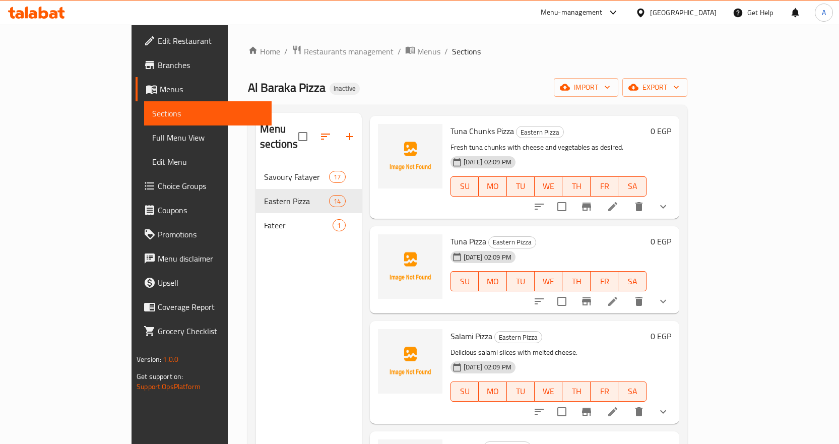
scroll to position [1093, 0]
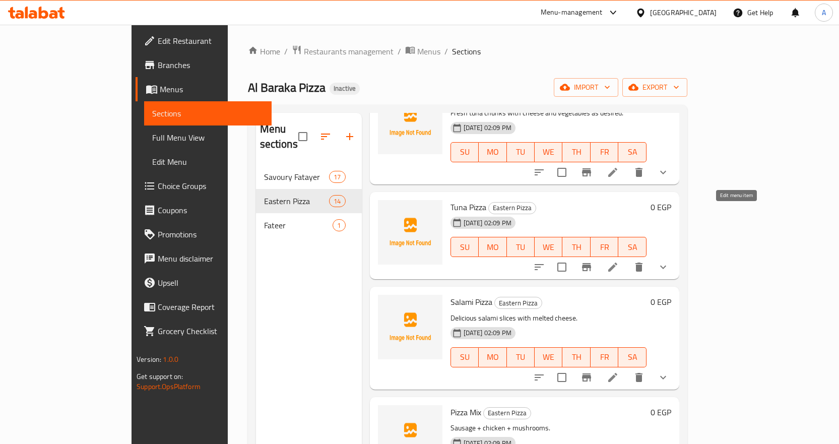
click at [618, 263] on icon at bounding box center [613, 267] width 9 height 9
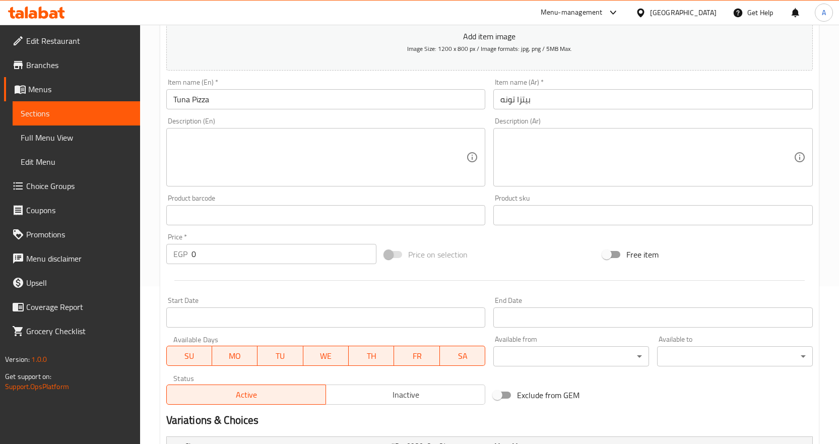
scroll to position [320, 0]
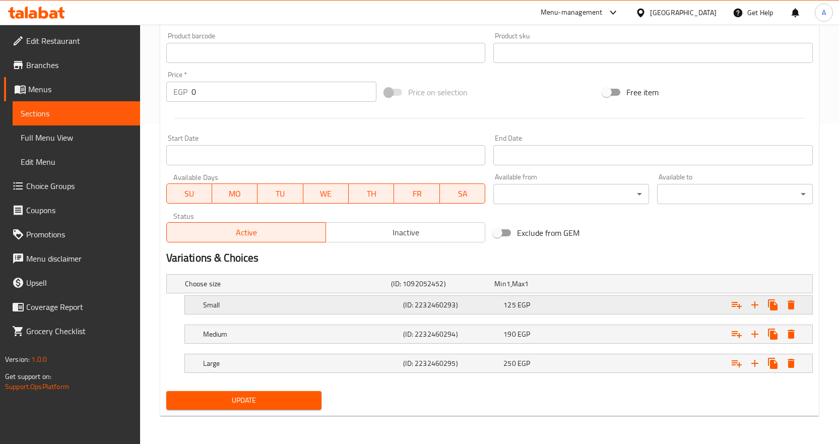
click at [592, 289] on div "125 EGP" at bounding box center [544, 284] width 99 height 10
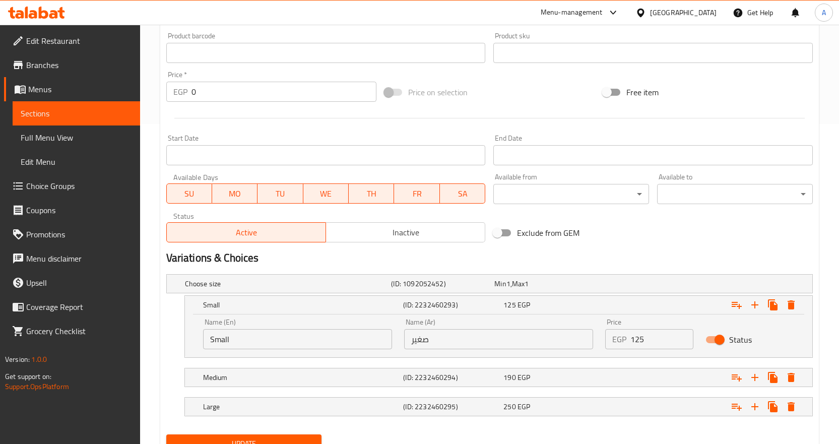
click at [644, 333] on input "125" at bounding box center [663, 339] width 64 height 20
type input "120"
click at [606, 286] on div "Expand" at bounding box center [699, 284] width 207 height 4
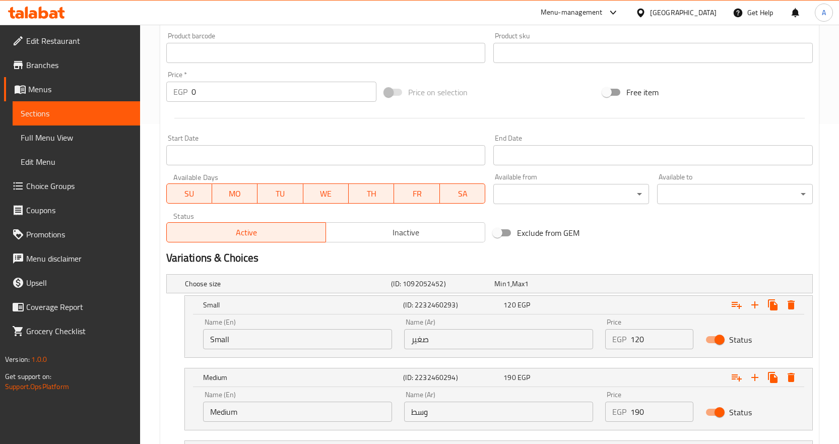
click at [654, 406] on input "190" at bounding box center [663, 412] width 64 height 20
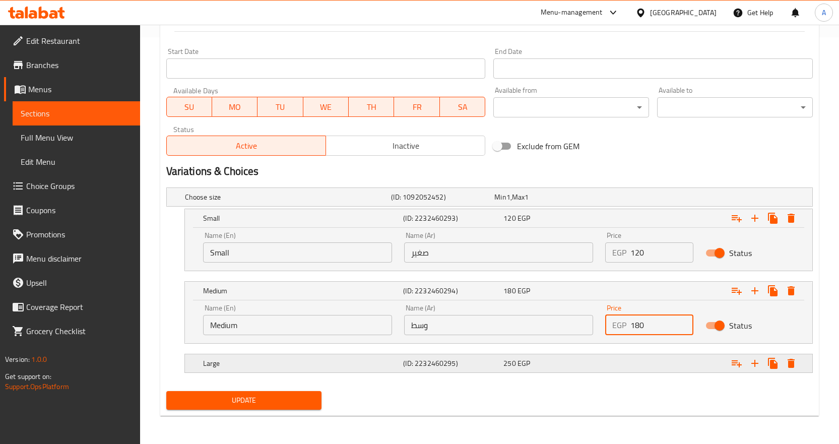
type input "180"
click at [644, 199] on div "Expand" at bounding box center [699, 197] width 207 height 4
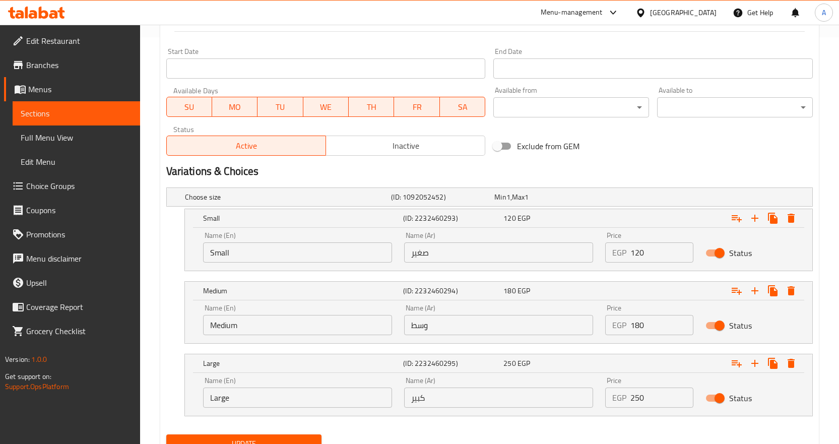
click at [650, 401] on input "250" at bounding box center [663, 398] width 64 height 20
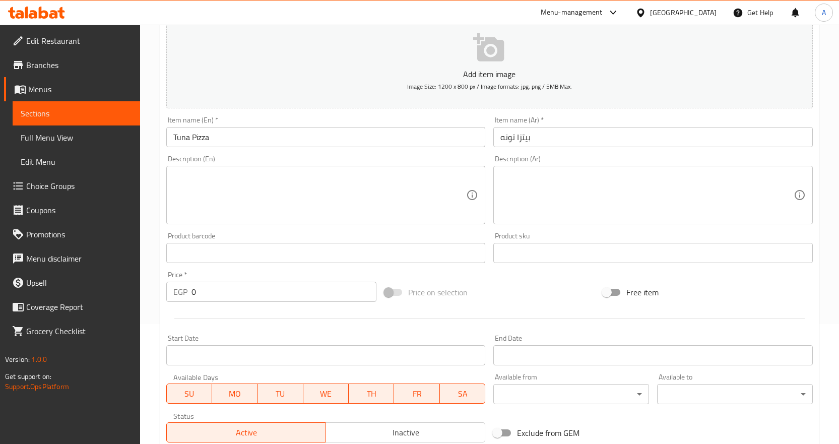
scroll to position [0, 0]
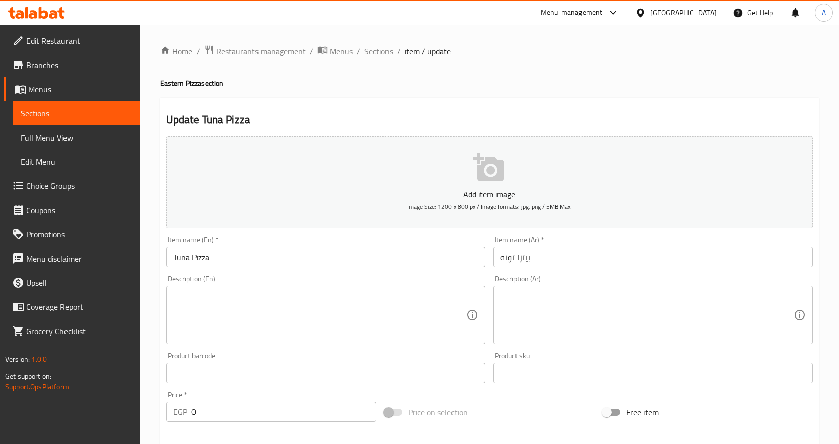
type input "235"
click at [385, 52] on span "Sections" at bounding box center [379, 51] width 29 height 12
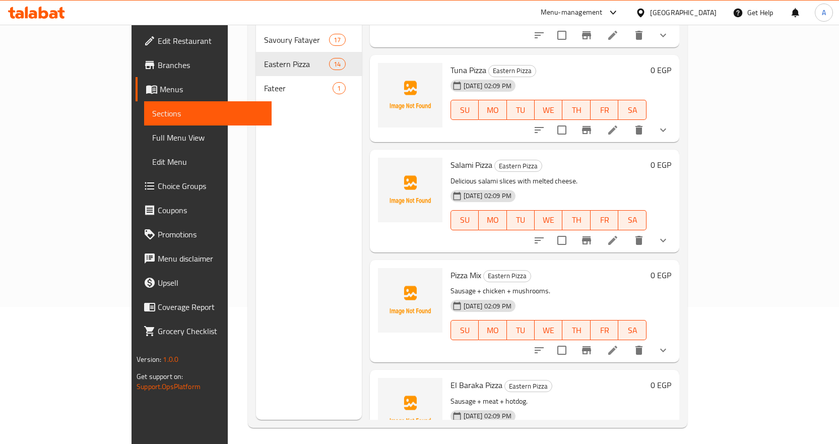
scroll to position [141, 0]
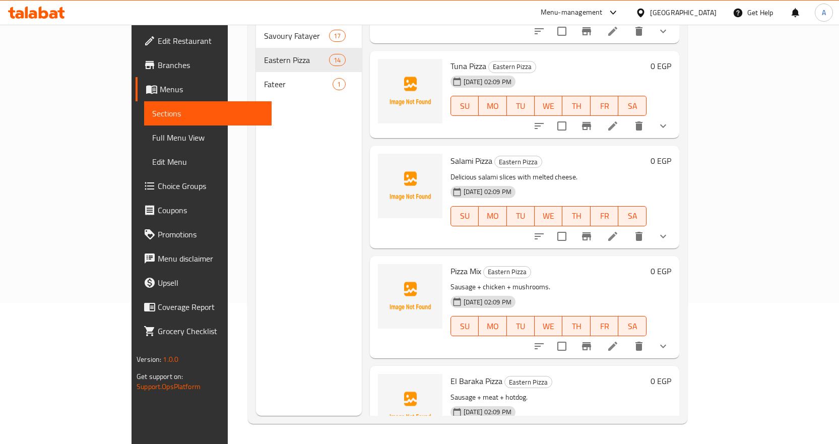
drag, startPoint x: 794, startPoint y: 400, endPoint x: 790, endPoint y: 397, distance: 5.4
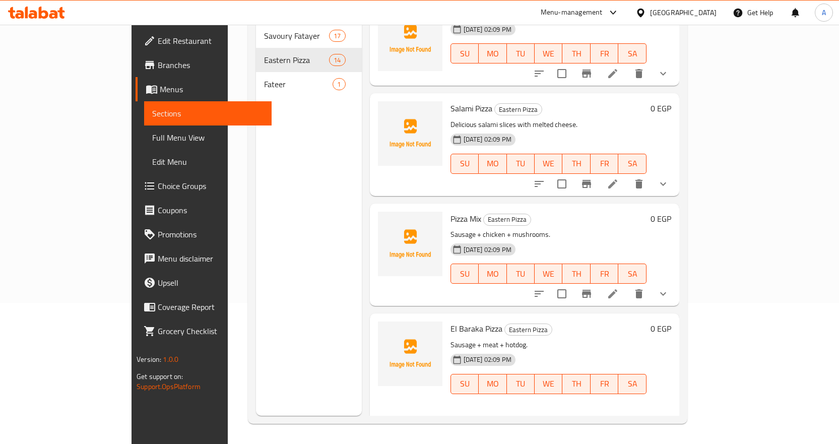
scroll to position [1189, 0]
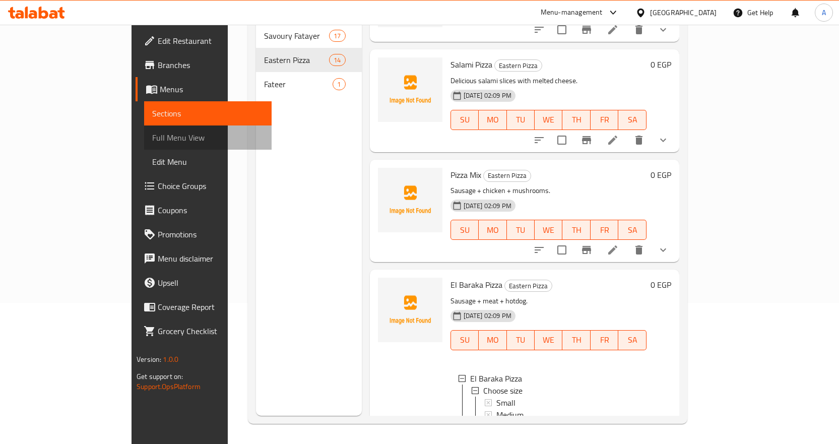
click at [152, 139] on span "Full Menu View" at bounding box center [207, 138] width 111 height 12
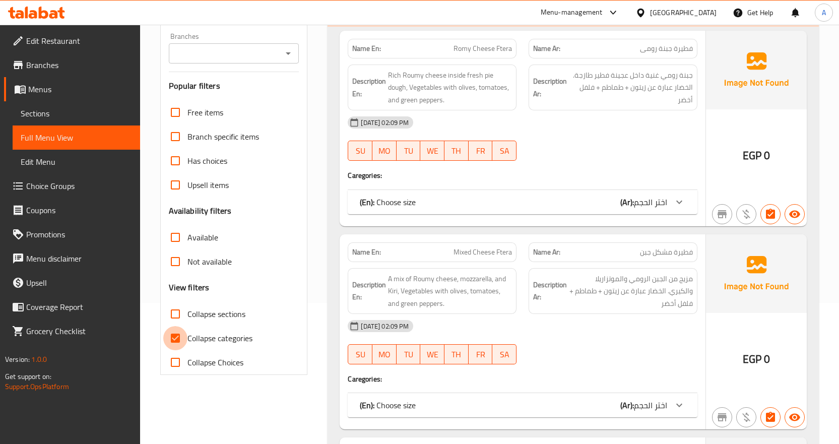
click at [178, 336] on input "Collapse categories" at bounding box center [175, 338] width 24 height 24
checkbox input "false"
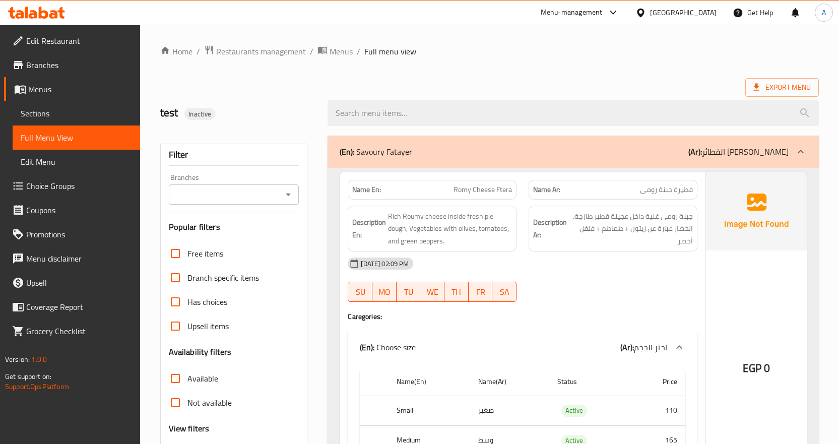
click at [547, 80] on div "Export Menu" at bounding box center [489, 87] width 659 height 19
click at [770, 87] on span "Export Menu" at bounding box center [782, 87] width 57 height 13
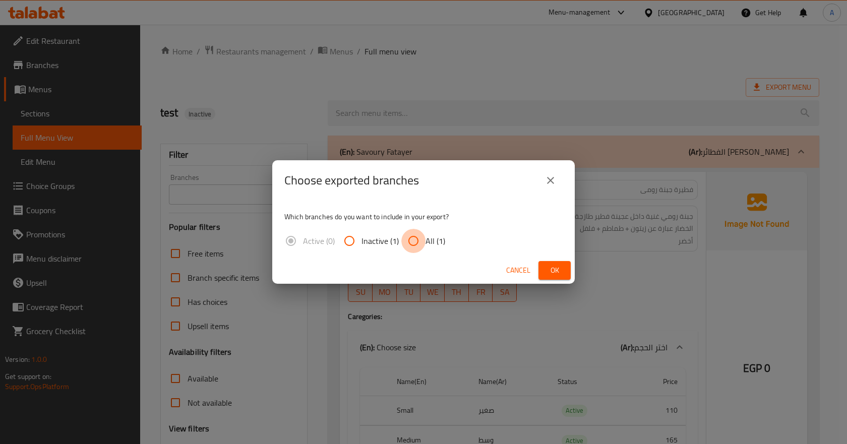
click at [413, 246] on input "All (1)" at bounding box center [413, 241] width 24 height 24
radio input "true"
click at [552, 268] on span "Ok" at bounding box center [555, 270] width 16 height 13
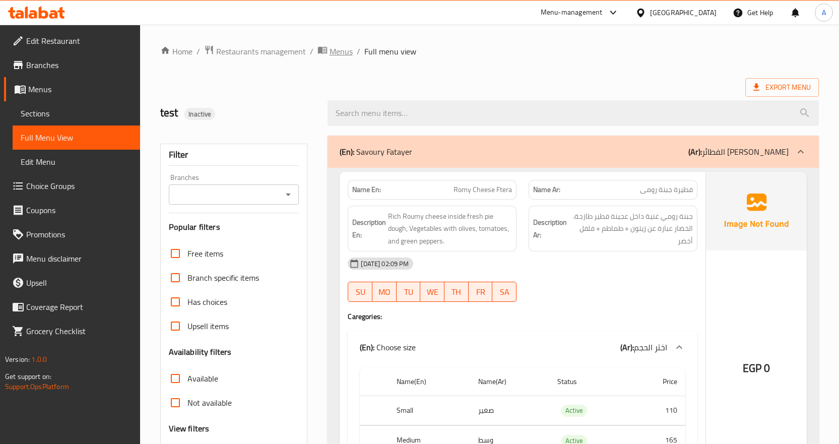
click at [345, 46] on span "Menus" at bounding box center [341, 51] width 23 height 12
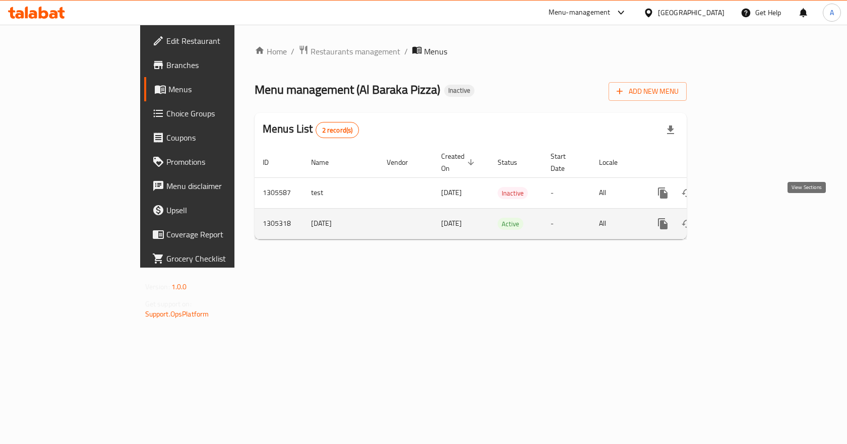
click at [742, 218] on icon "enhanced table" at bounding box center [736, 224] width 12 height 12
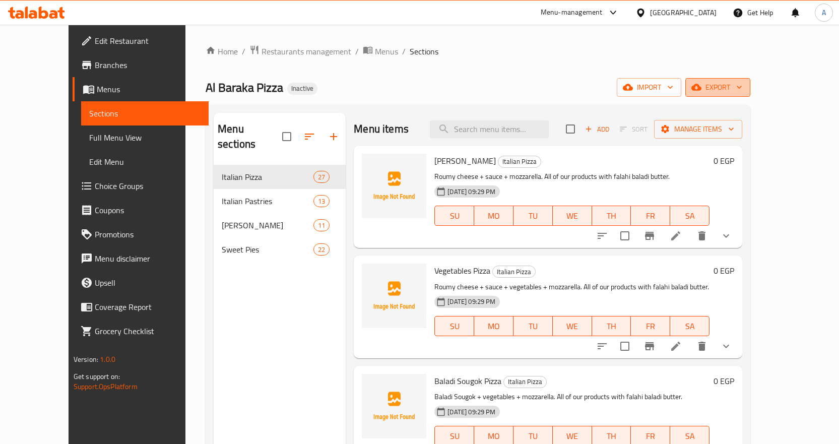
click at [743, 87] on span "export" at bounding box center [718, 87] width 49 height 13
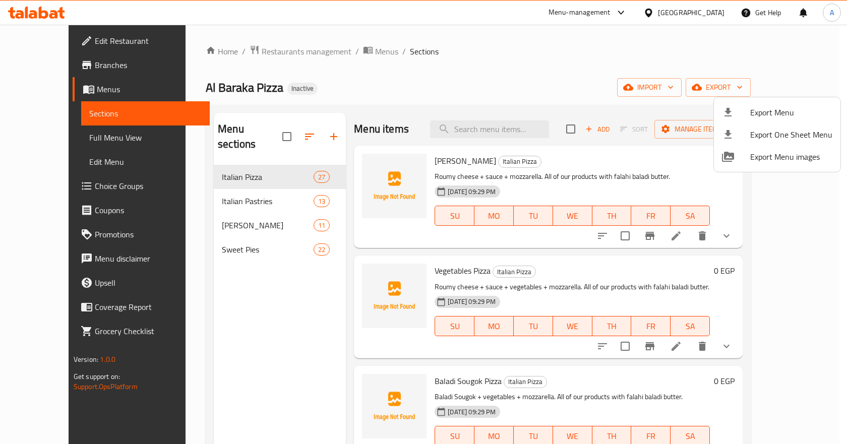
click at [718, 88] on div at bounding box center [423, 222] width 847 height 444
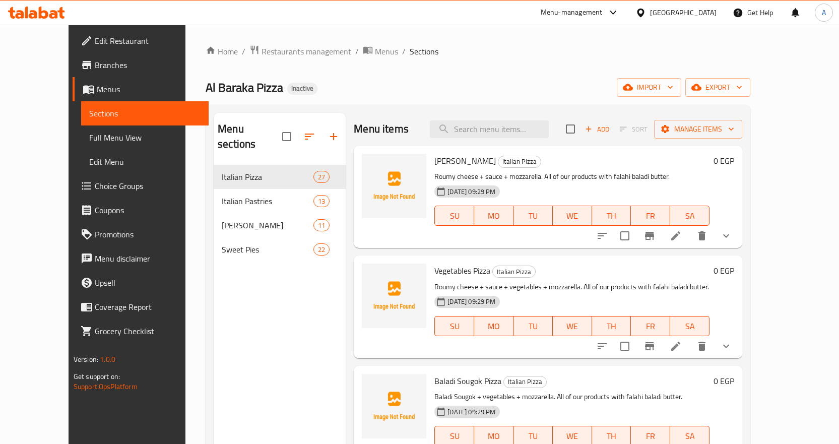
click at [674, 88] on span "import" at bounding box center [649, 87] width 48 height 13
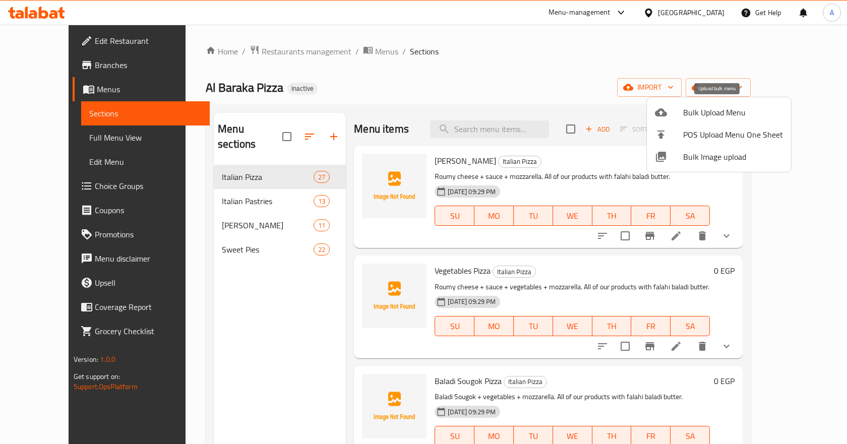
click at [709, 109] on span "Bulk Upload Menu" at bounding box center [733, 112] width 100 height 12
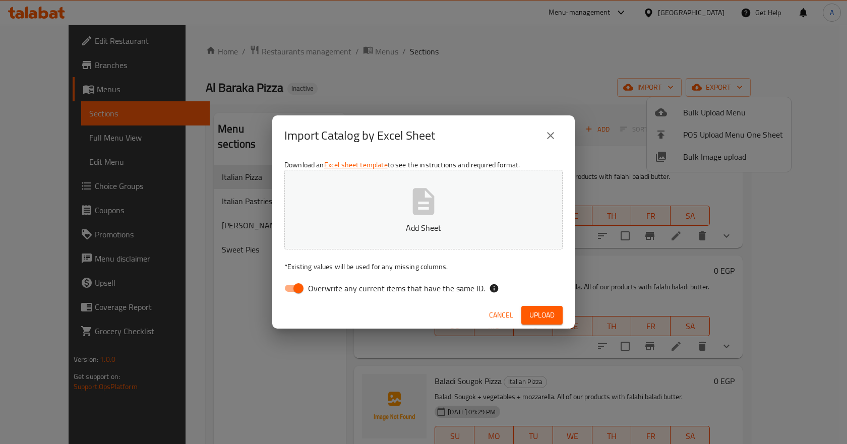
click at [293, 291] on input "Overwrite any current items that have the same ID." at bounding box center [298, 288] width 57 height 19
checkbox input "false"
click at [546, 312] on span "Upload" at bounding box center [541, 315] width 25 height 13
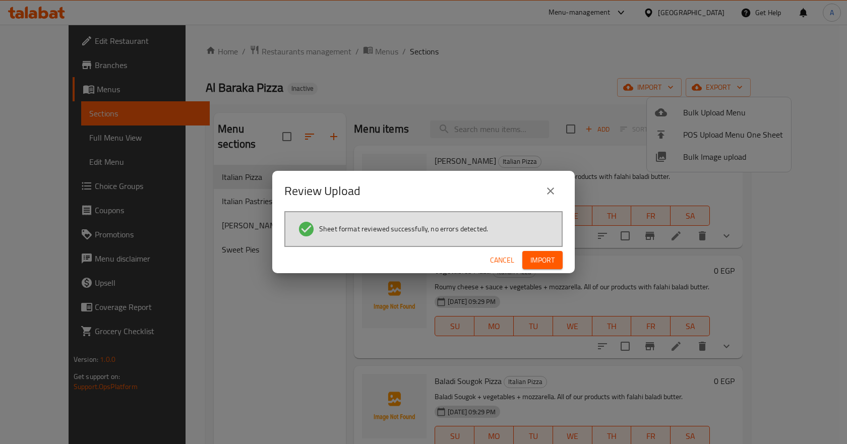
click at [535, 263] on span "Import" at bounding box center [542, 260] width 24 height 13
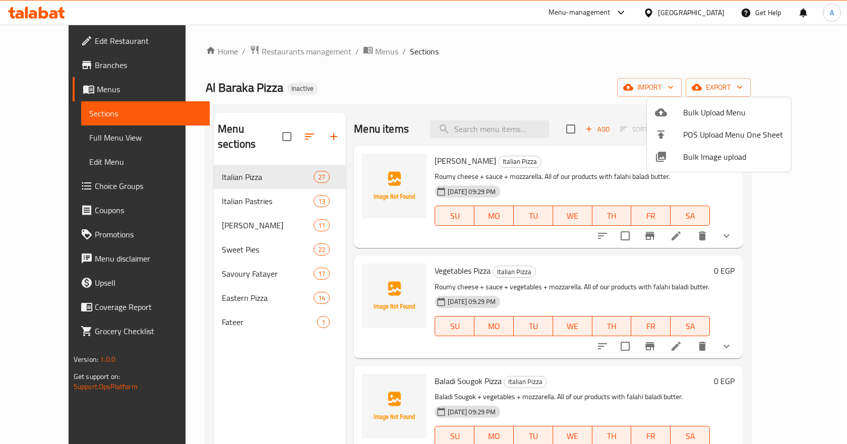
click at [63, 138] on div at bounding box center [423, 222] width 847 height 444
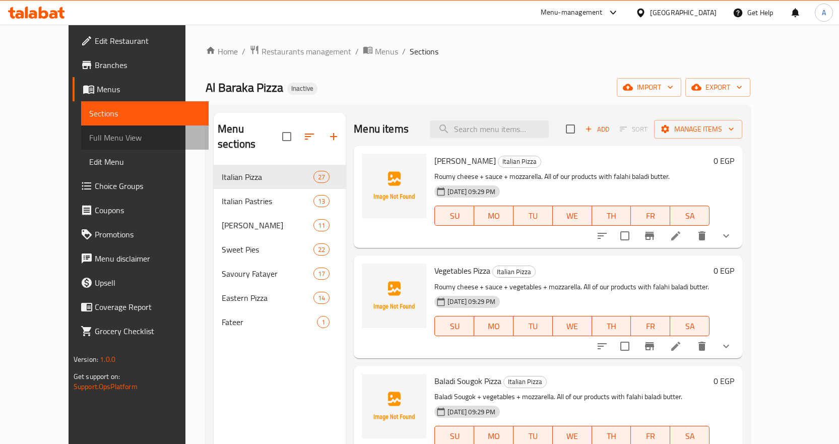
click at [89, 136] on span "Full Menu View" at bounding box center [144, 138] width 111 height 12
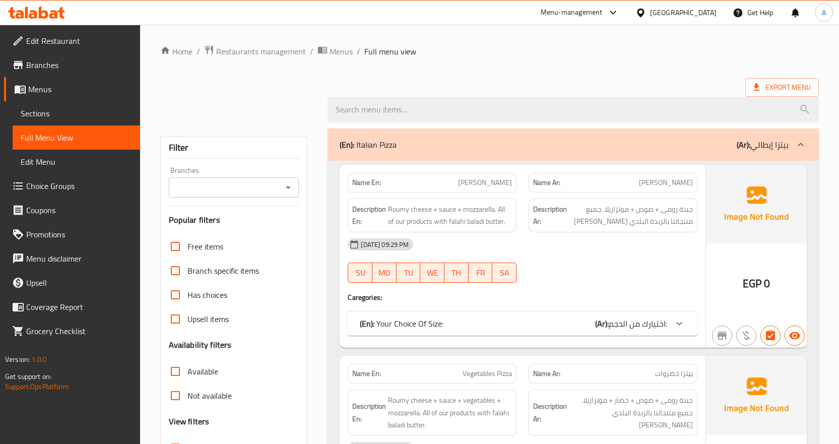
scroll to position [252, 0]
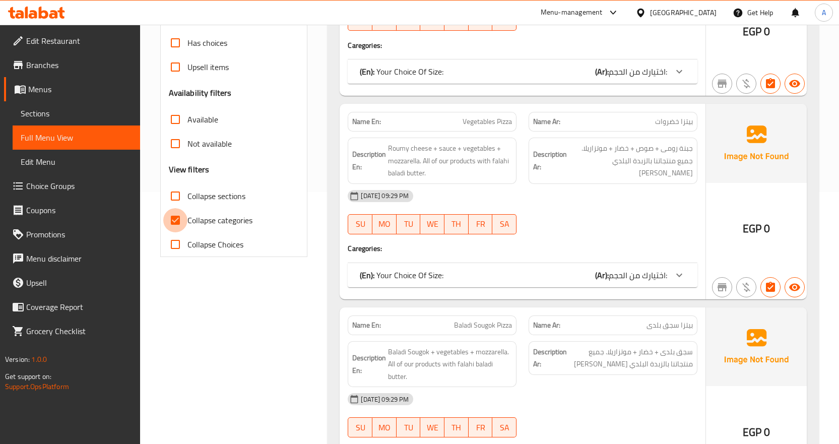
click at [173, 217] on input "Collapse categories" at bounding box center [175, 220] width 24 height 24
checkbox input "false"
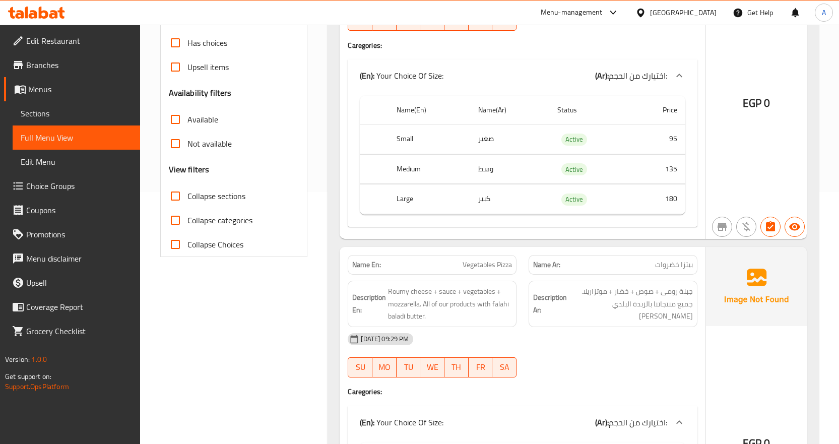
click at [179, 194] on input "Collapse sections" at bounding box center [175, 196] width 24 height 24
checkbox input "true"
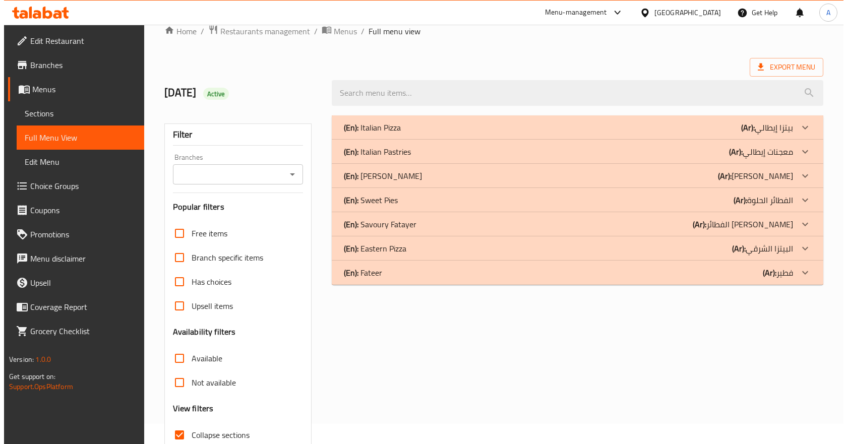
scroll to position [0, 0]
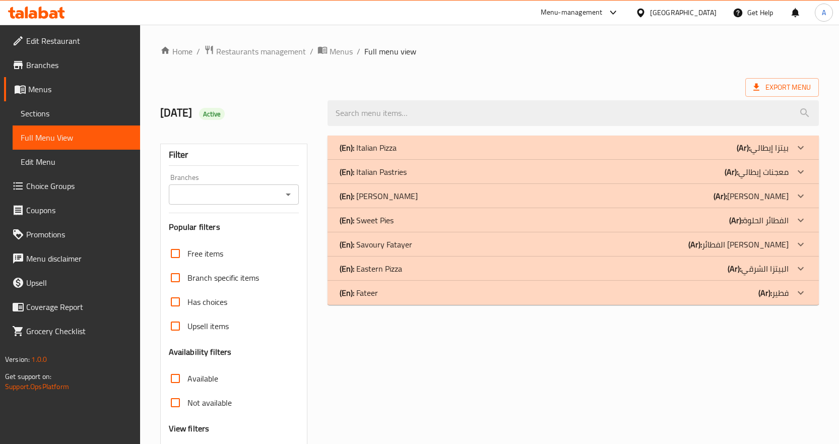
drag, startPoint x: 799, startPoint y: 292, endPoint x: 797, endPoint y: 276, distance: 16.3
click at [799, 154] on icon at bounding box center [801, 148] width 12 height 12
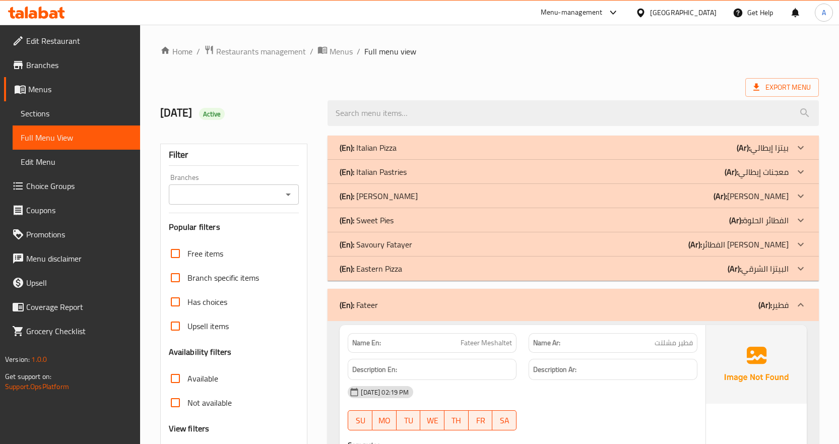
click at [799, 154] on icon at bounding box center [801, 148] width 12 height 12
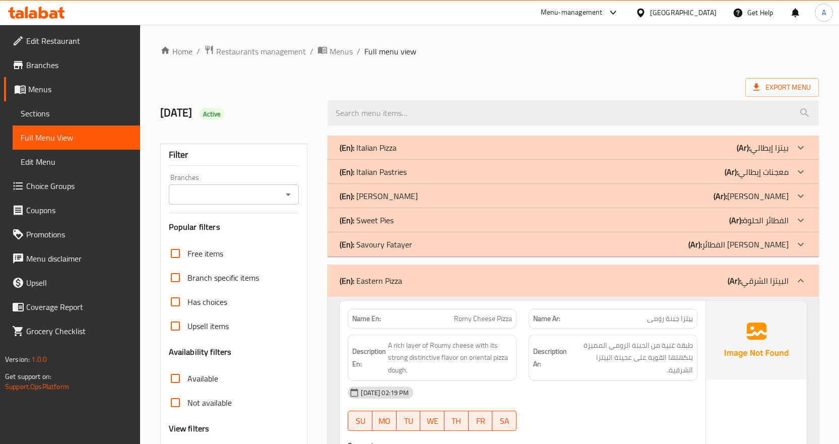
click at [804, 149] on icon at bounding box center [801, 148] width 6 height 4
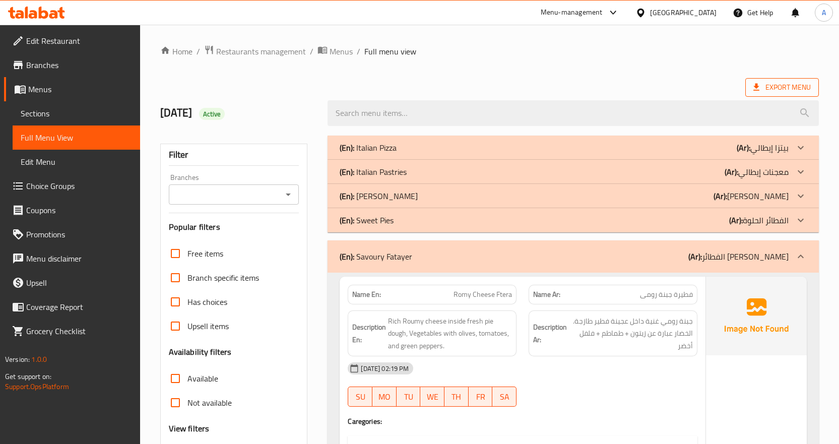
click at [789, 86] on span "Export Menu" at bounding box center [782, 87] width 57 height 13
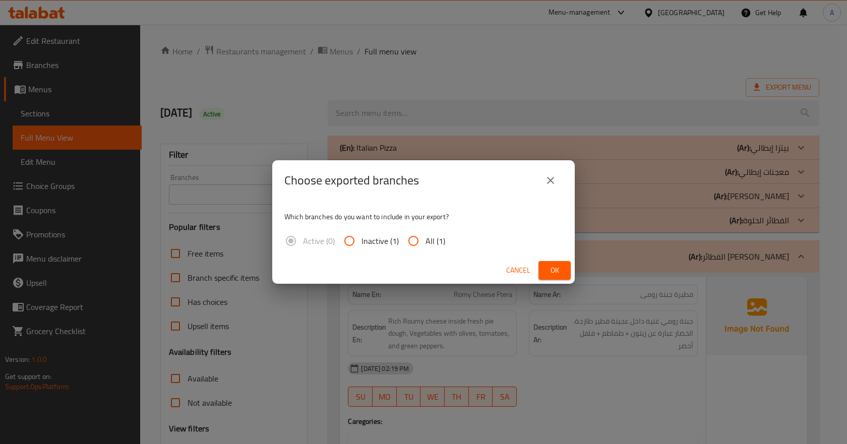
click at [432, 244] on span "All (1)" at bounding box center [436, 241] width 20 height 12
click at [426, 244] on input "All (1)" at bounding box center [413, 241] width 24 height 24
radio input "true"
click at [556, 275] on span "Ok" at bounding box center [555, 270] width 16 height 13
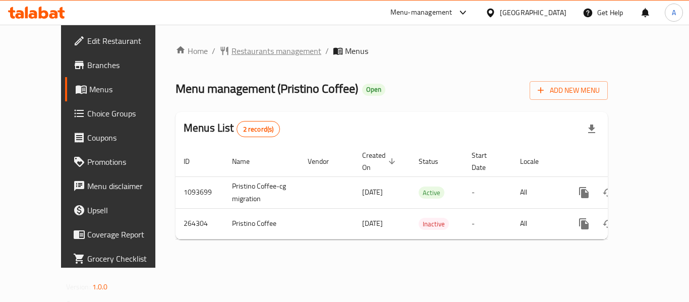
click at [231, 48] on span "Restaurants management" at bounding box center [276, 51] width 90 height 12
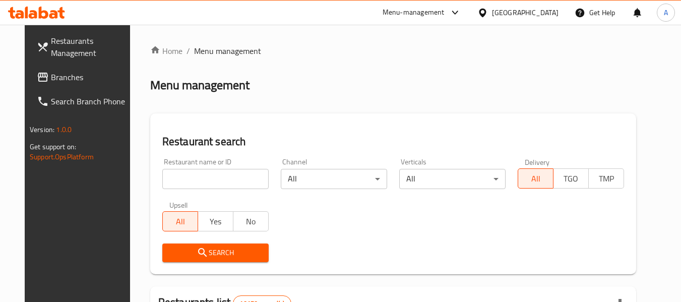
click at [546, 13] on div "[GEOGRAPHIC_DATA]" at bounding box center [525, 12] width 67 height 11
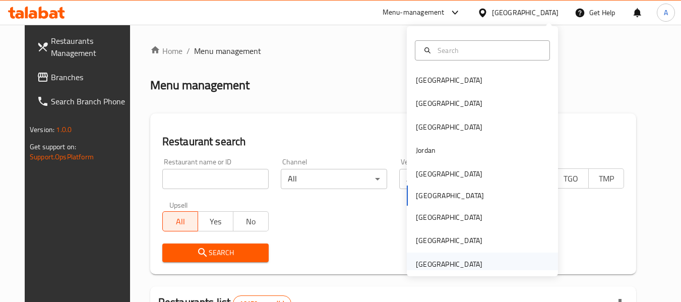
click at [448, 264] on div "[GEOGRAPHIC_DATA]" at bounding box center [449, 264] width 67 height 11
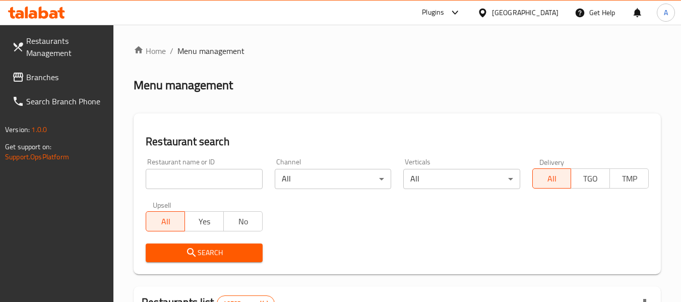
click at [56, 71] on span "Branches" at bounding box center [66, 77] width 80 height 12
